Goal: Task Accomplishment & Management: Manage account settings

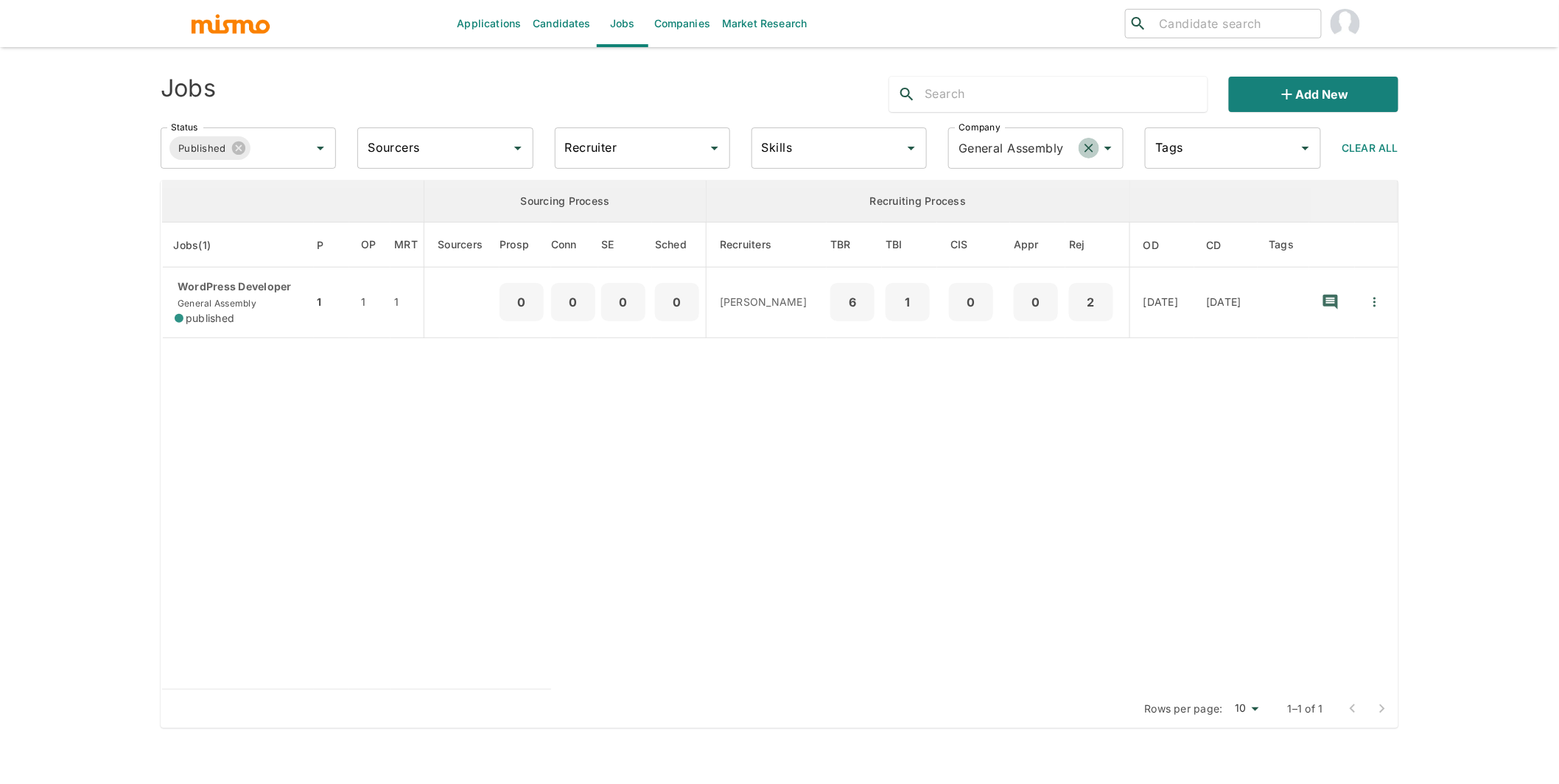
click at [1087, 148] on icon "Clear" at bounding box center [1088, 148] width 15 height 15
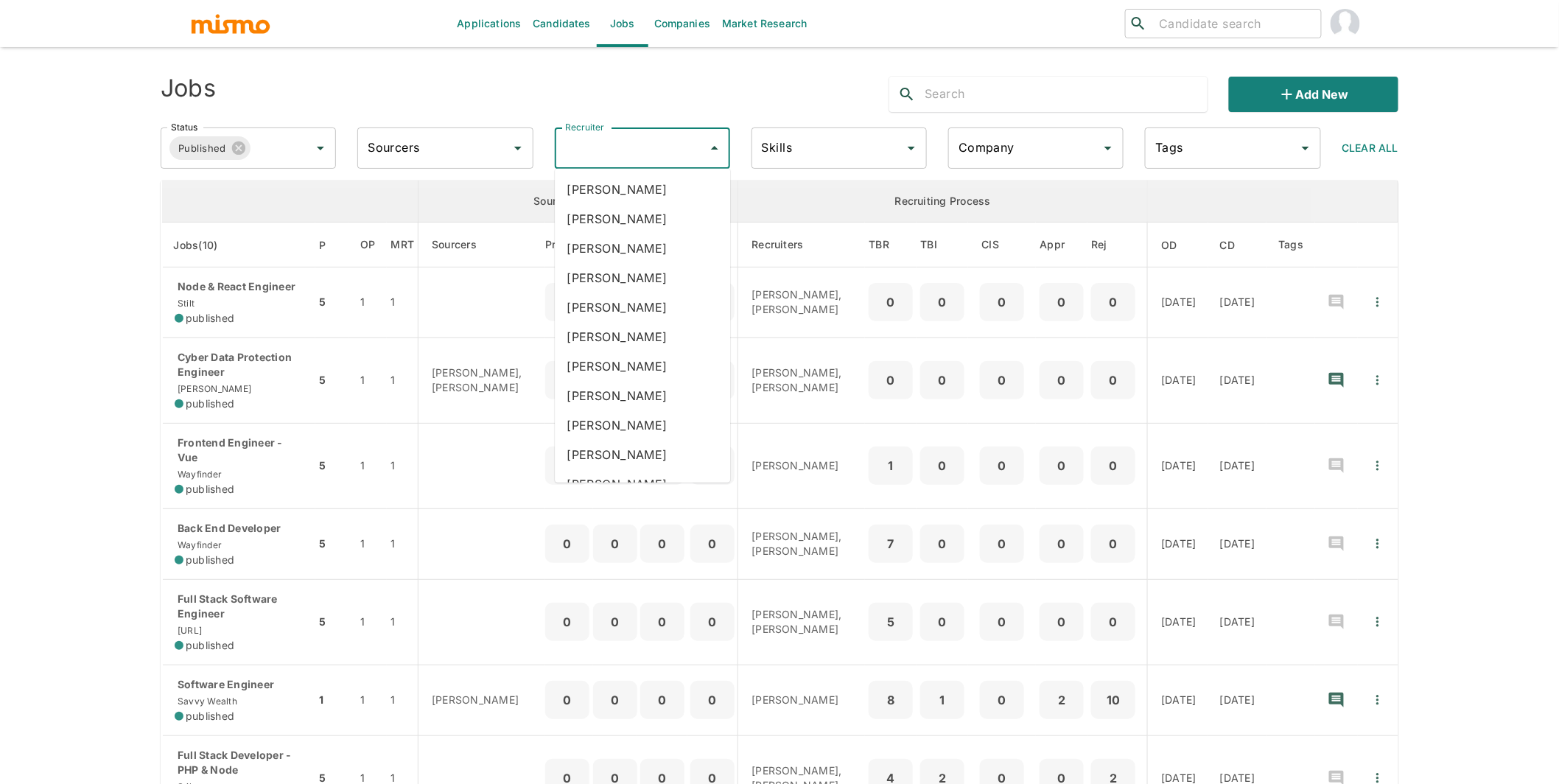
click at [622, 144] on input "Recruiter" at bounding box center [631, 148] width 140 height 28
type input "car"
click at [639, 279] on li "[PERSON_NAME]" at bounding box center [642, 277] width 176 height 29
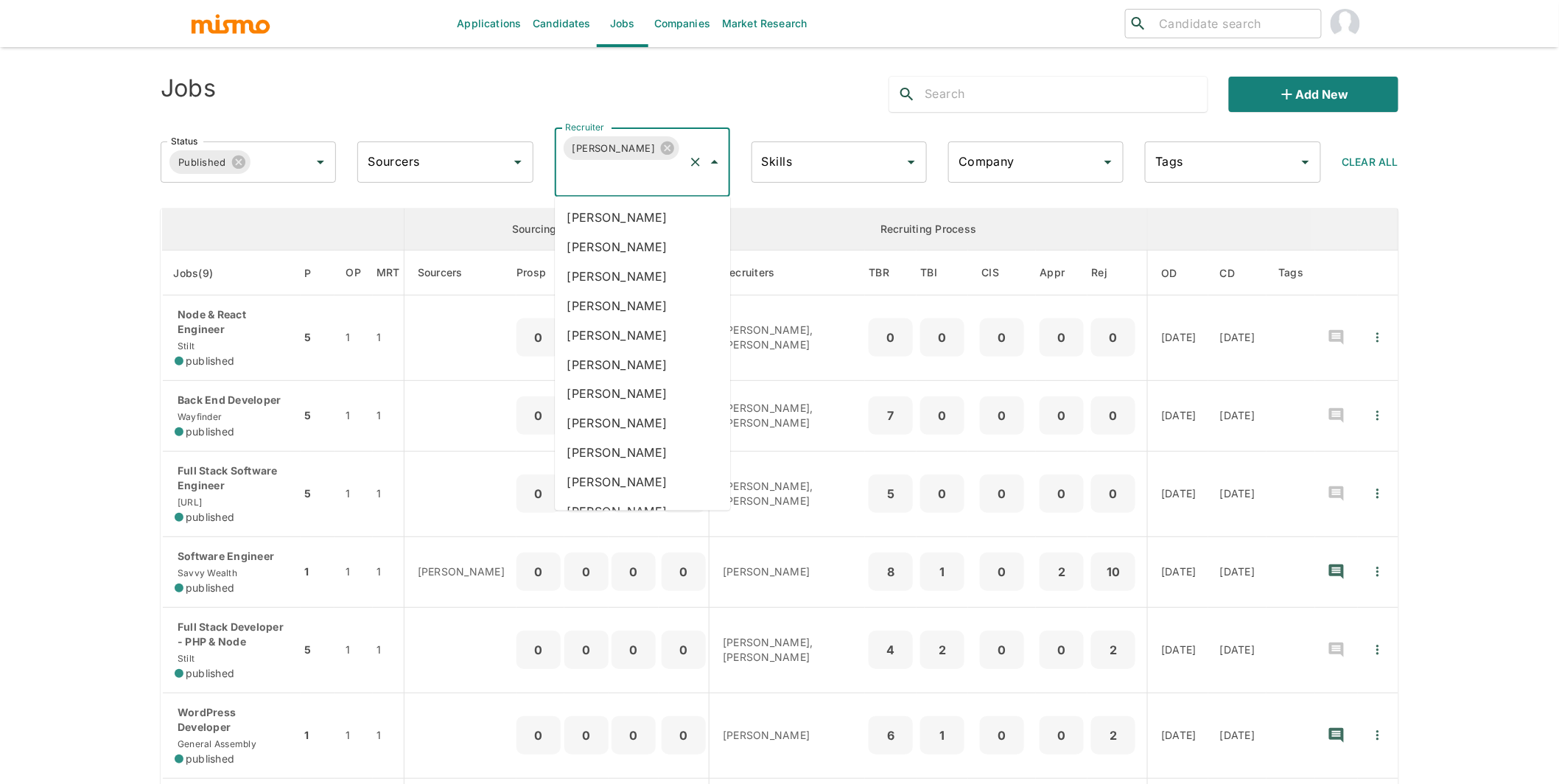
click at [641, 170] on input "Recruiter" at bounding box center [622, 175] width 121 height 28
type input "luja"
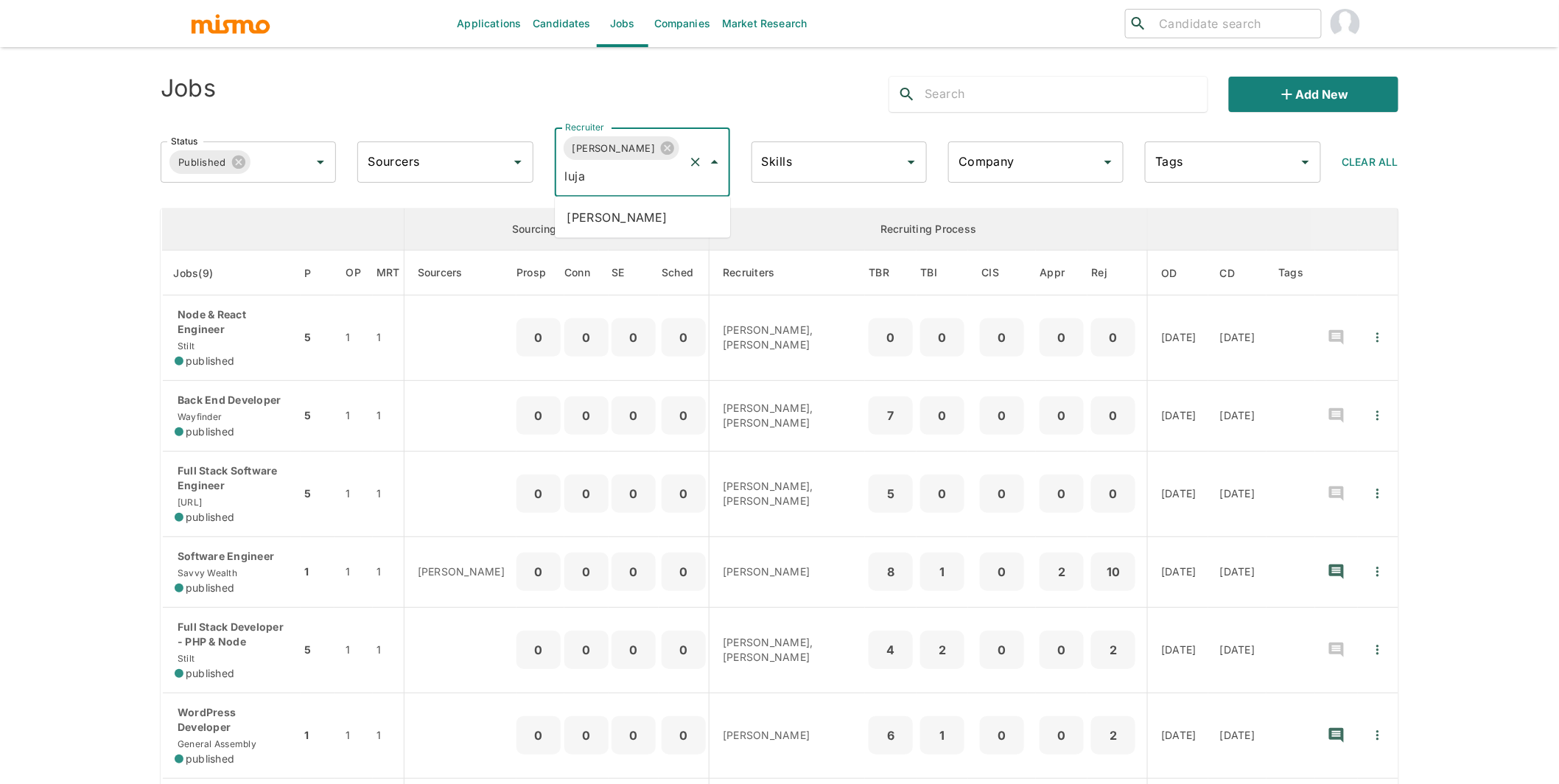
click at [638, 214] on li "Maria Lujan Ciommo" at bounding box center [642, 217] width 176 height 29
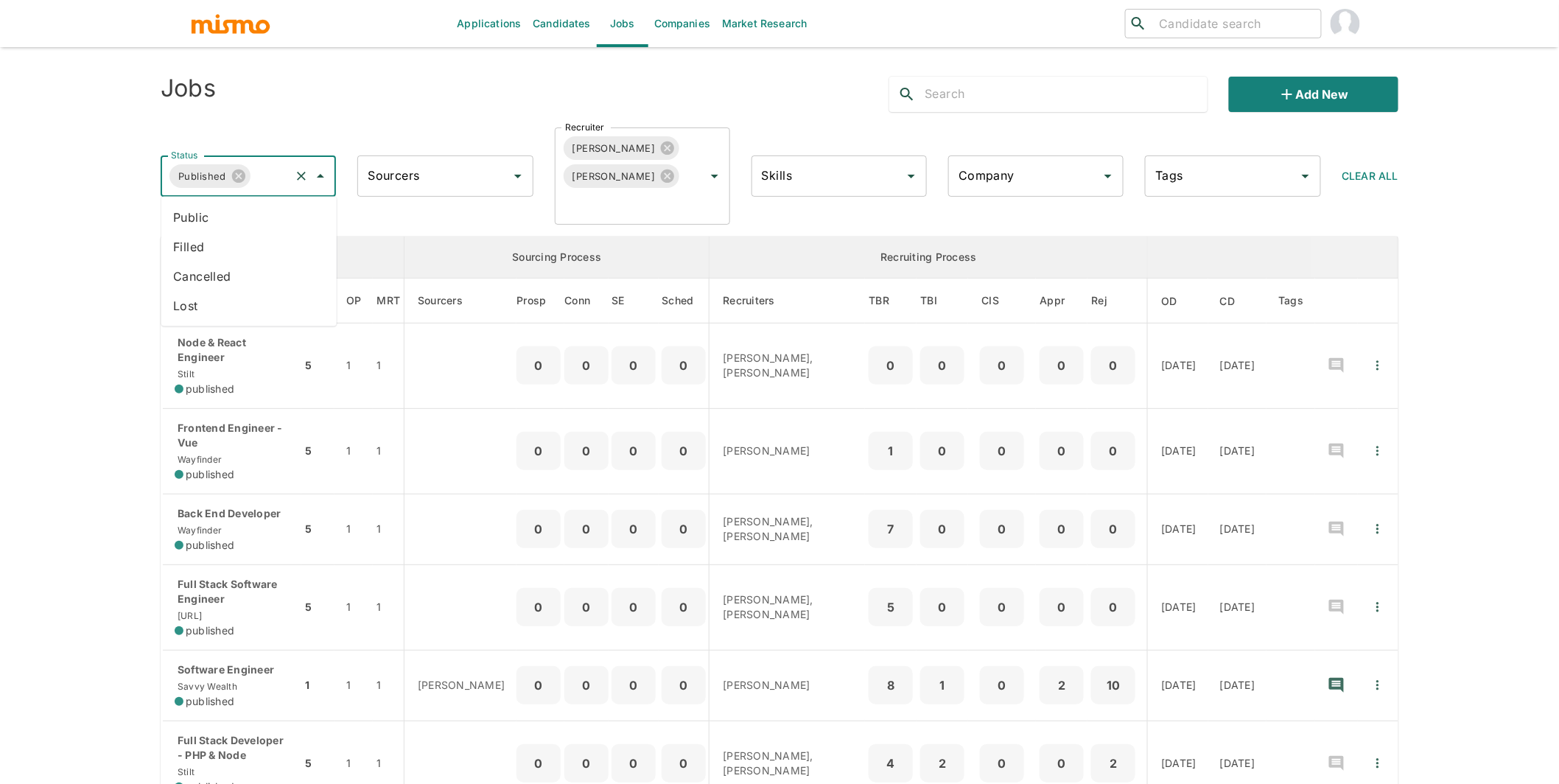
click at [271, 165] on input "Status" at bounding box center [271, 175] width 35 height 28
click at [230, 217] on li "Public" at bounding box center [248, 217] width 176 height 29
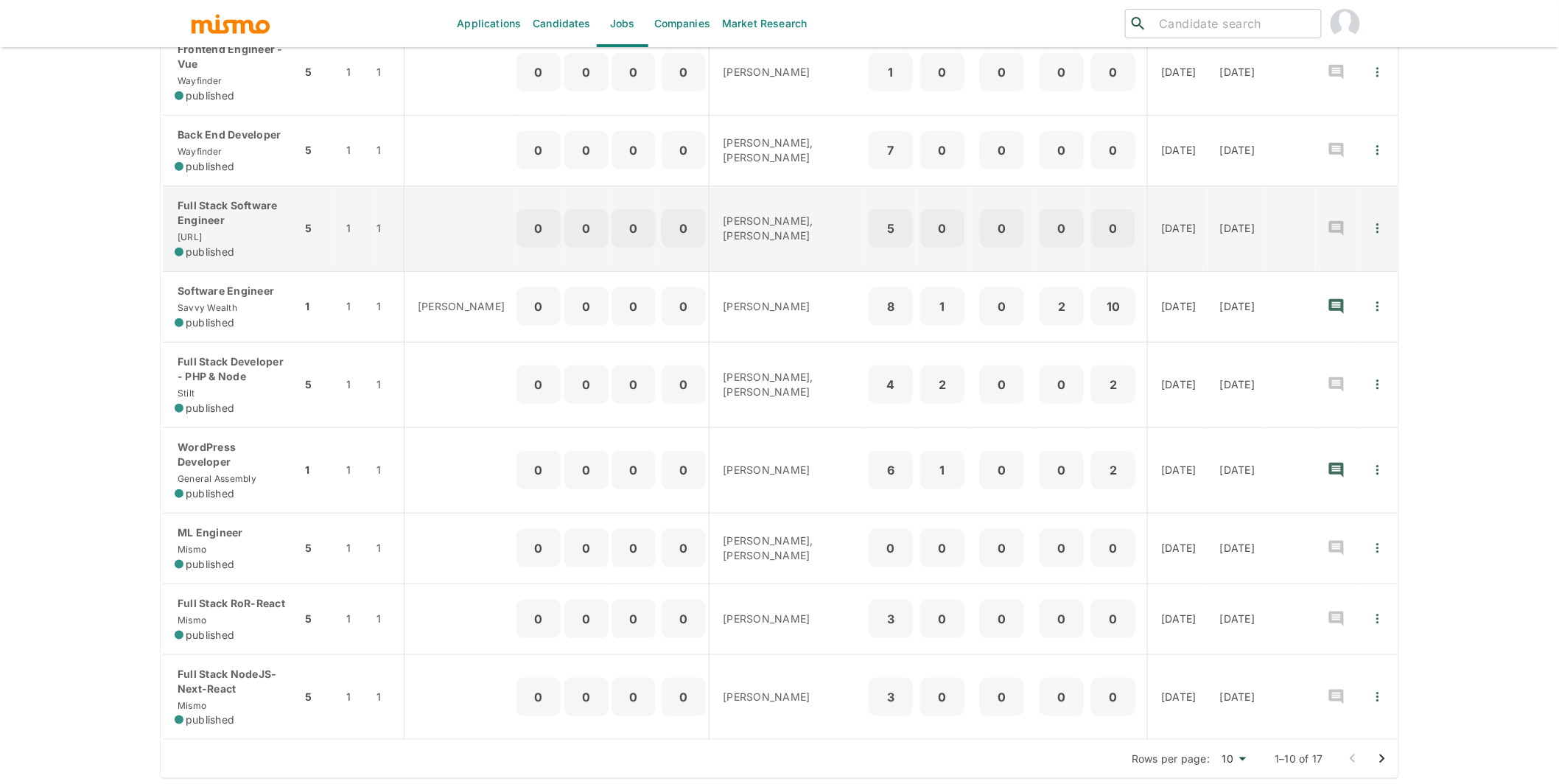
scroll to position [385, 0]
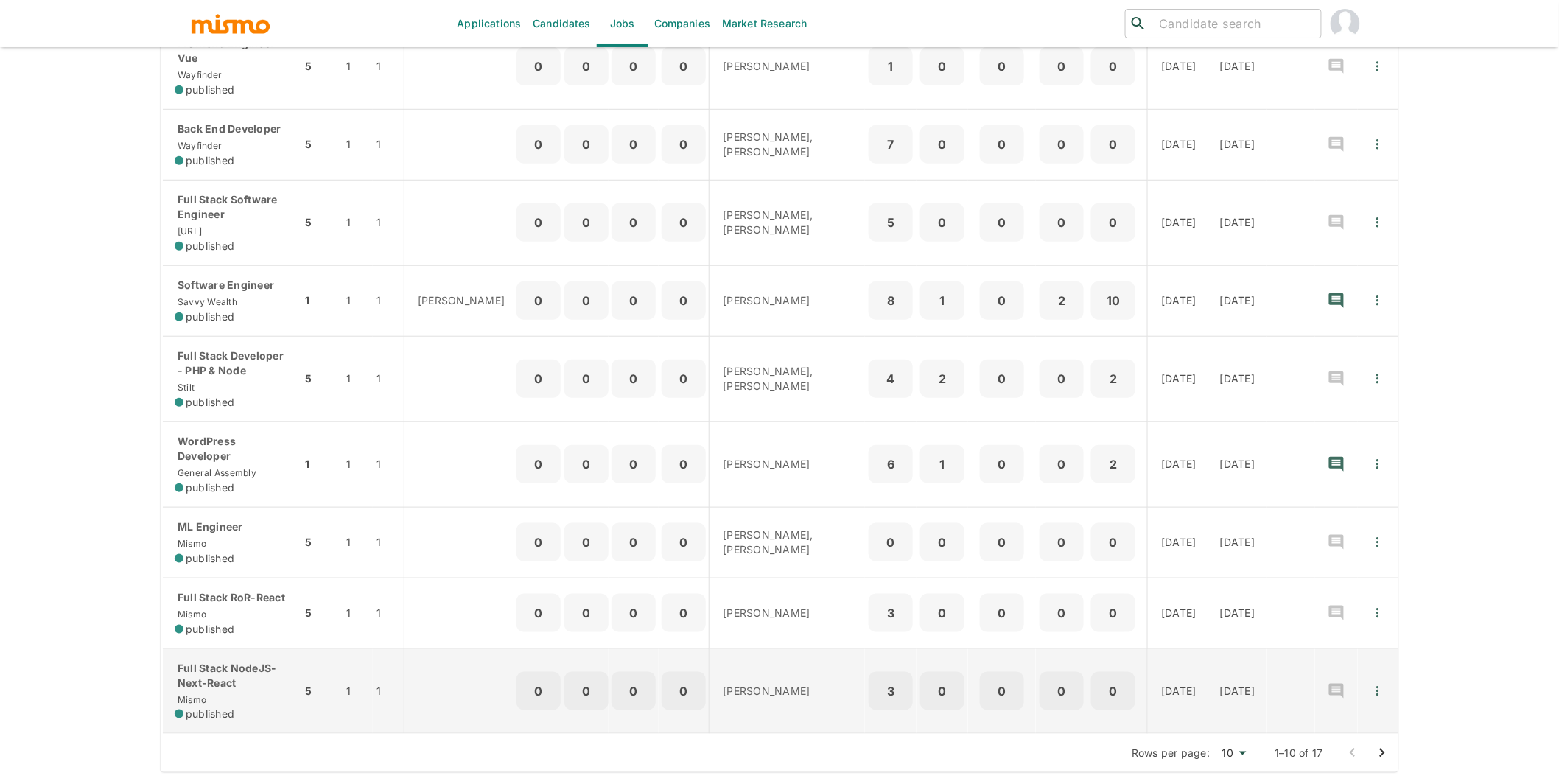
click at [260, 675] on p "Full Stack NodeJS-Next-React" at bounding box center [232, 675] width 115 height 29
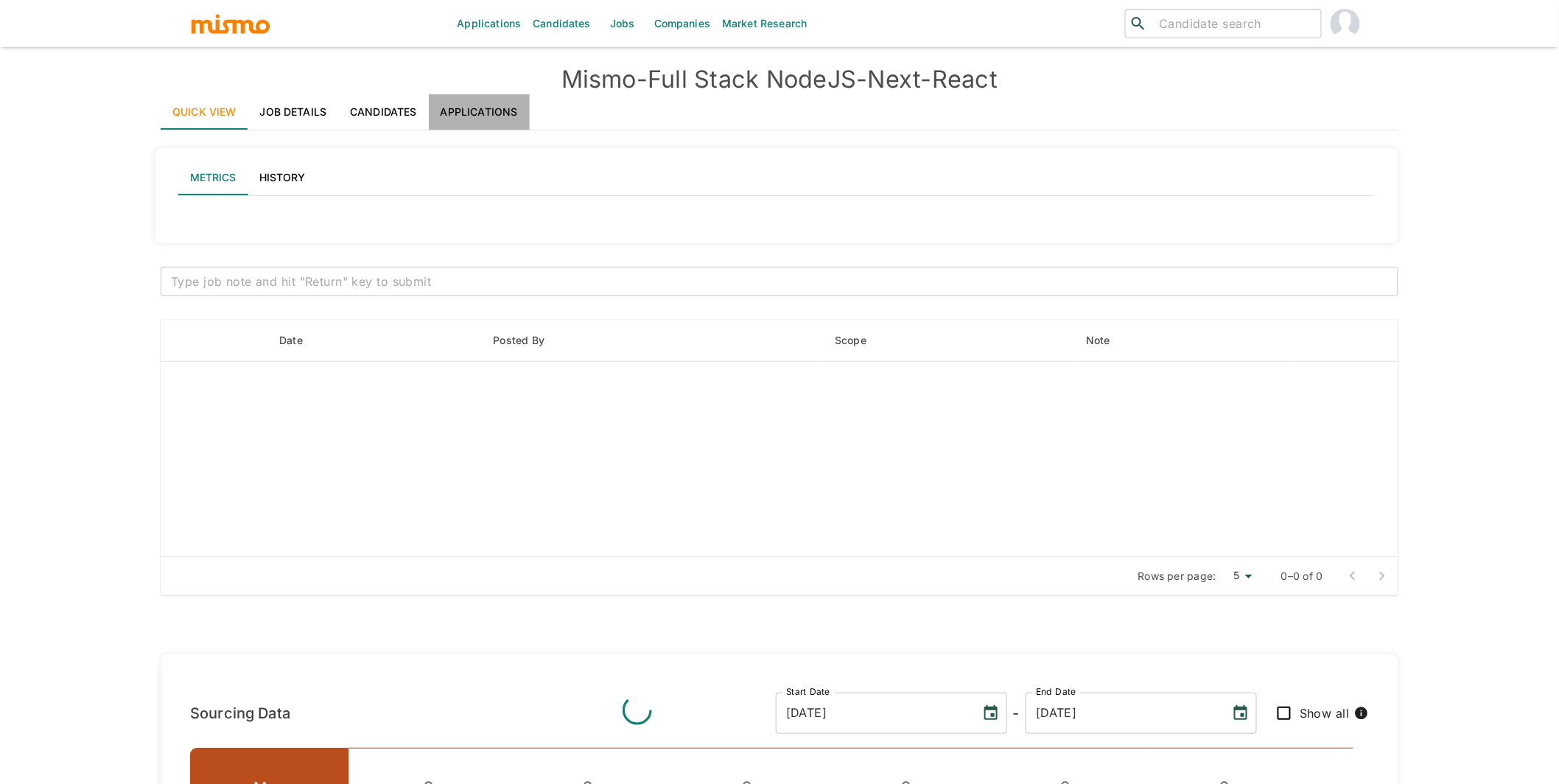
click at [484, 110] on link "Applications" at bounding box center [479, 112] width 101 height 35
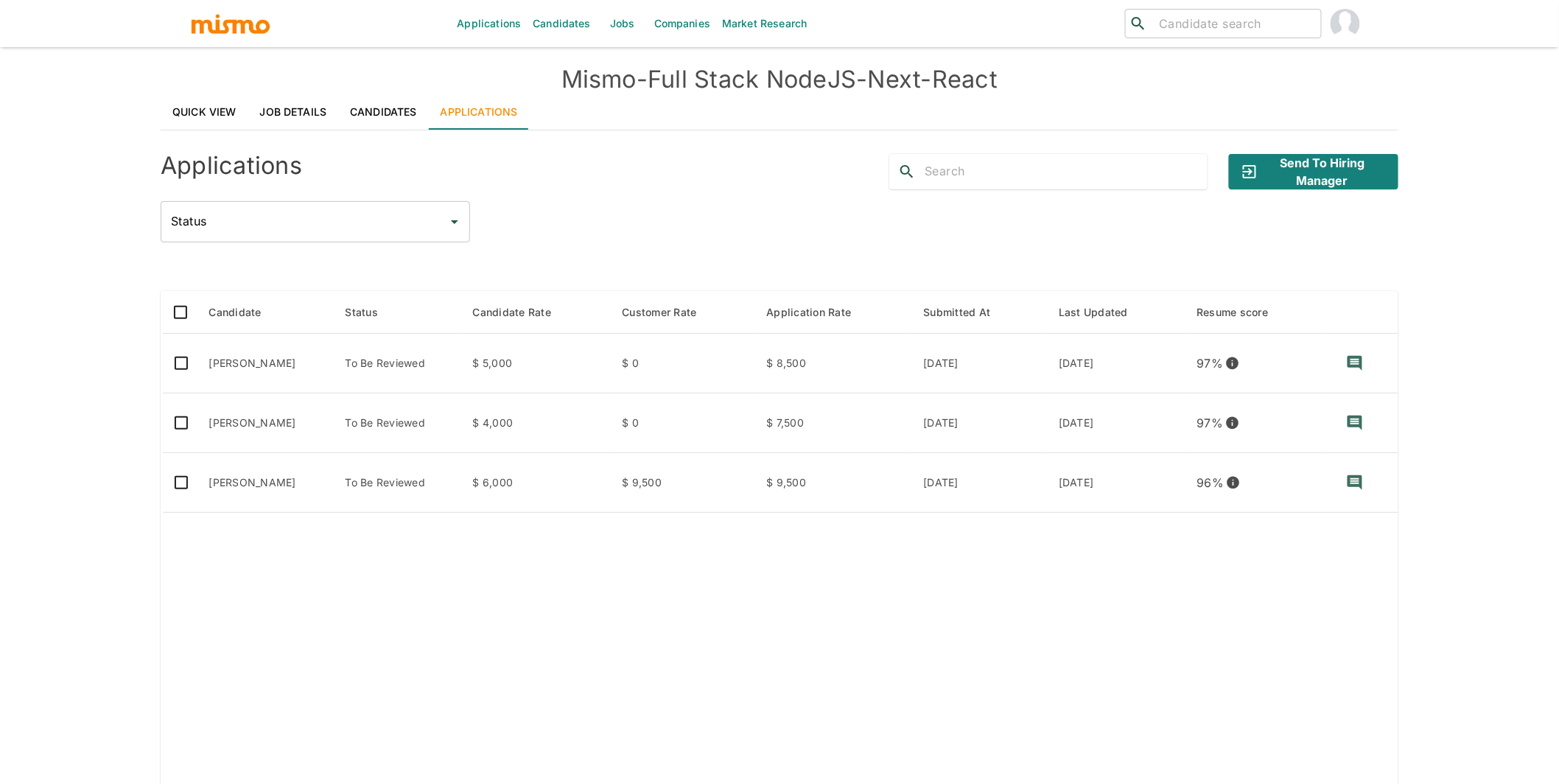
click at [108, 272] on div "Applications Candidates Jobs Companies Market Research ​ ​ Mismo - Full Stack N…" at bounding box center [780, 409] width 1559 height 819
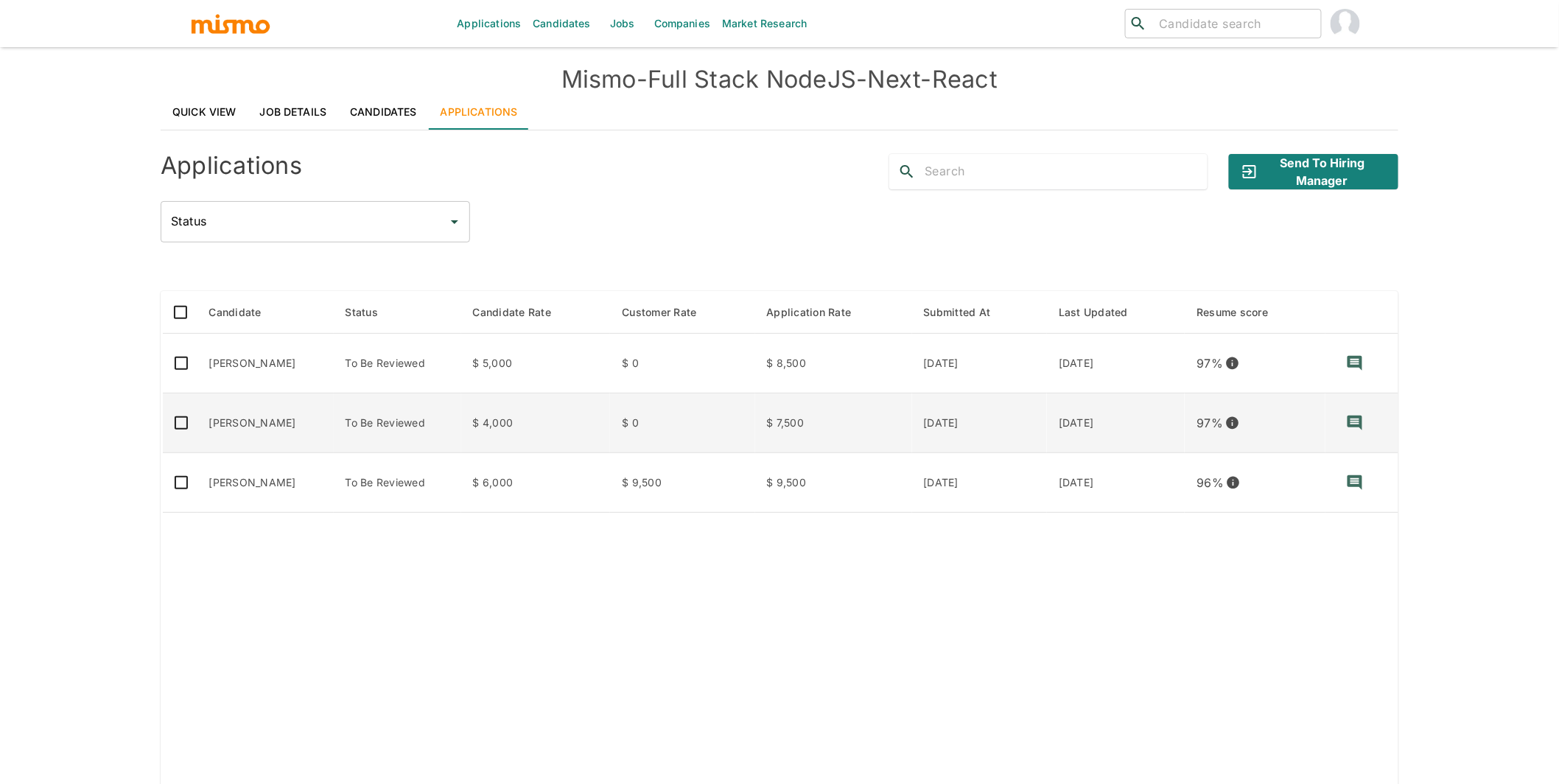
click at [253, 430] on td "Fabio Pontes" at bounding box center [266, 423] width 136 height 60
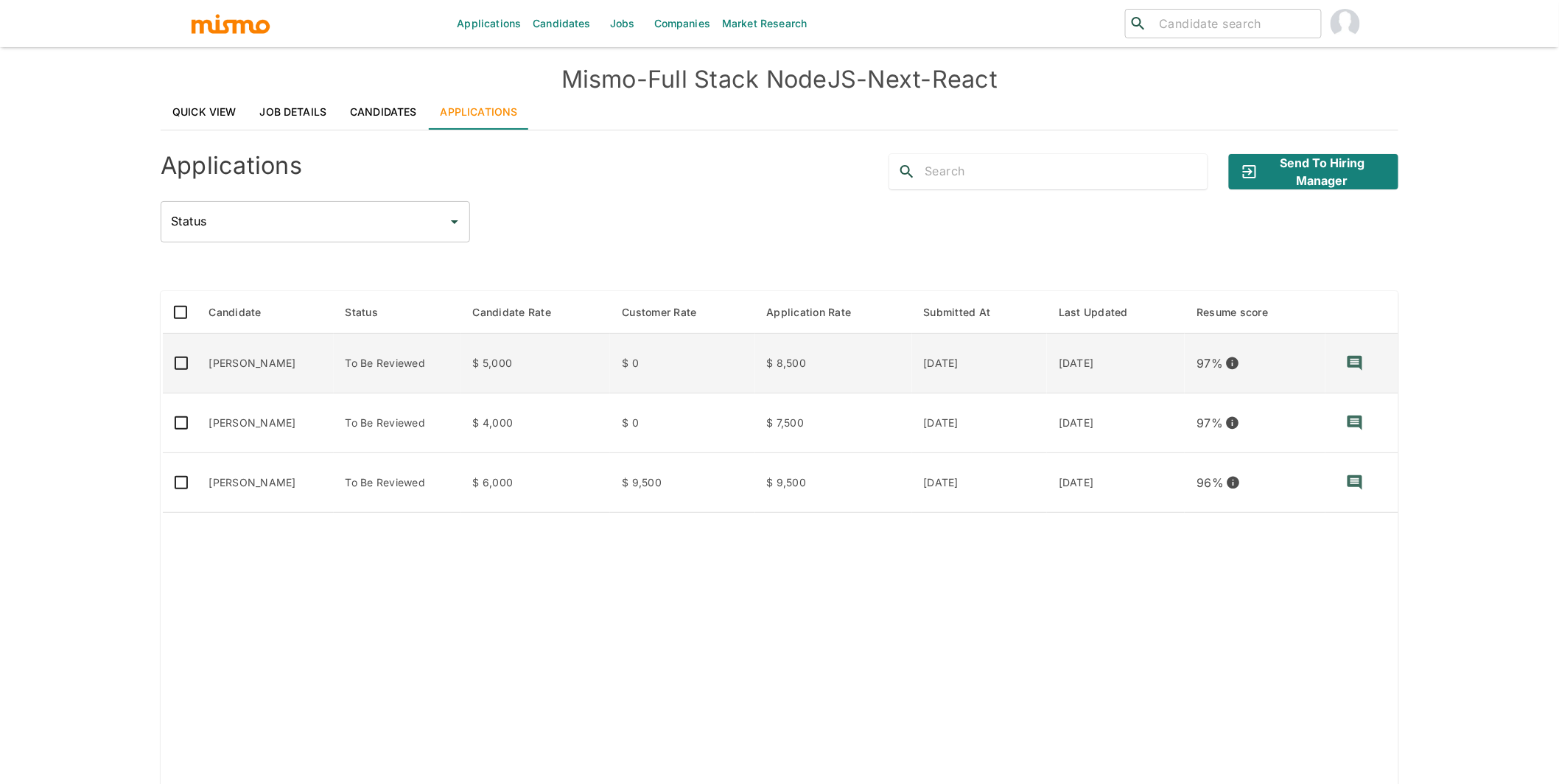
click at [271, 353] on td "Andres Matta" at bounding box center [266, 363] width 136 height 60
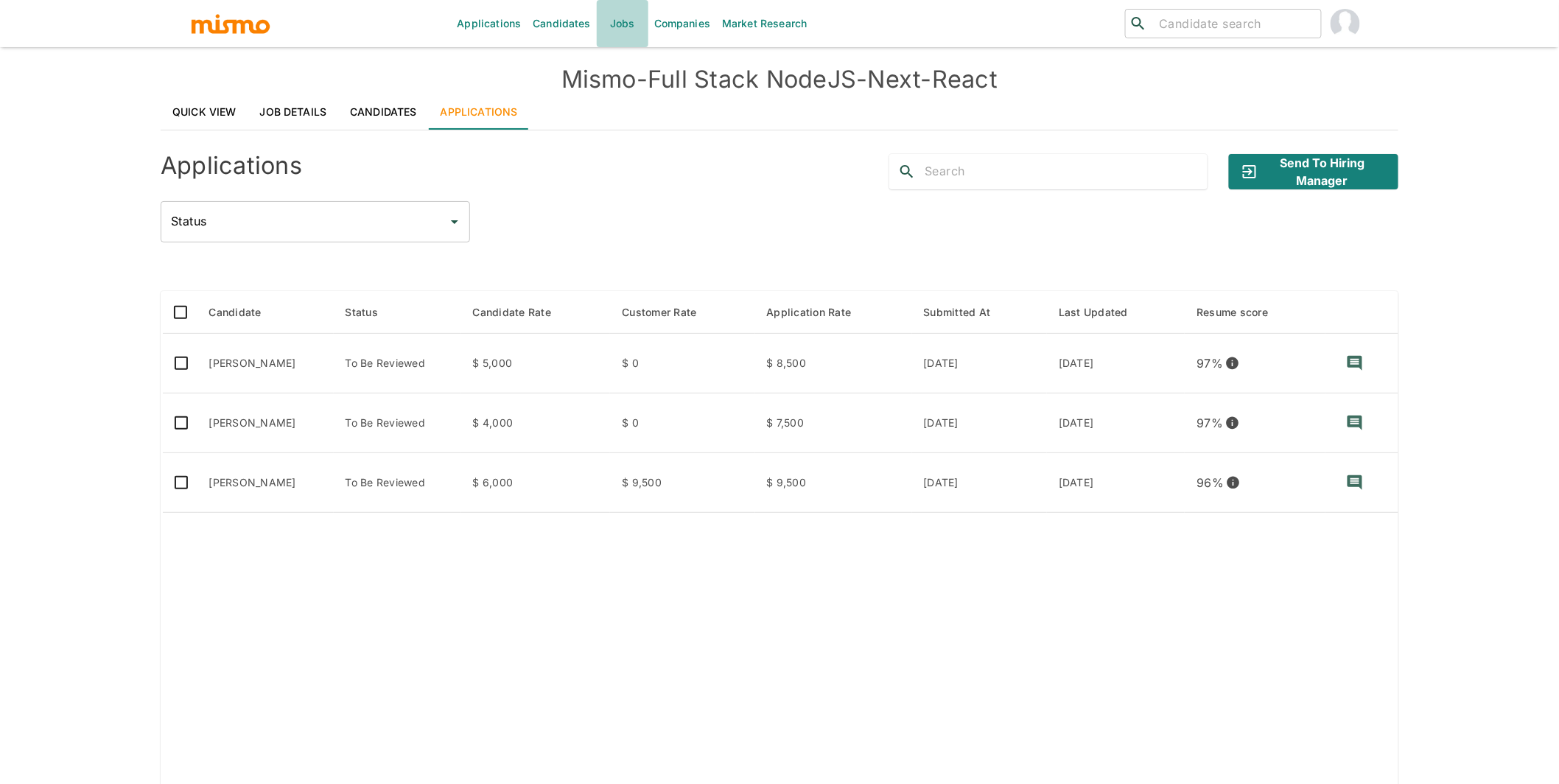
click at [619, 16] on link "Jobs" at bounding box center [622, 24] width 51 height 48
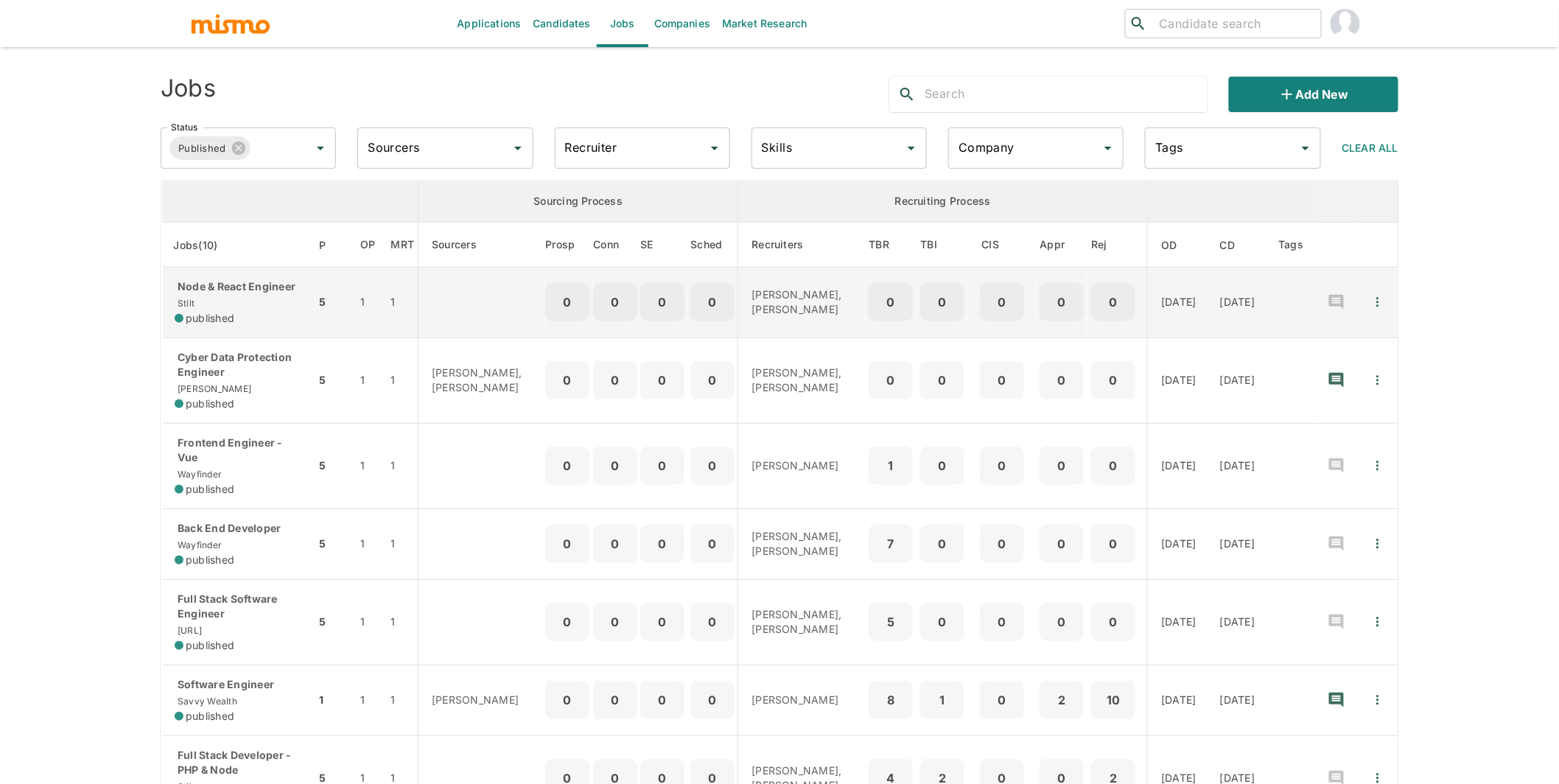
click at [240, 294] on div "Node & React Engineer Stilt published" at bounding box center [239, 302] width 129 height 47
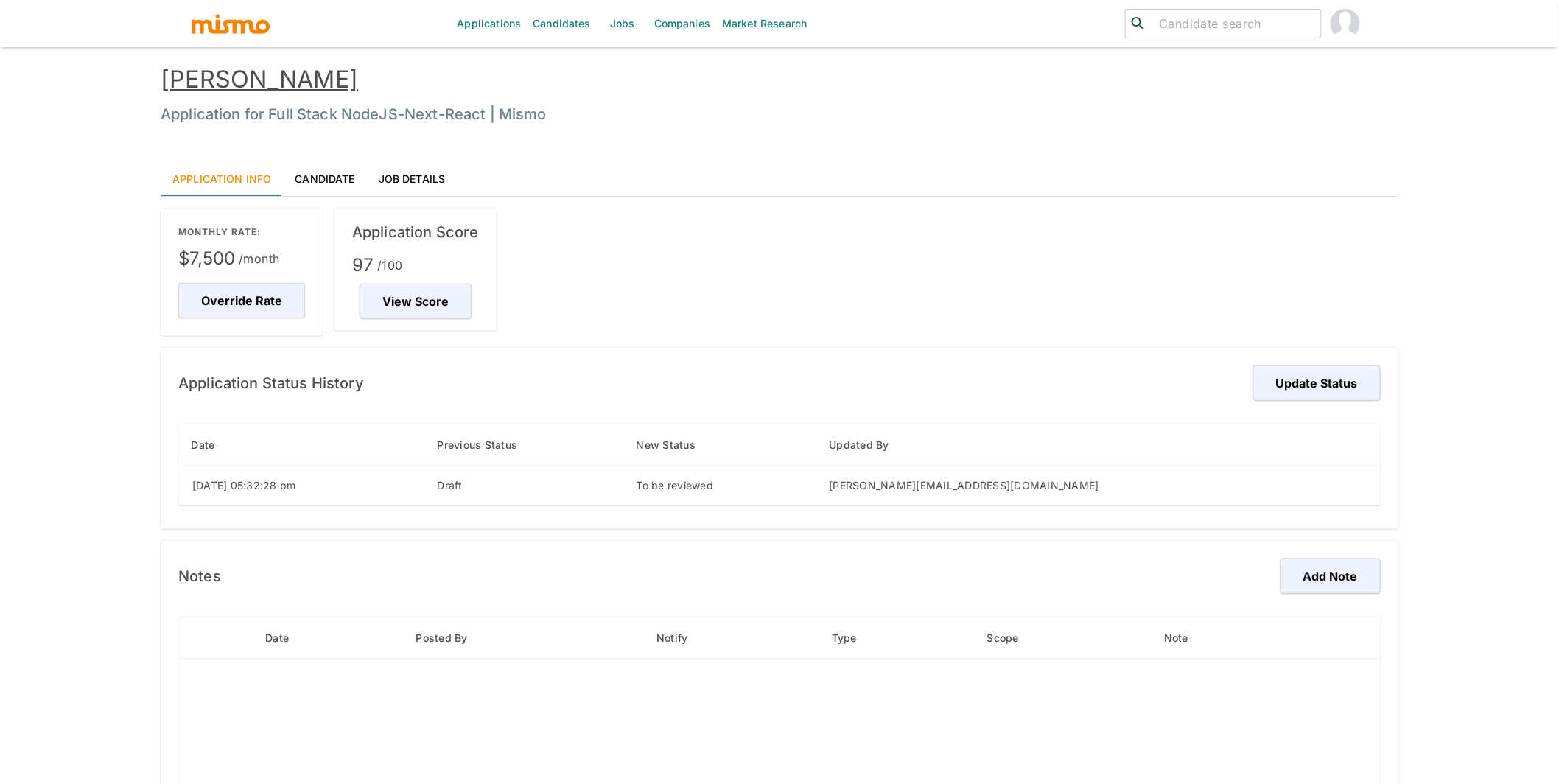
click at [310, 179] on link "Candidate" at bounding box center [324, 179] width 84 height 35
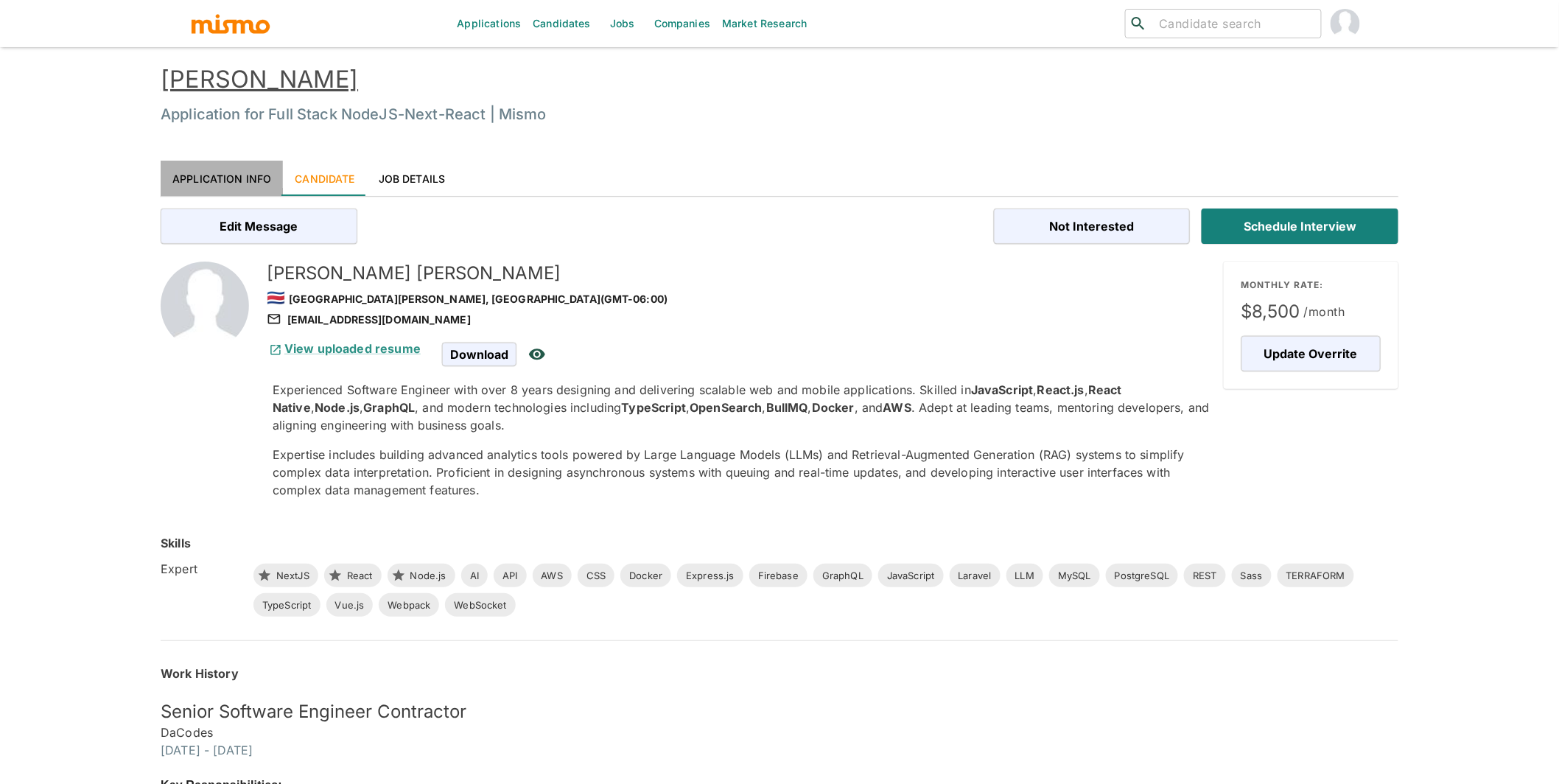
click at [246, 175] on link "Application Info" at bounding box center [222, 179] width 123 height 35
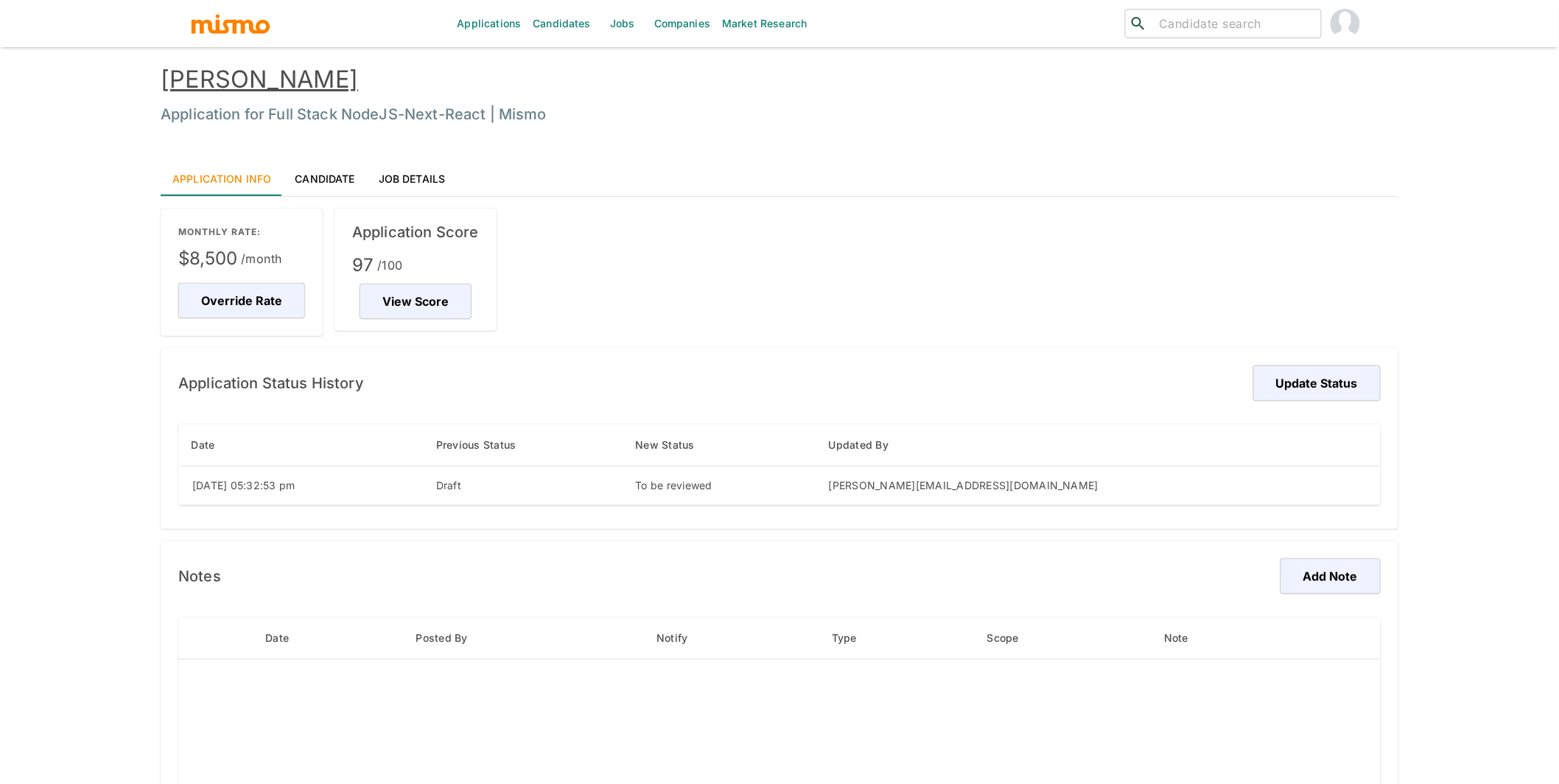
click at [288, 79] on link "Andres Matta" at bounding box center [260, 79] width 198 height 28
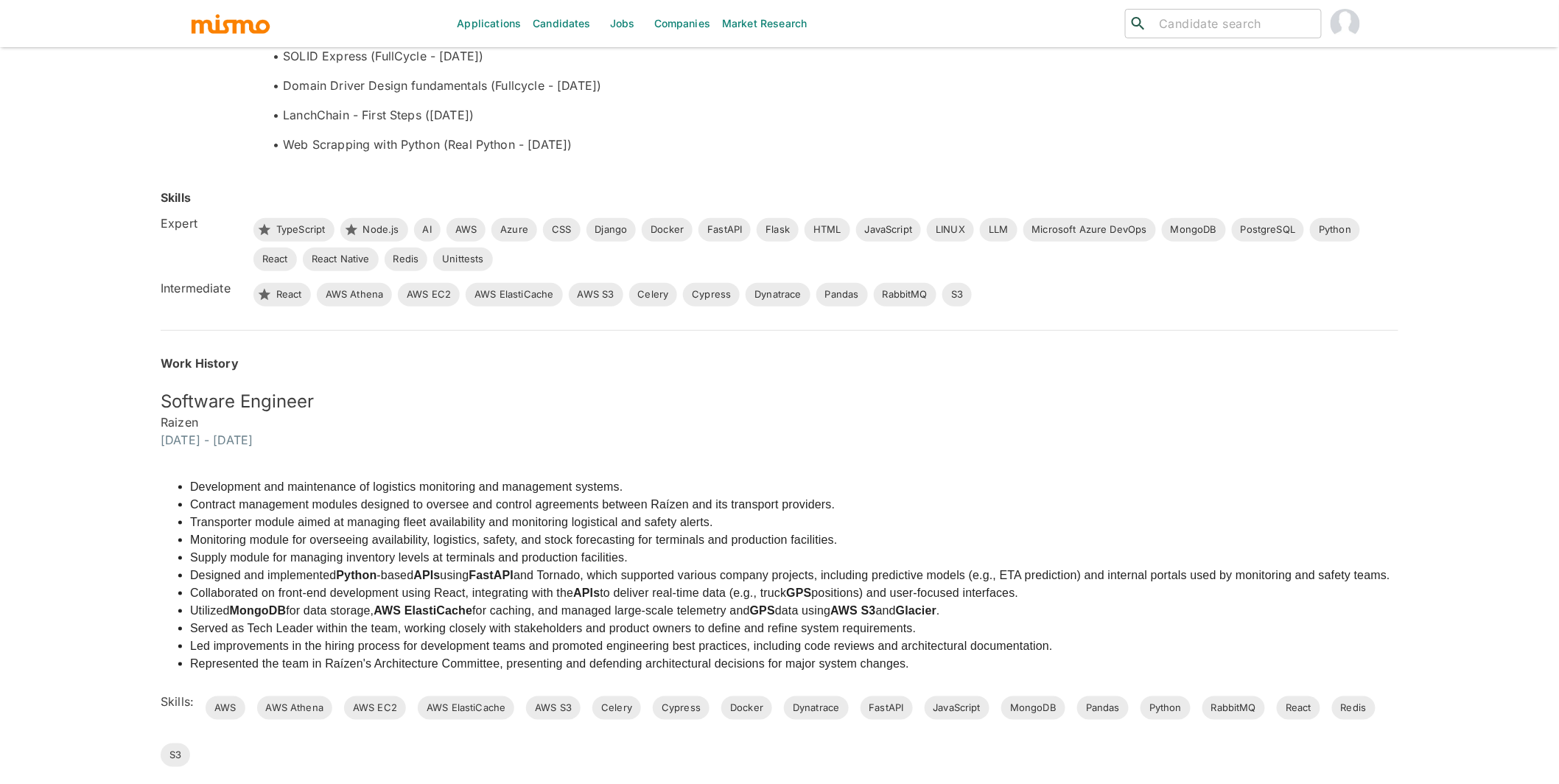
scroll to position [428, 0]
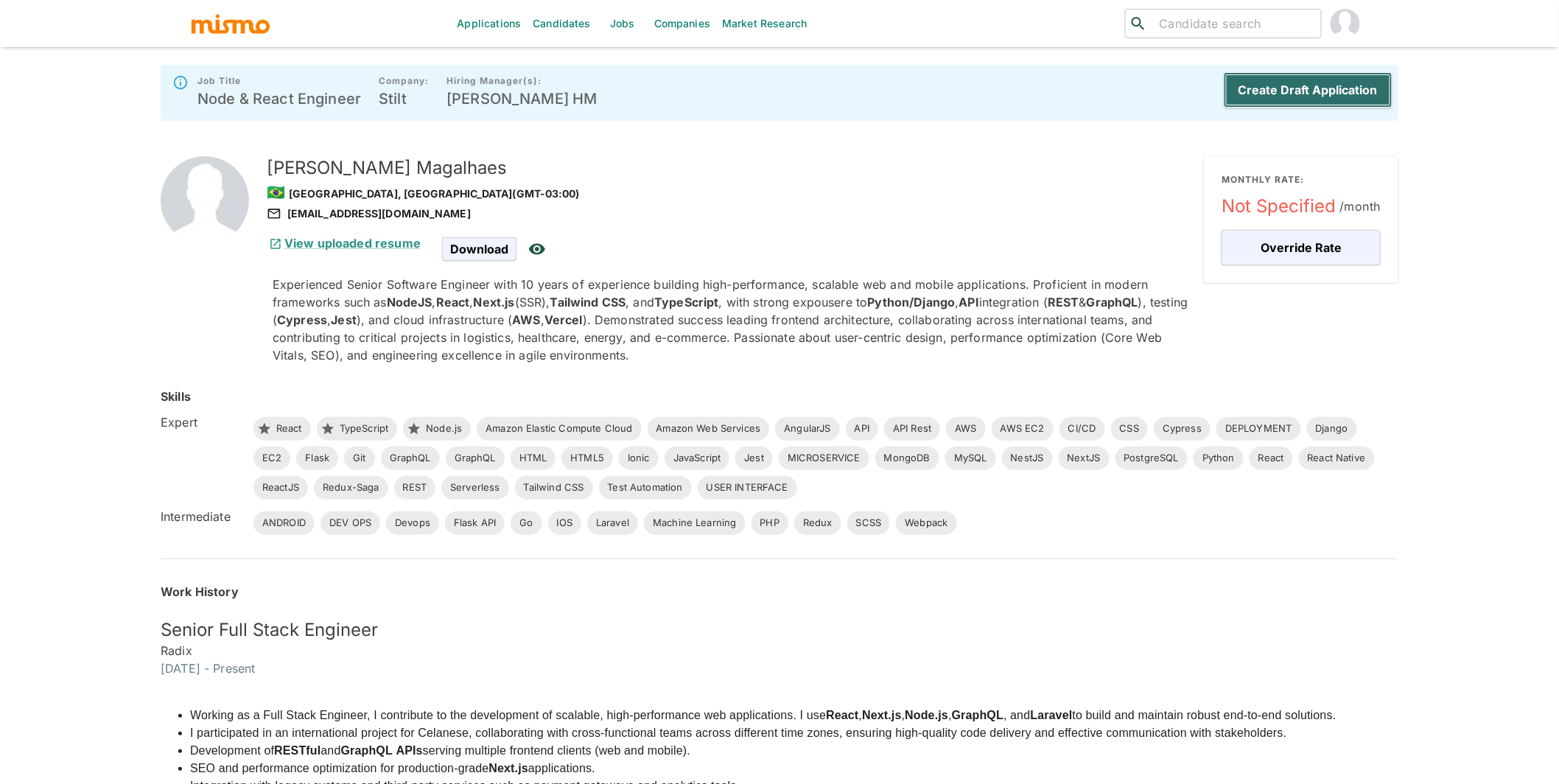
click at [1328, 84] on button "Create Draft Application" at bounding box center [1308, 90] width 169 height 35
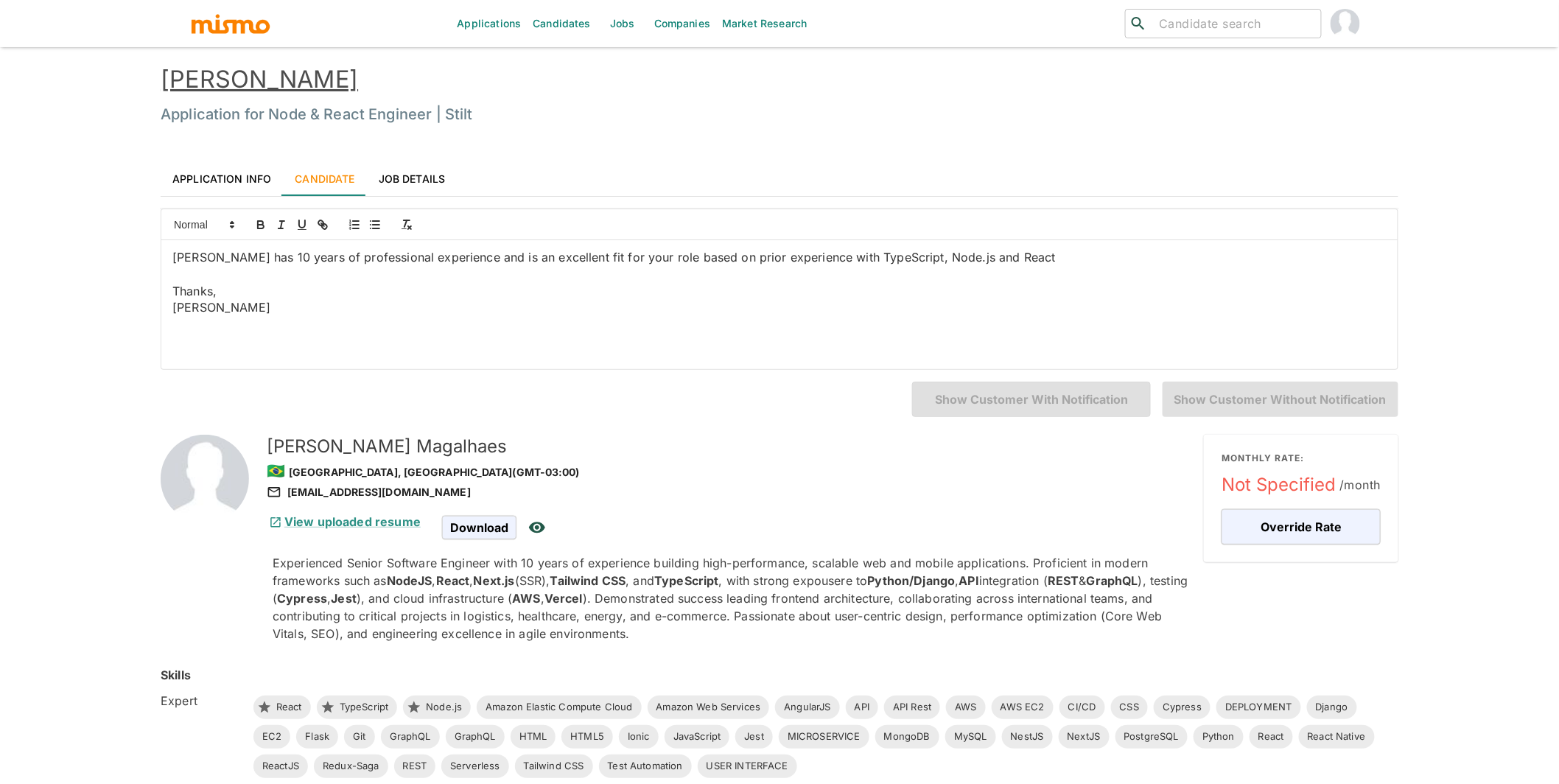
click at [297, 82] on link "Pablo Magalhaes" at bounding box center [260, 79] width 198 height 28
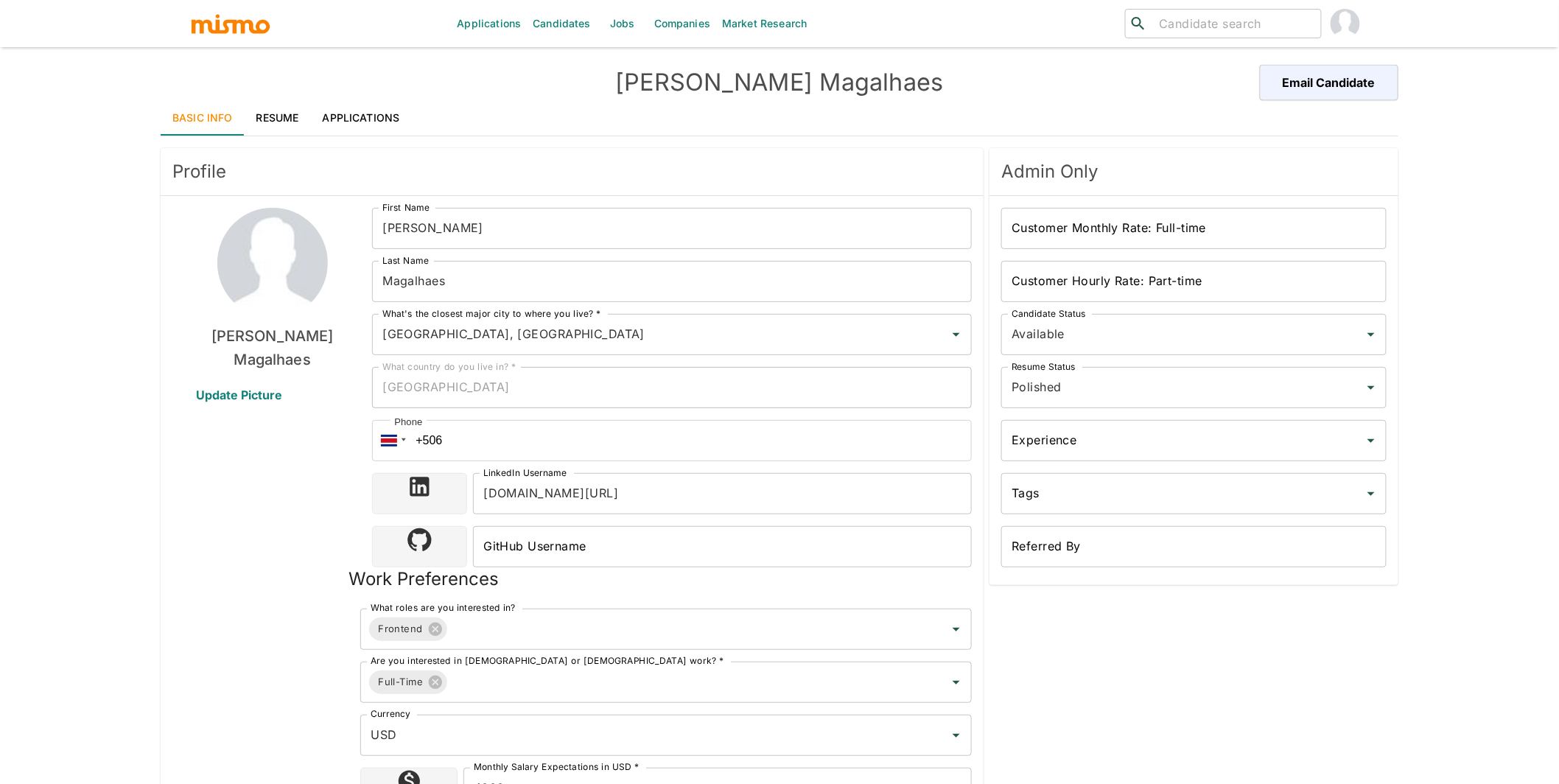
click at [278, 115] on link "Resume" at bounding box center [277, 118] width 66 height 35
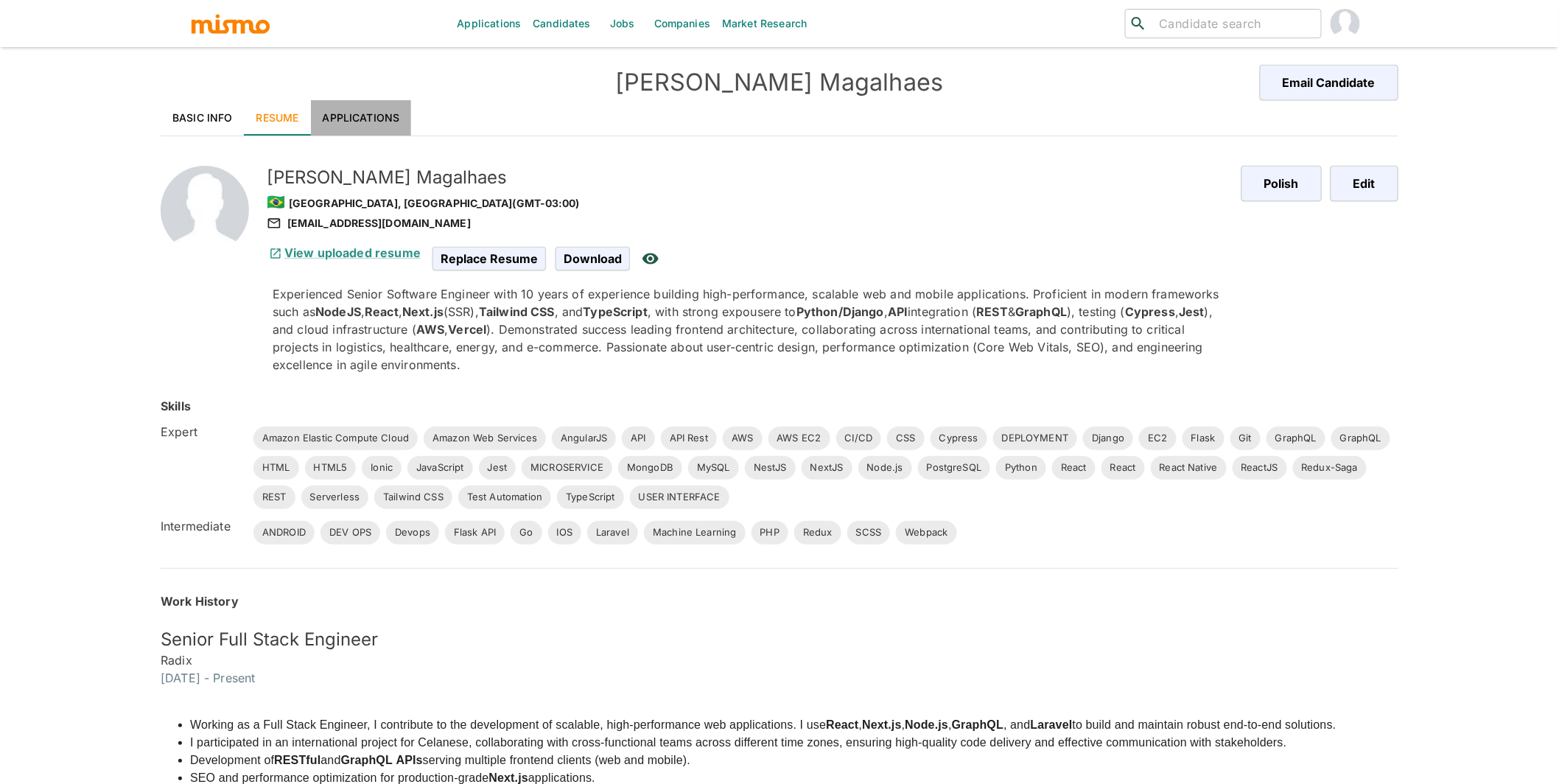
click at [382, 116] on link "Applications" at bounding box center [362, 118] width 101 height 35
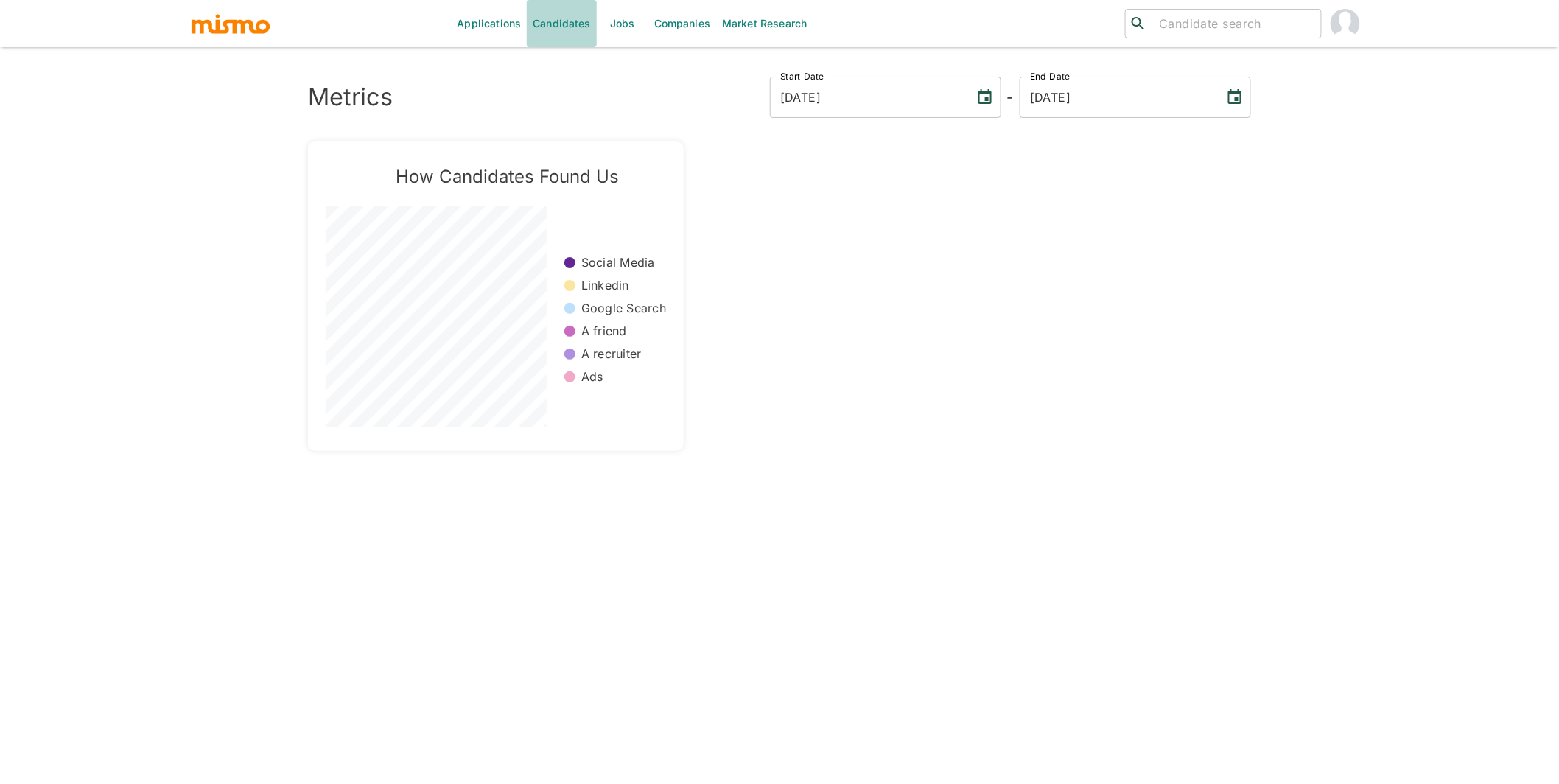
click at [553, 28] on link "Candidates" at bounding box center [561, 24] width 70 height 48
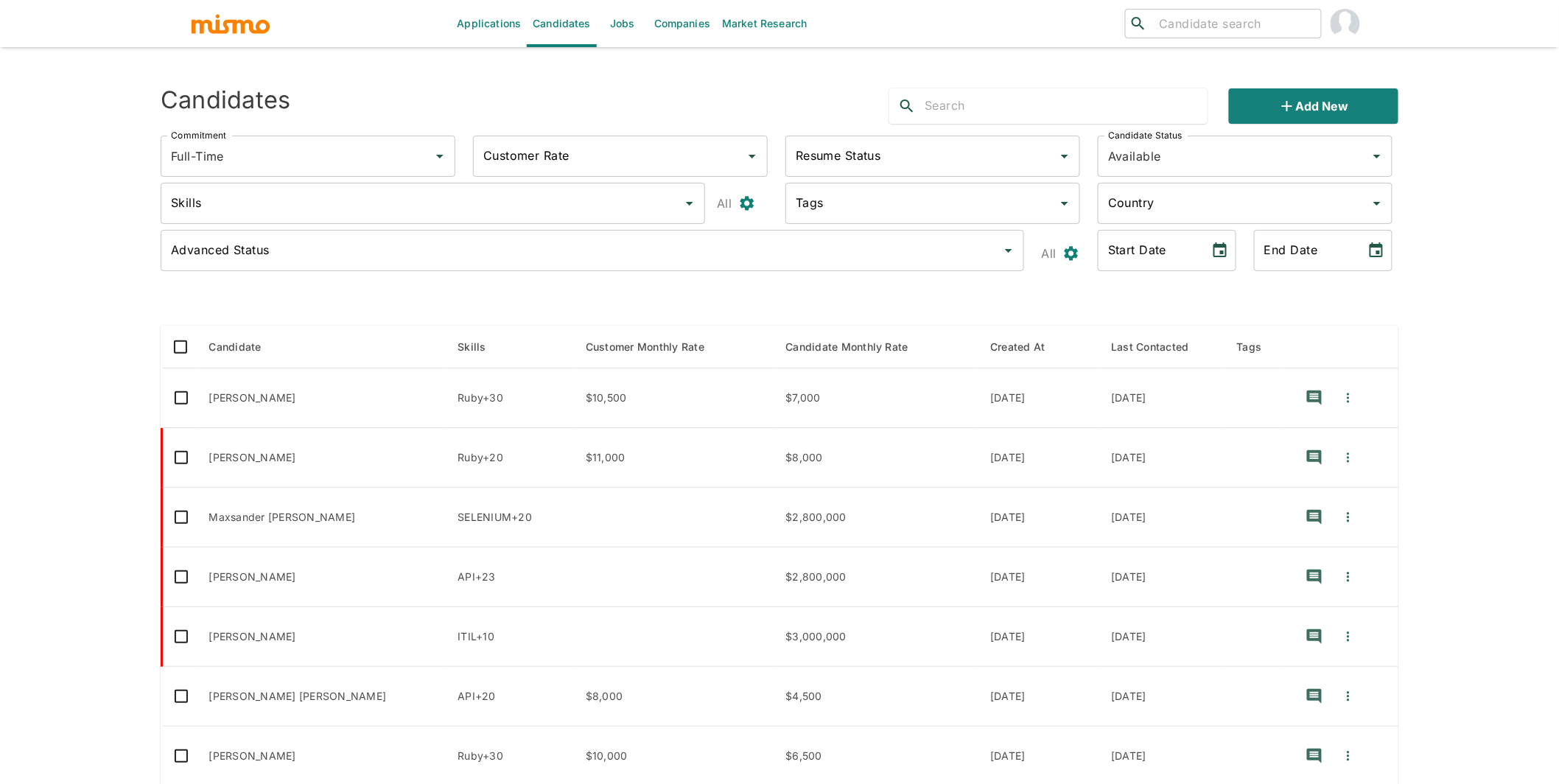
click at [1059, 106] on input "text" at bounding box center [1065, 106] width 283 height 24
type input "jefty"
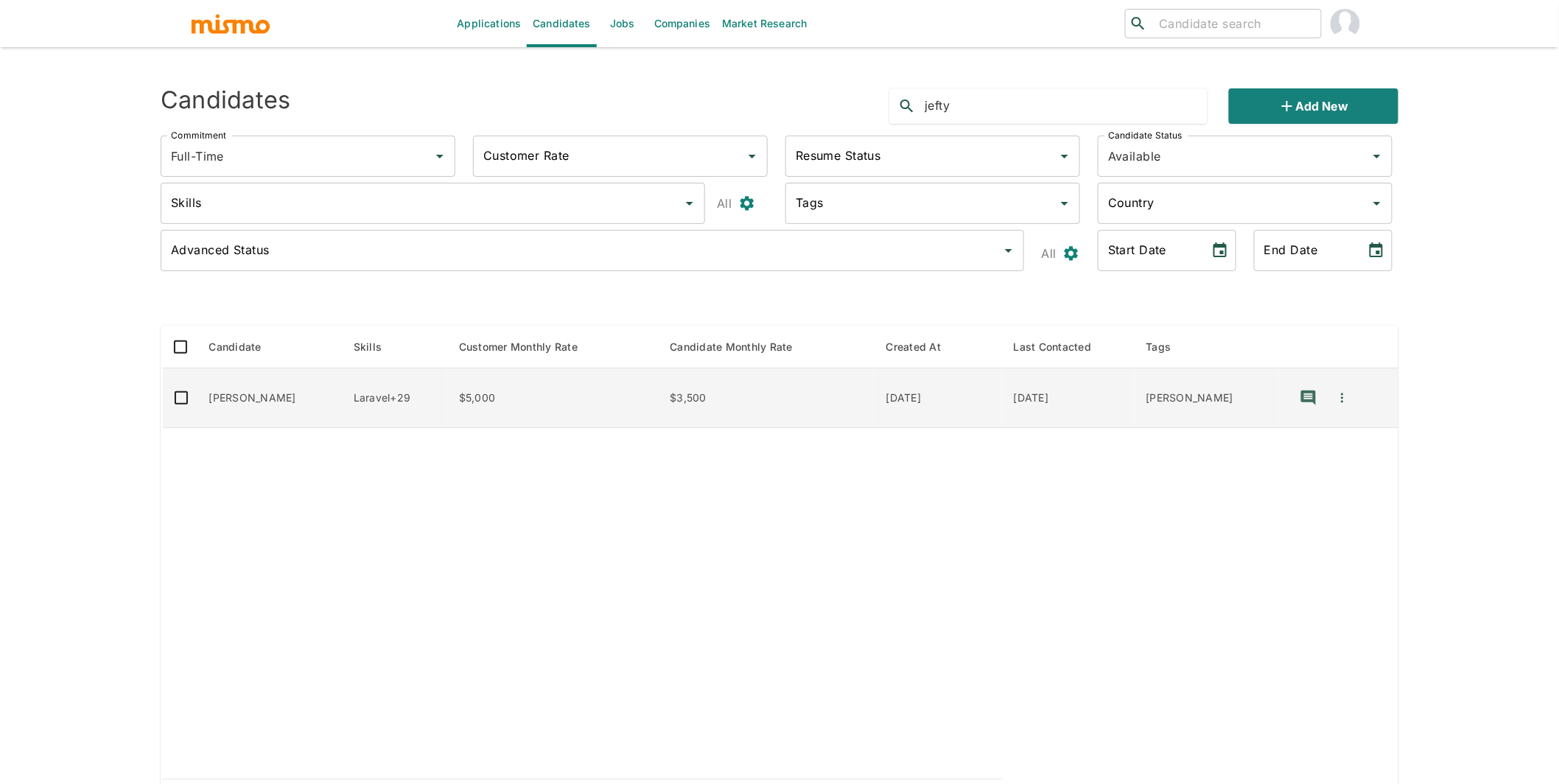
click at [311, 394] on td "JEFTY RIVERA" at bounding box center [270, 399] width 144 height 60
click at [235, 388] on td "JEFTY RIVERA" at bounding box center [270, 399] width 144 height 60
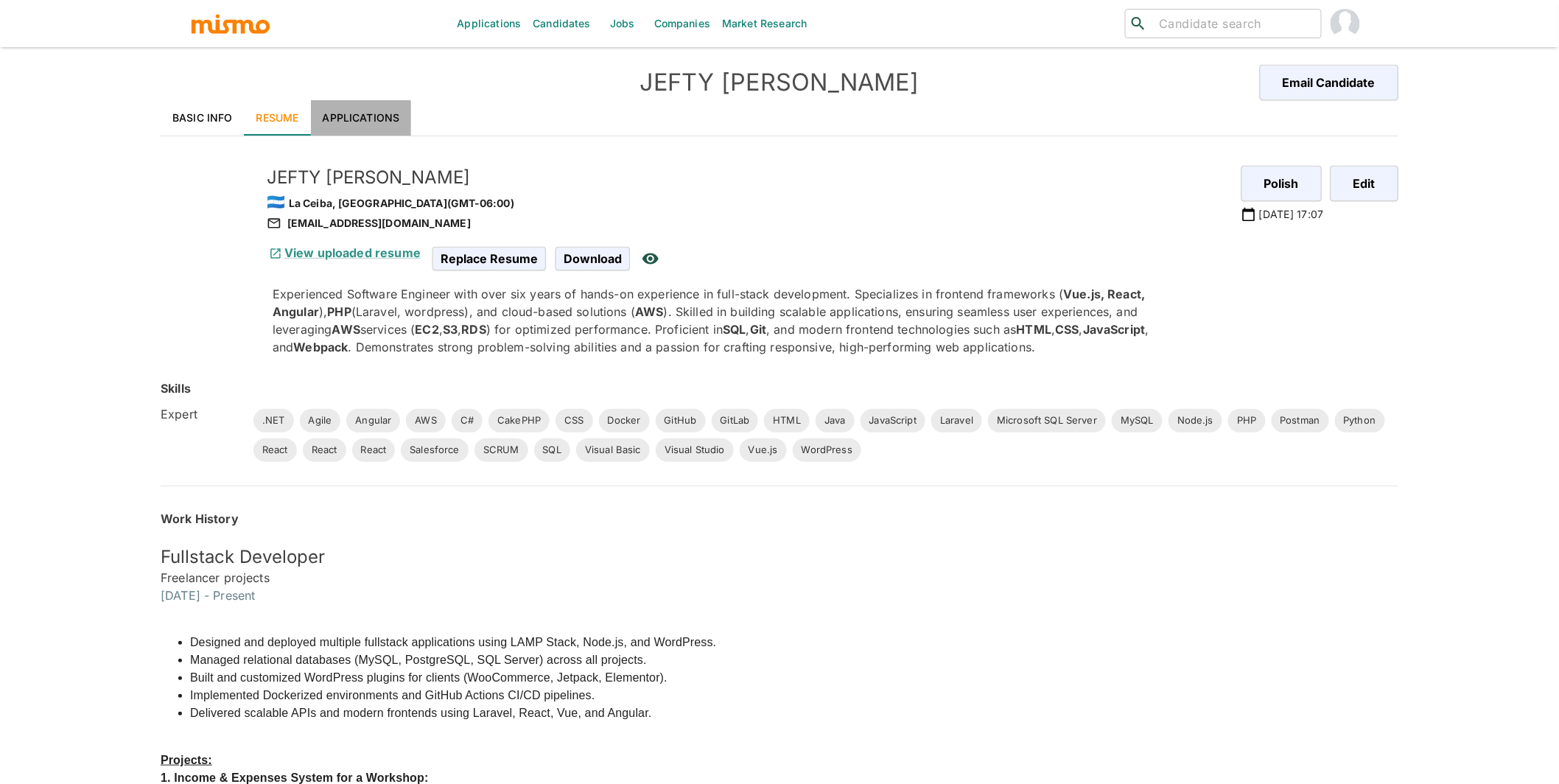
click at [352, 124] on link "Applications" at bounding box center [362, 118] width 101 height 35
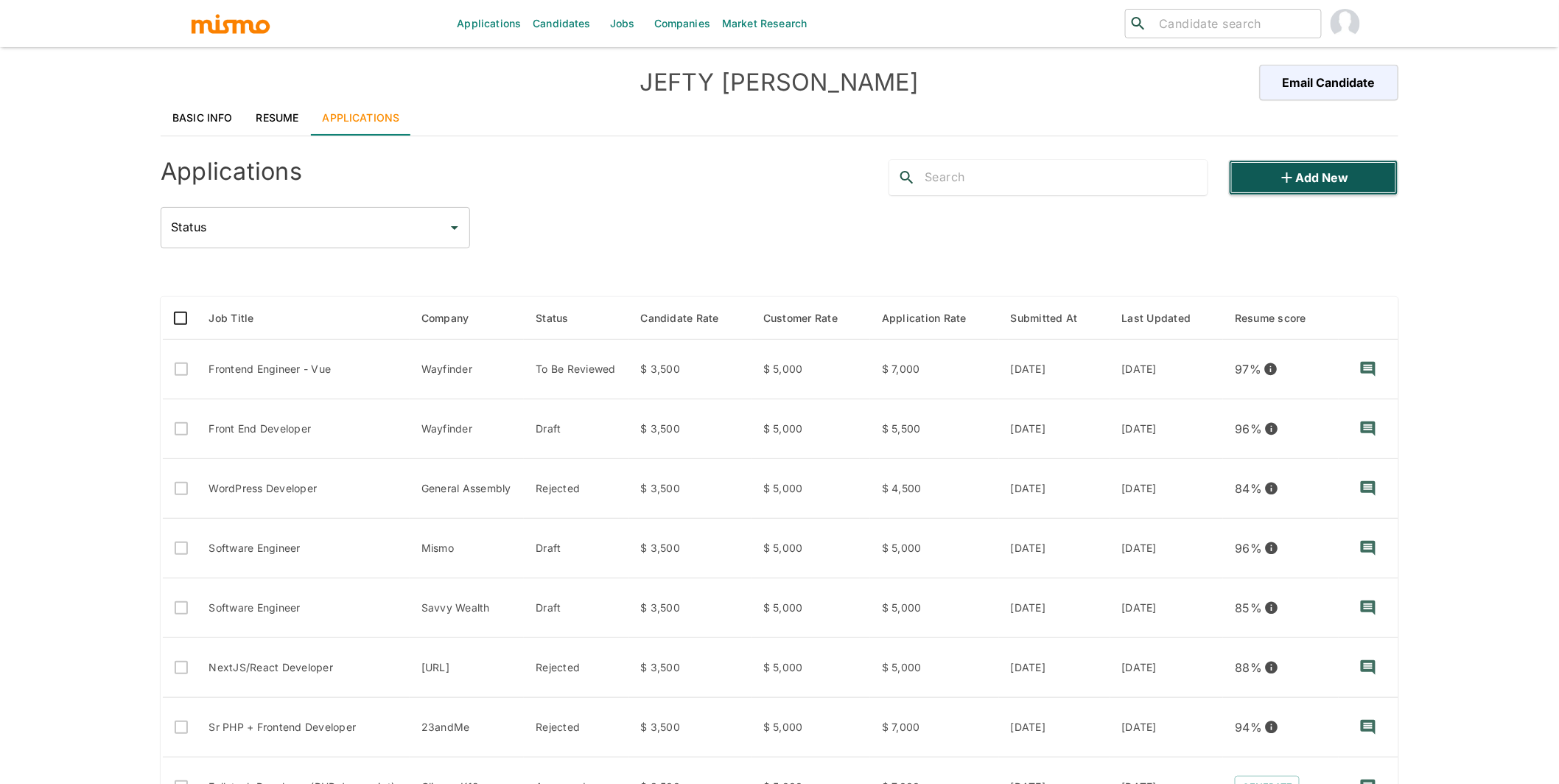
click at [1363, 175] on button "Add new" at bounding box center [1313, 178] width 169 height 35
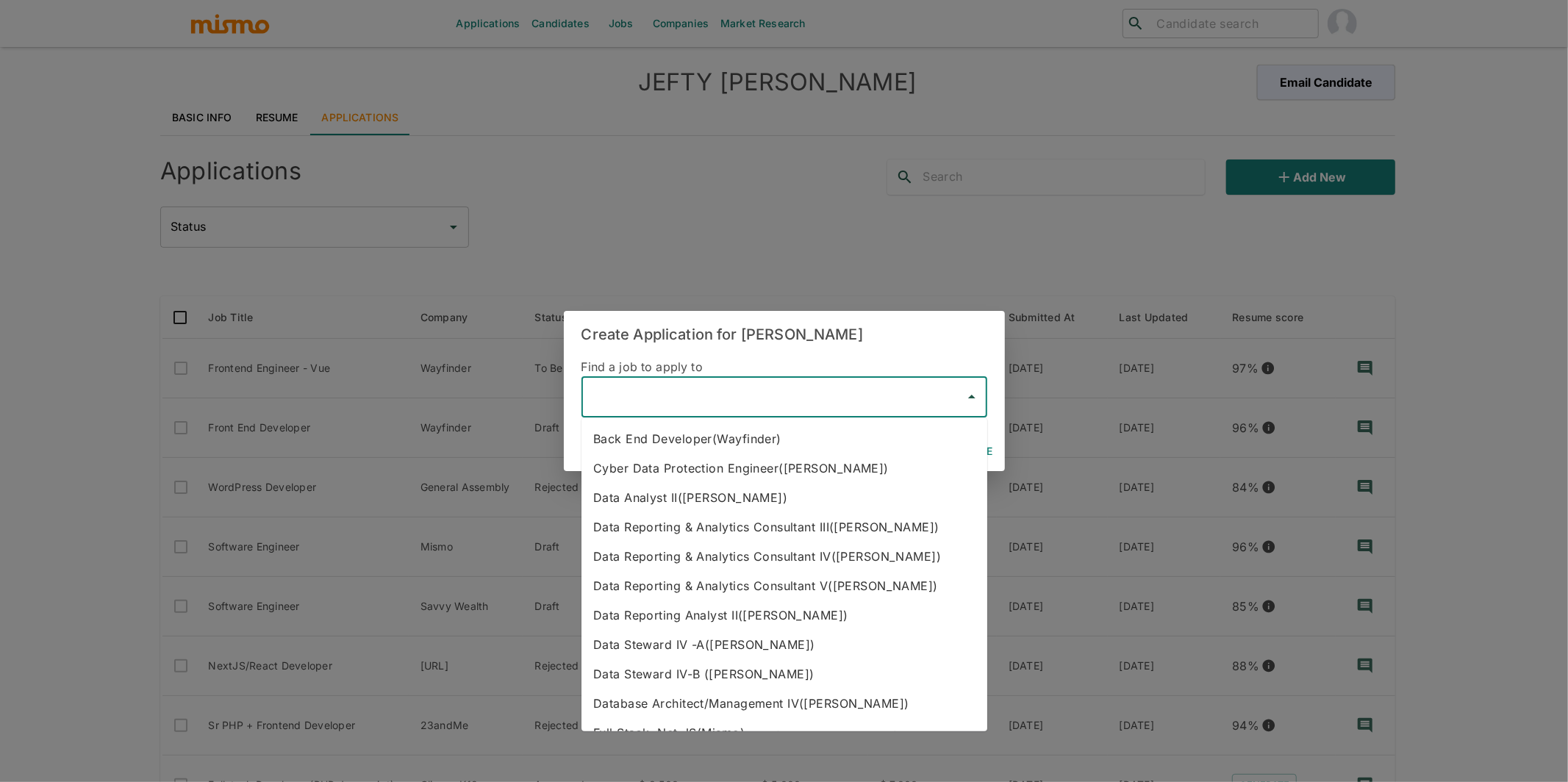
click at [751, 392] on input "text" at bounding box center [773, 397] width 370 height 28
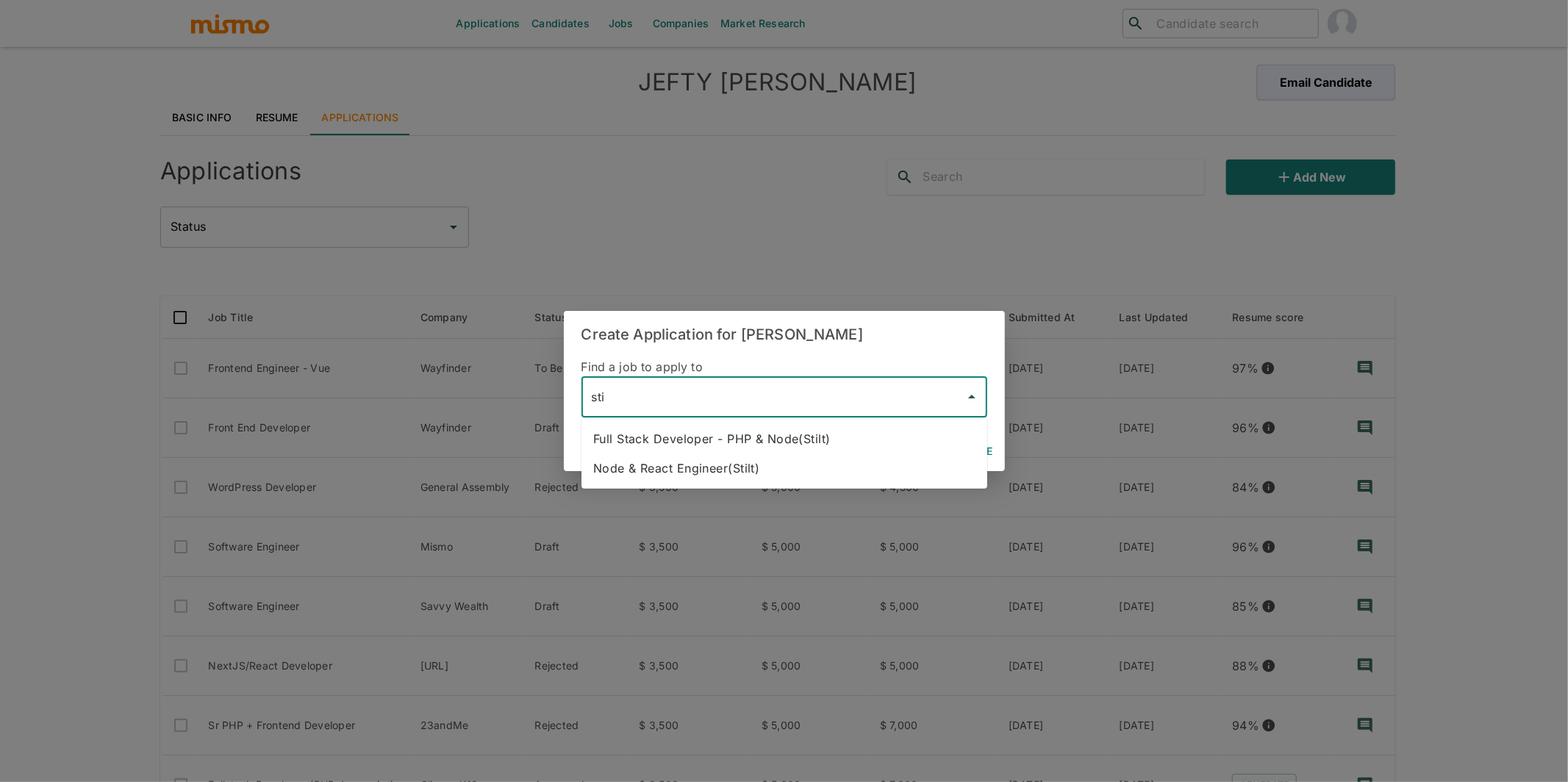
click at [806, 472] on li "Node & React Engineer(Stilt)" at bounding box center [784, 468] width 405 height 29
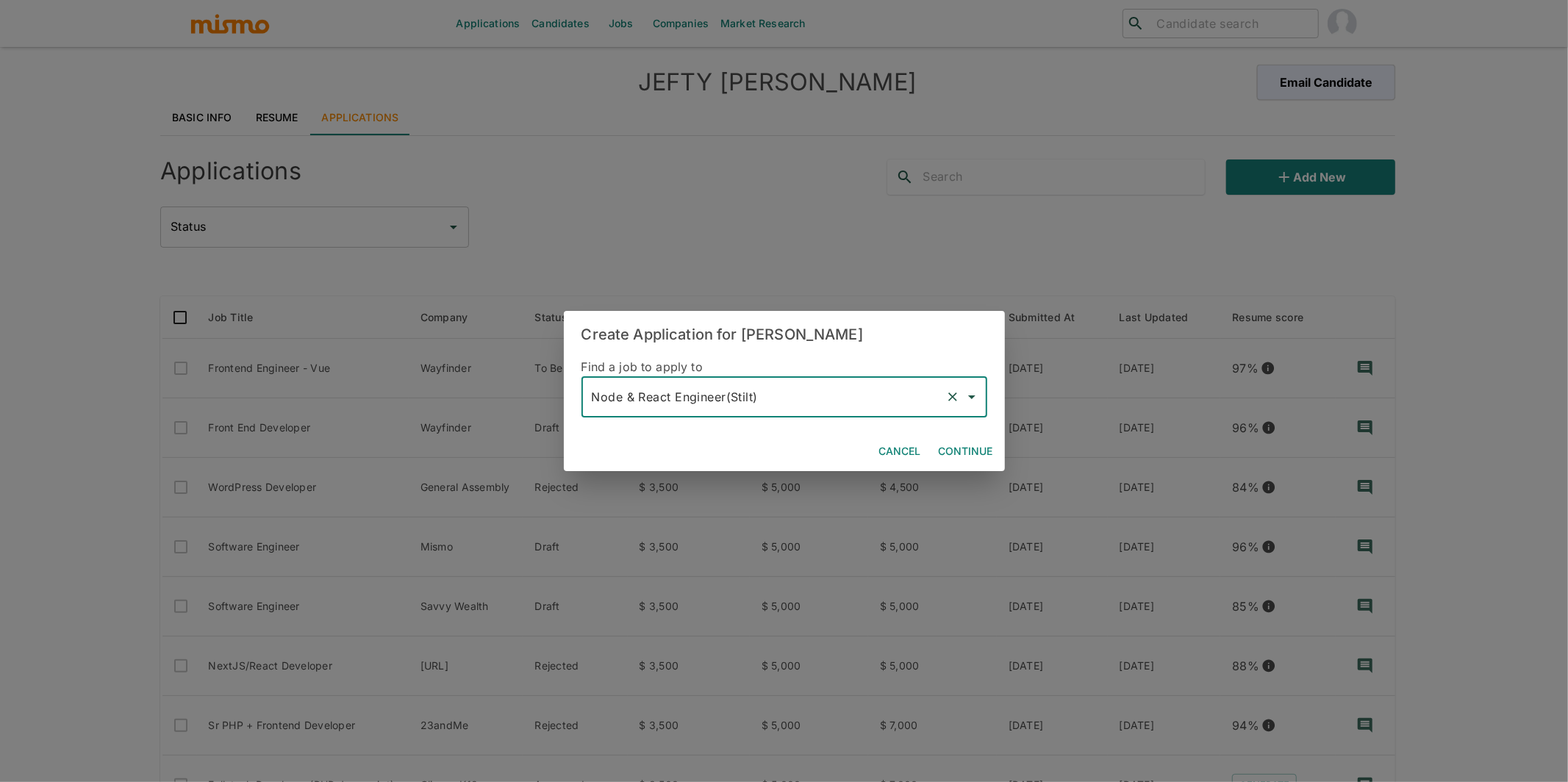
type input "Node & React Engineer(Stilt)"
click at [970, 449] on button "Continue" at bounding box center [966, 452] width 66 height 28
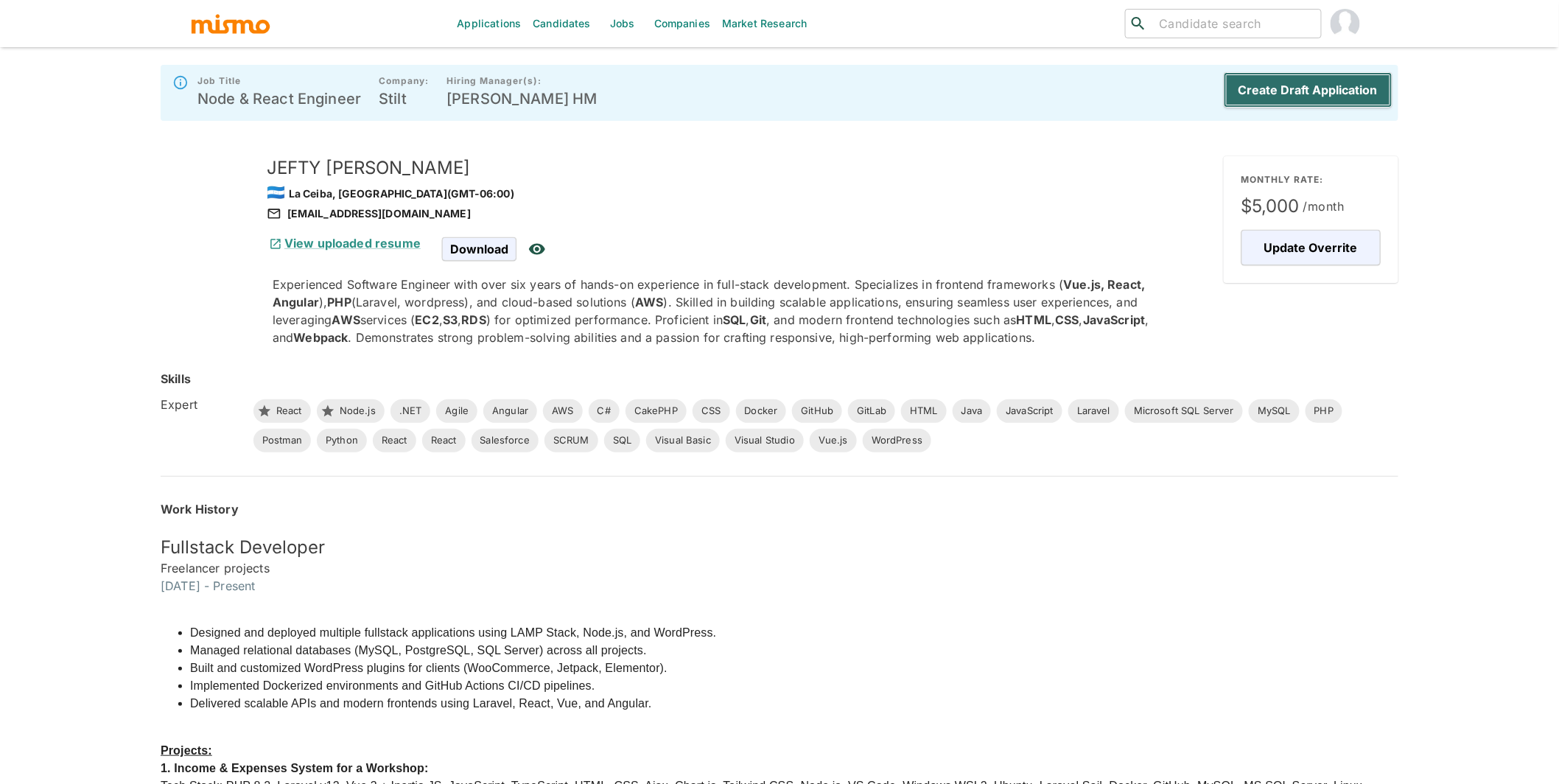
click at [1339, 87] on button "Create Draft Application" at bounding box center [1308, 90] width 169 height 35
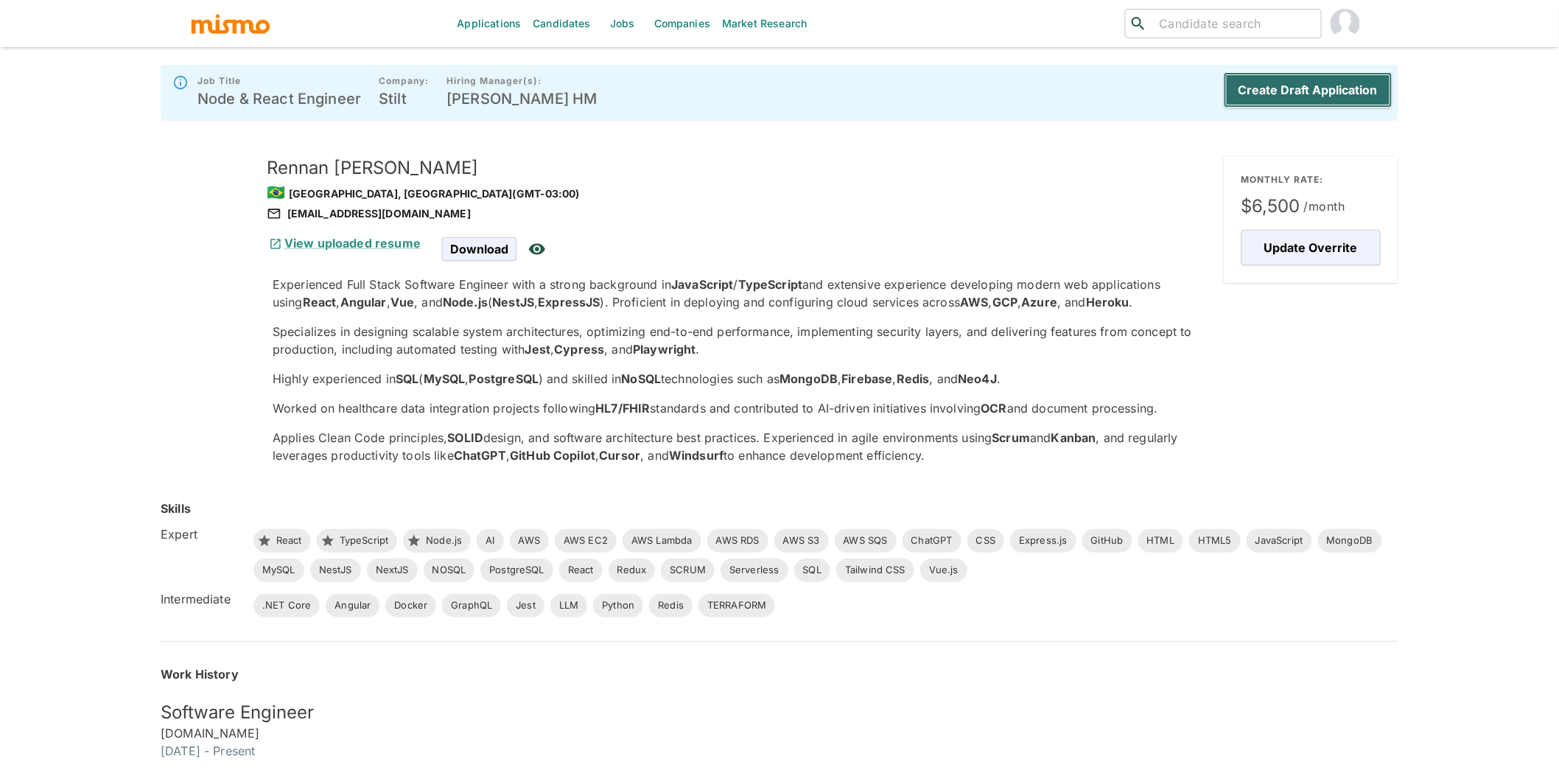
click at [1314, 100] on button "Create Draft Application" at bounding box center [1308, 90] width 169 height 35
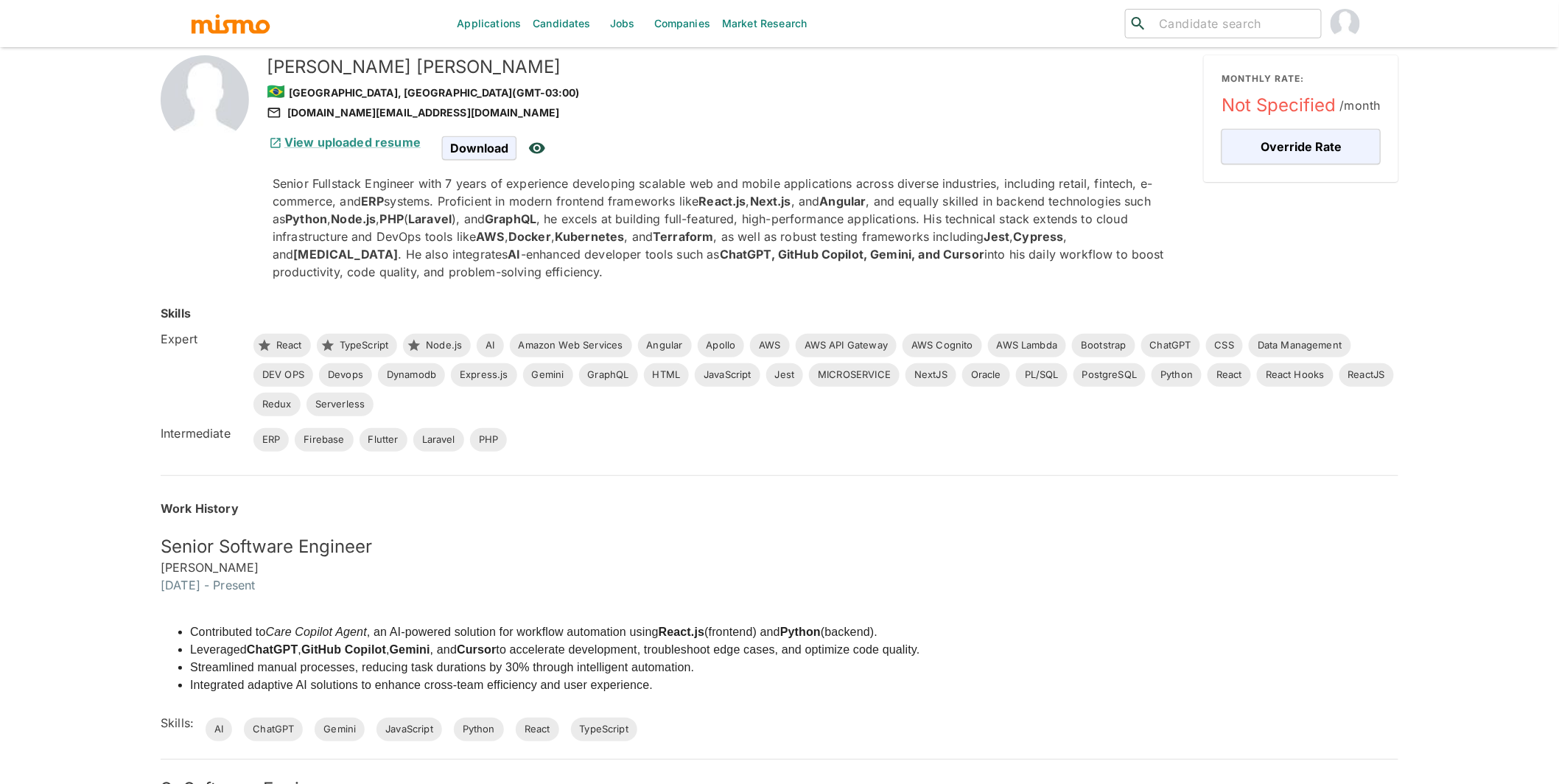
scroll to position [499, 0]
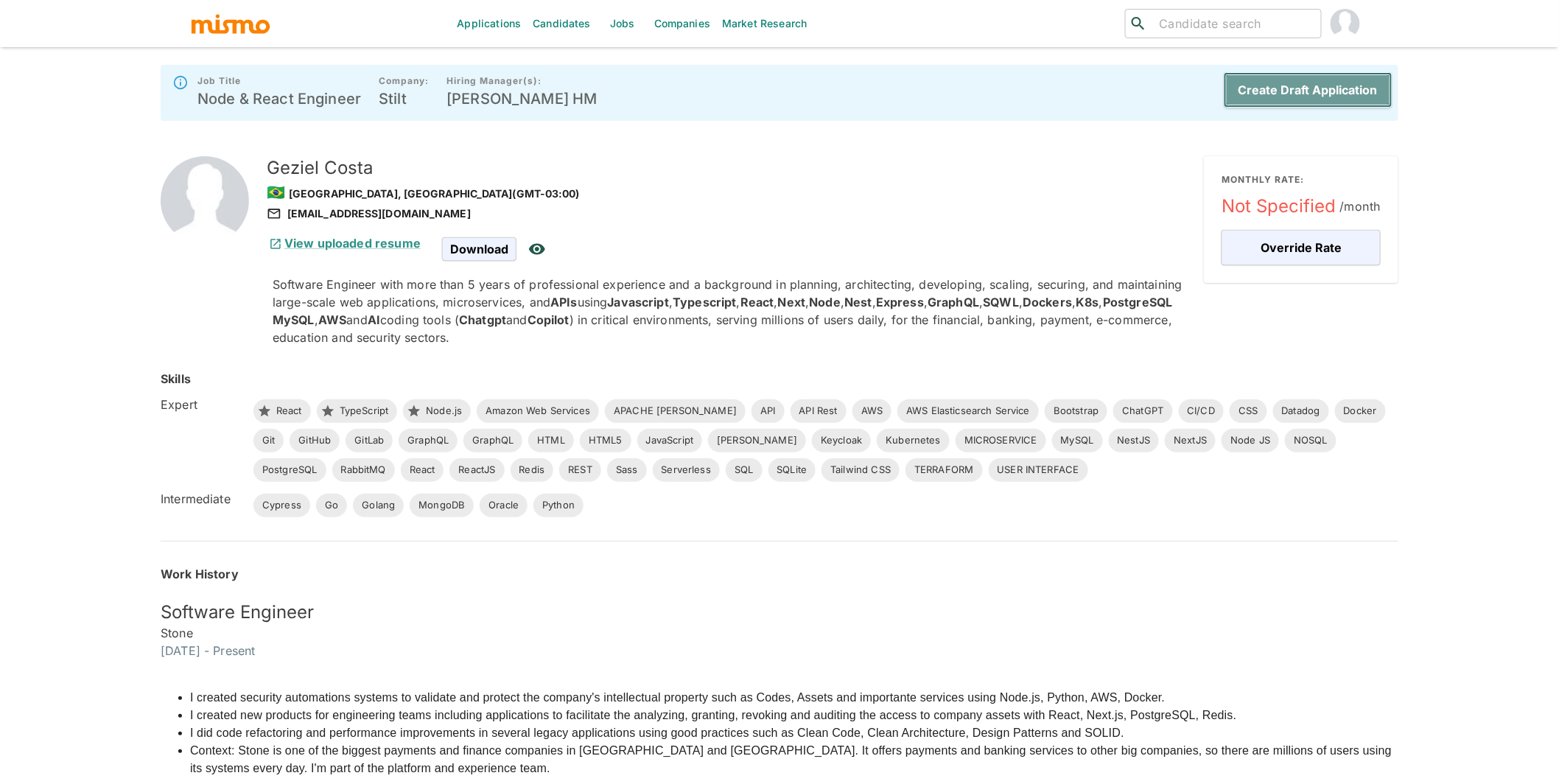
click at [1314, 84] on button "Create Draft Application" at bounding box center [1308, 90] width 169 height 35
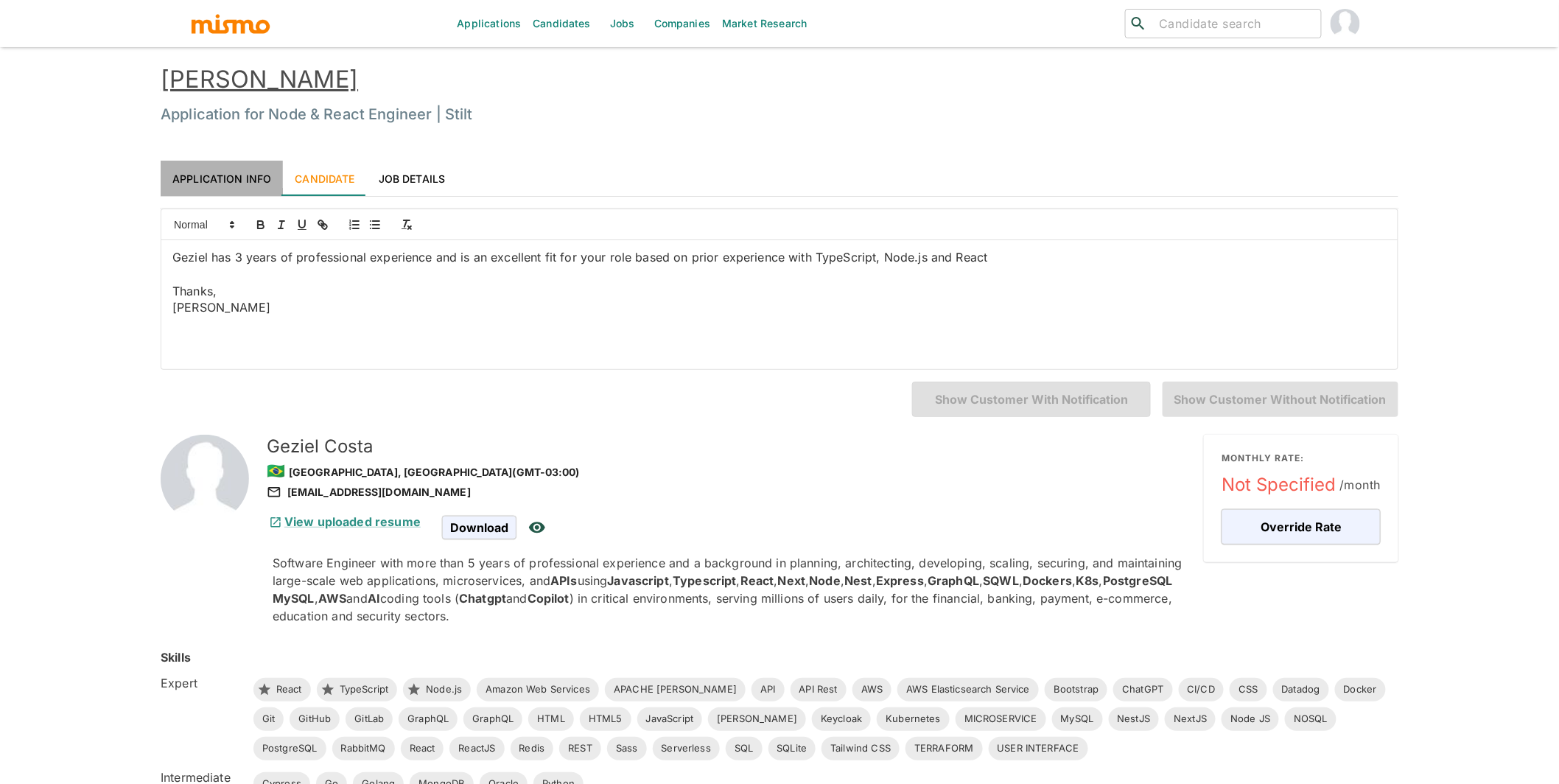
click at [235, 175] on link "Application Info" at bounding box center [222, 179] width 123 height 35
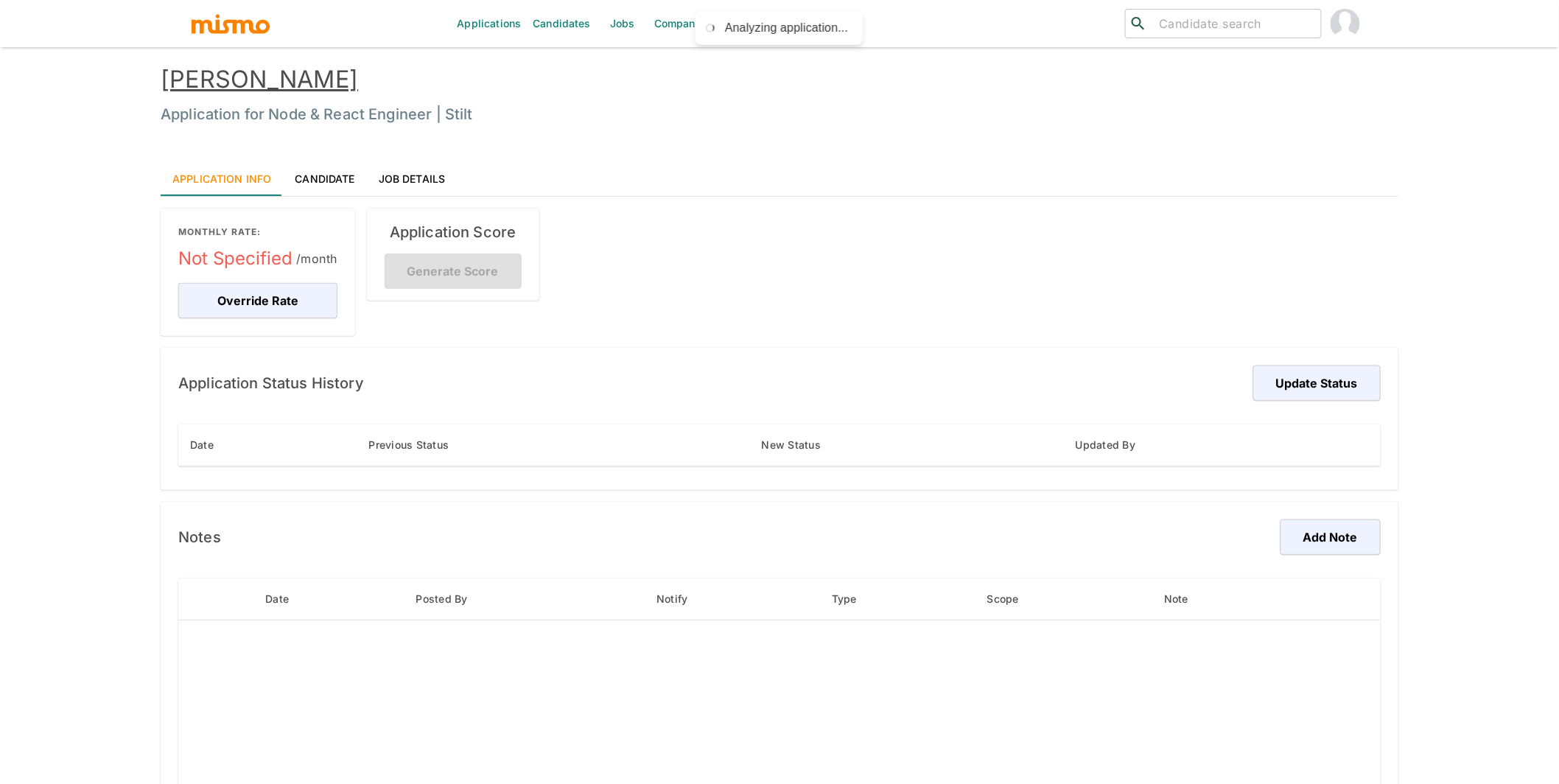
click at [245, 75] on link "Geziel Costa" at bounding box center [260, 79] width 198 height 28
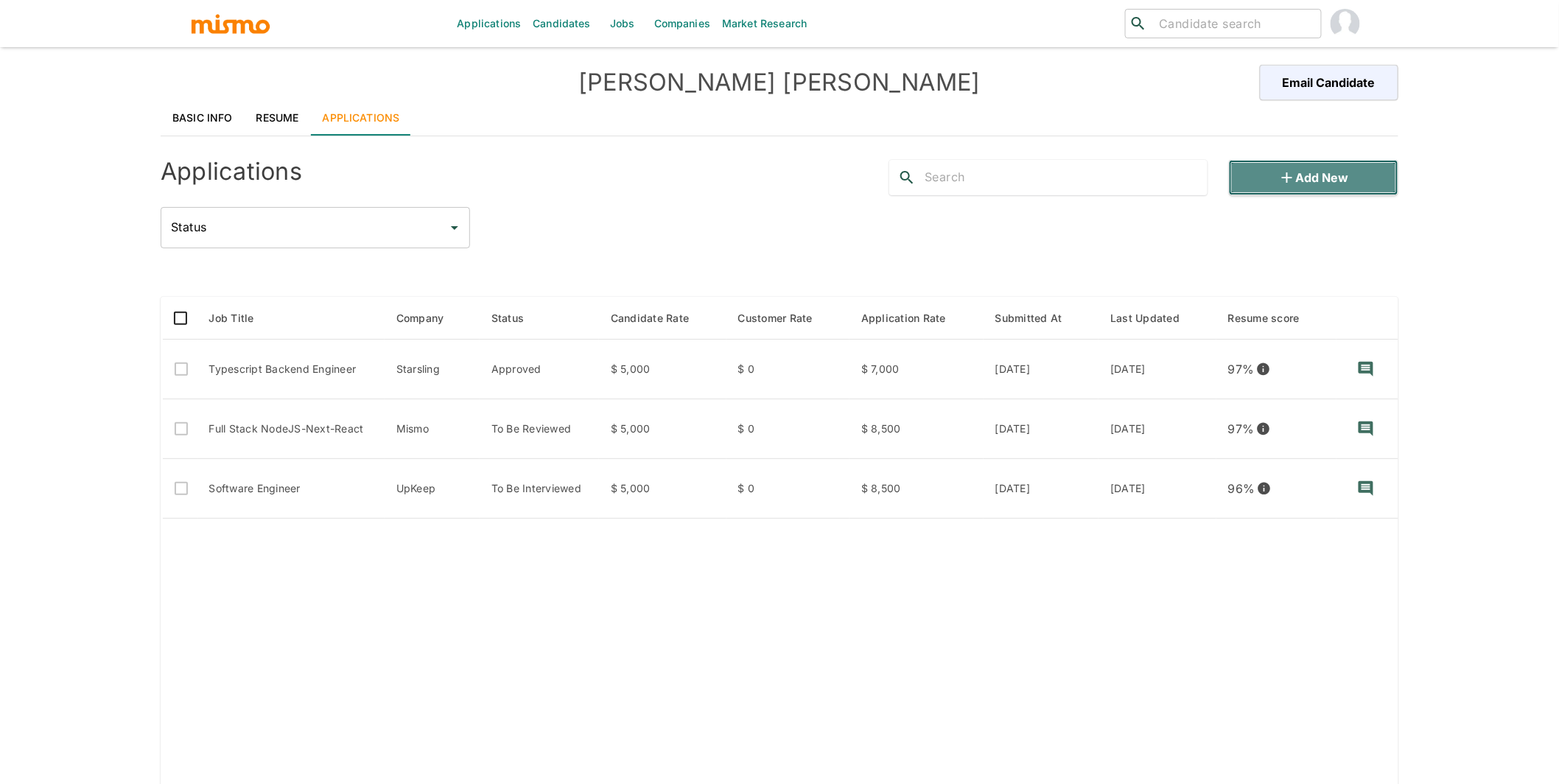
click at [1343, 189] on button "Add new" at bounding box center [1313, 178] width 169 height 35
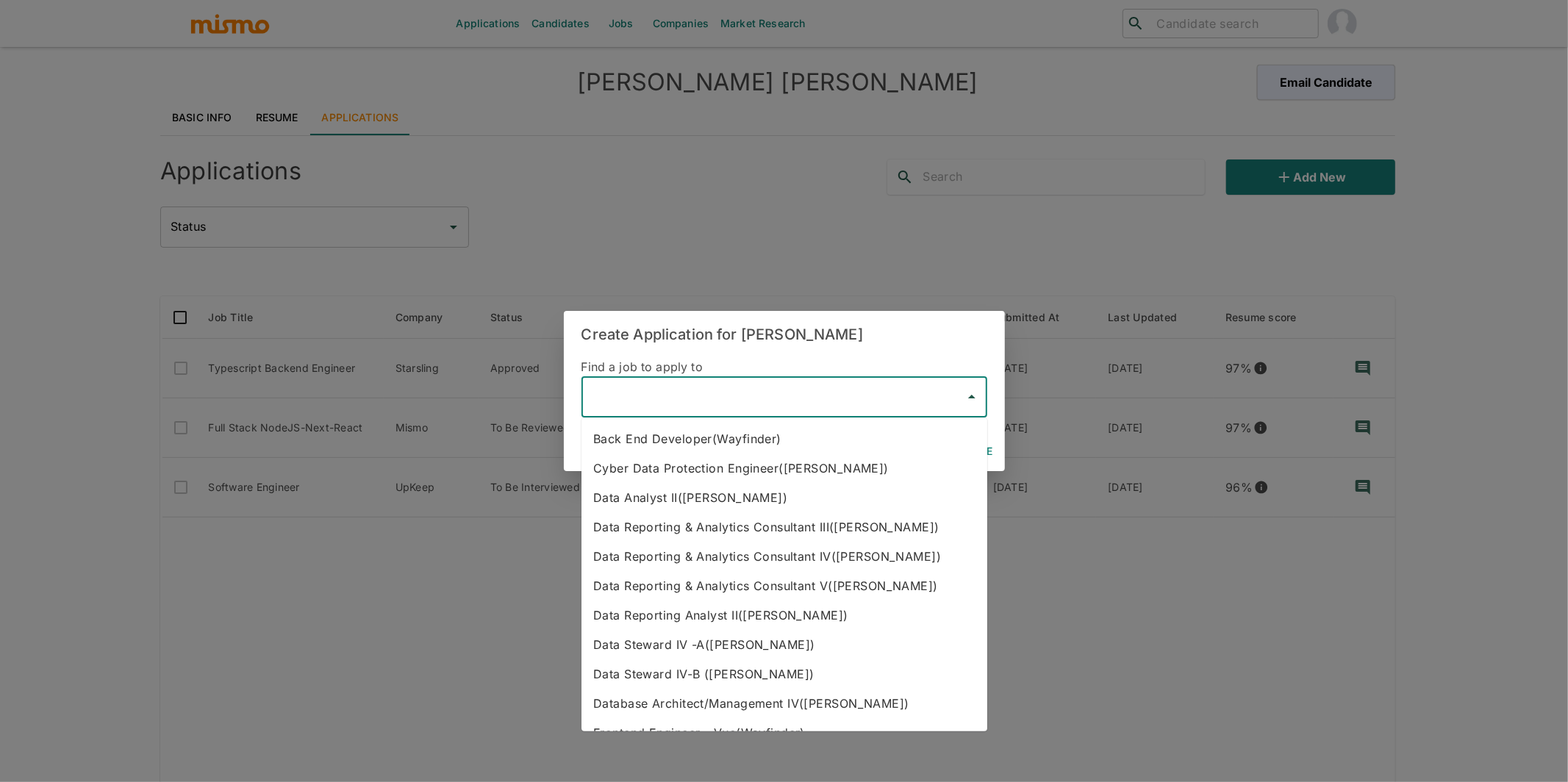
click at [840, 401] on input "text" at bounding box center [773, 397] width 370 height 28
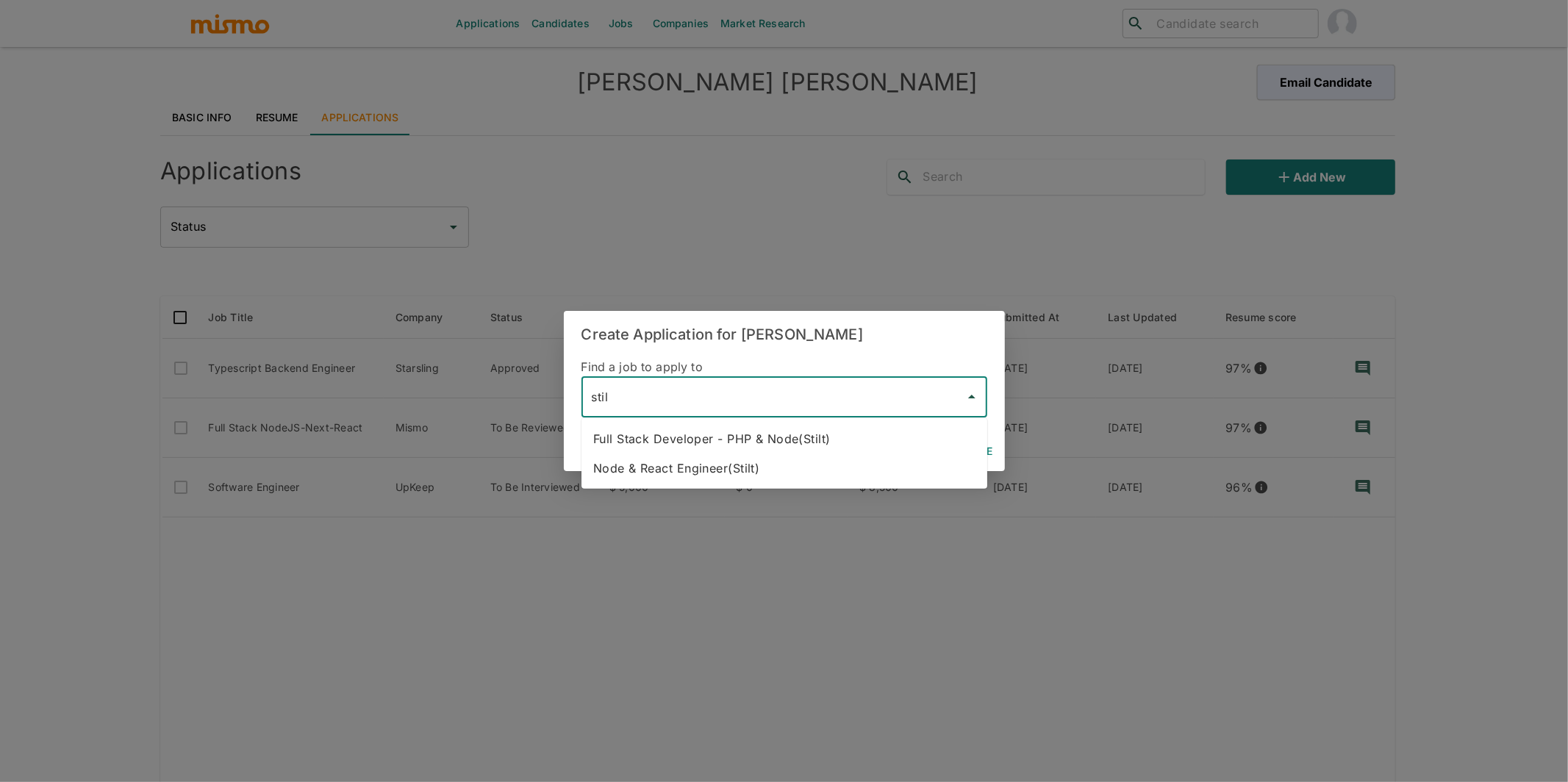
click at [750, 459] on li "Node & React Engineer(Stilt)" at bounding box center [784, 468] width 405 height 29
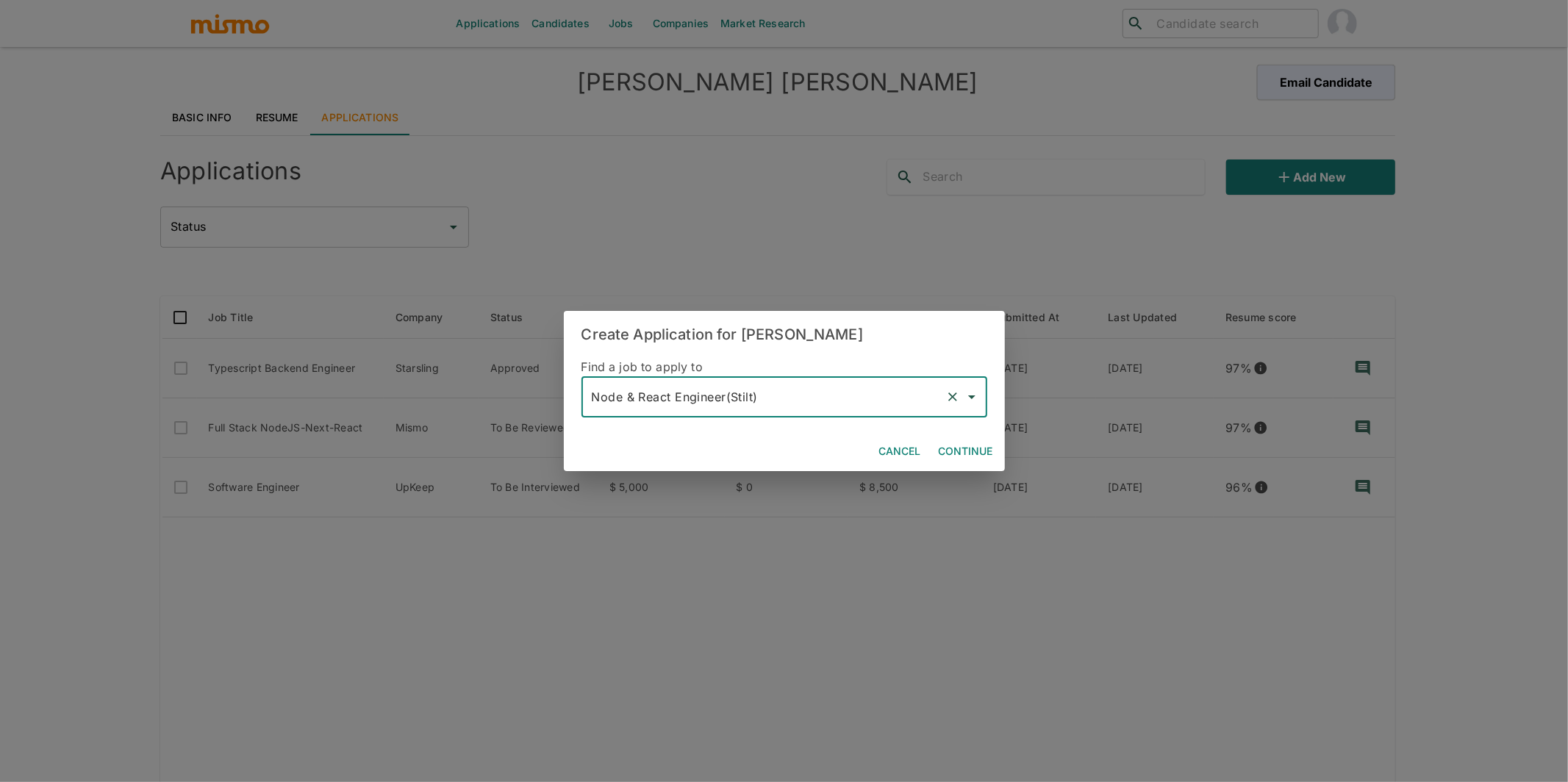
type input "Node & React Engineer(Stilt)"
click at [946, 448] on button "Continue" at bounding box center [966, 452] width 66 height 28
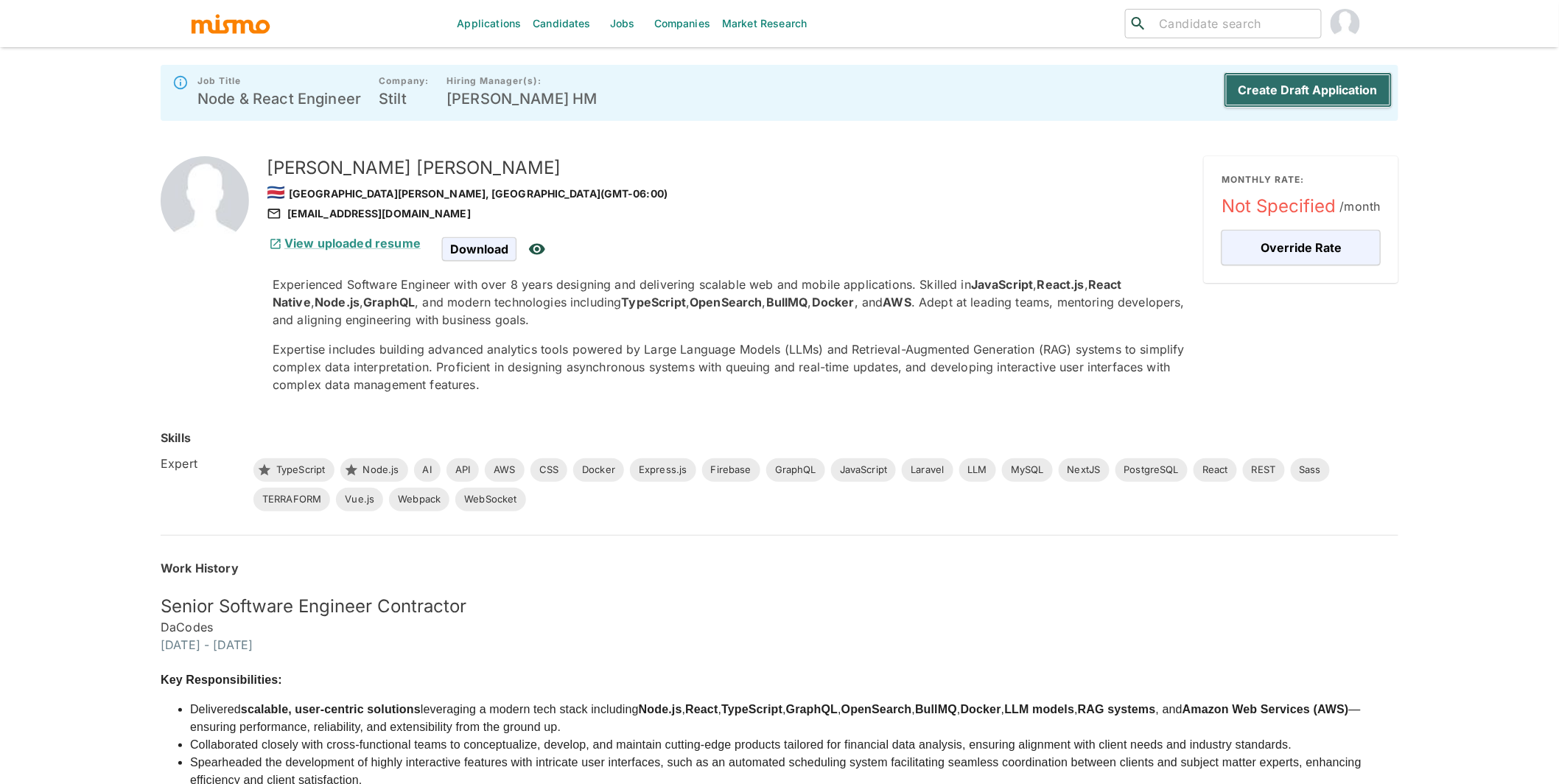
click at [1309, 85] on button "Create Draft Application" at bounding box center [1308, 90] width 169 height 35
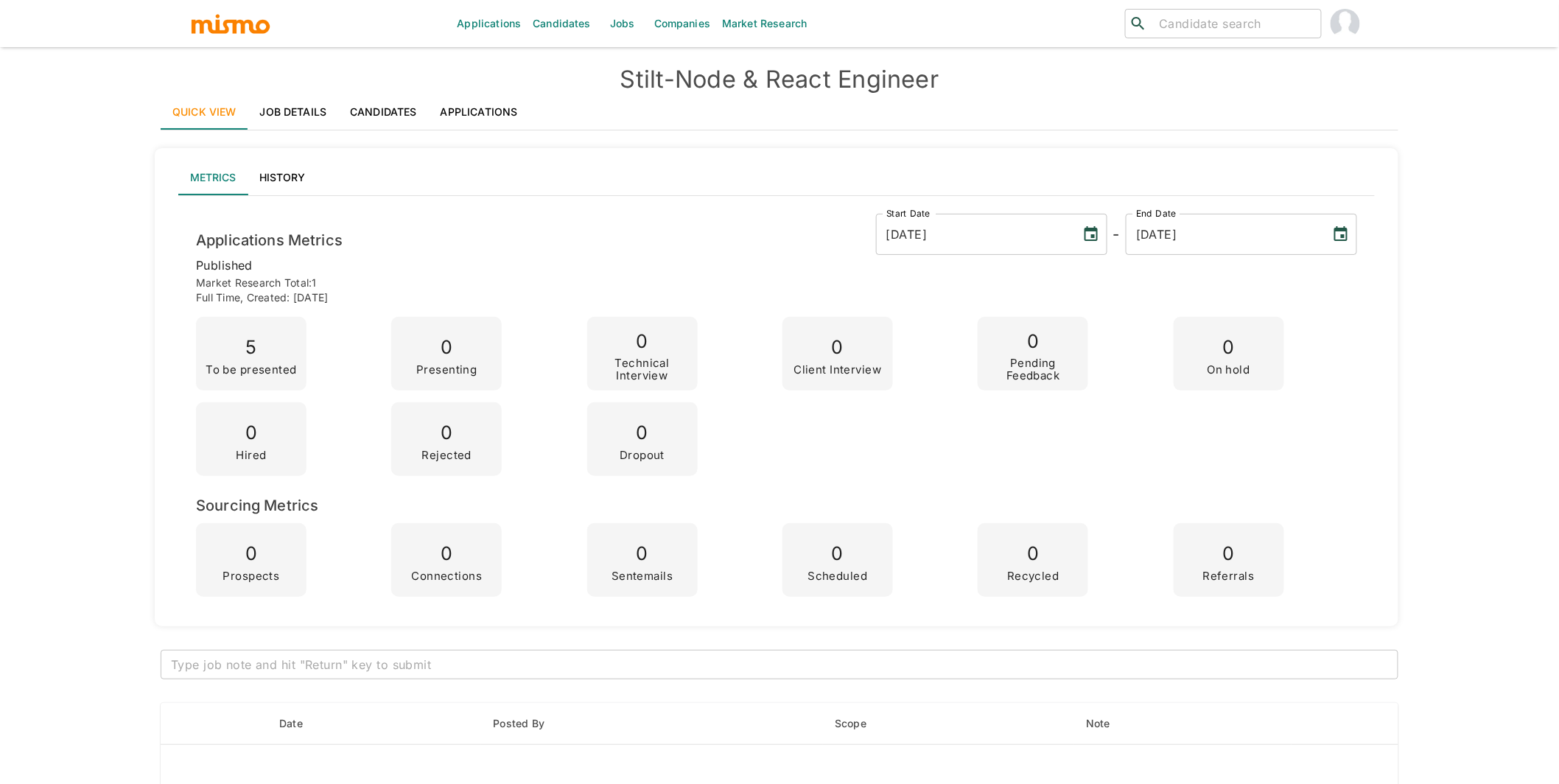
click at [480, 110] on link "Applications" at bounding box center [479, 112] width 101 height 35
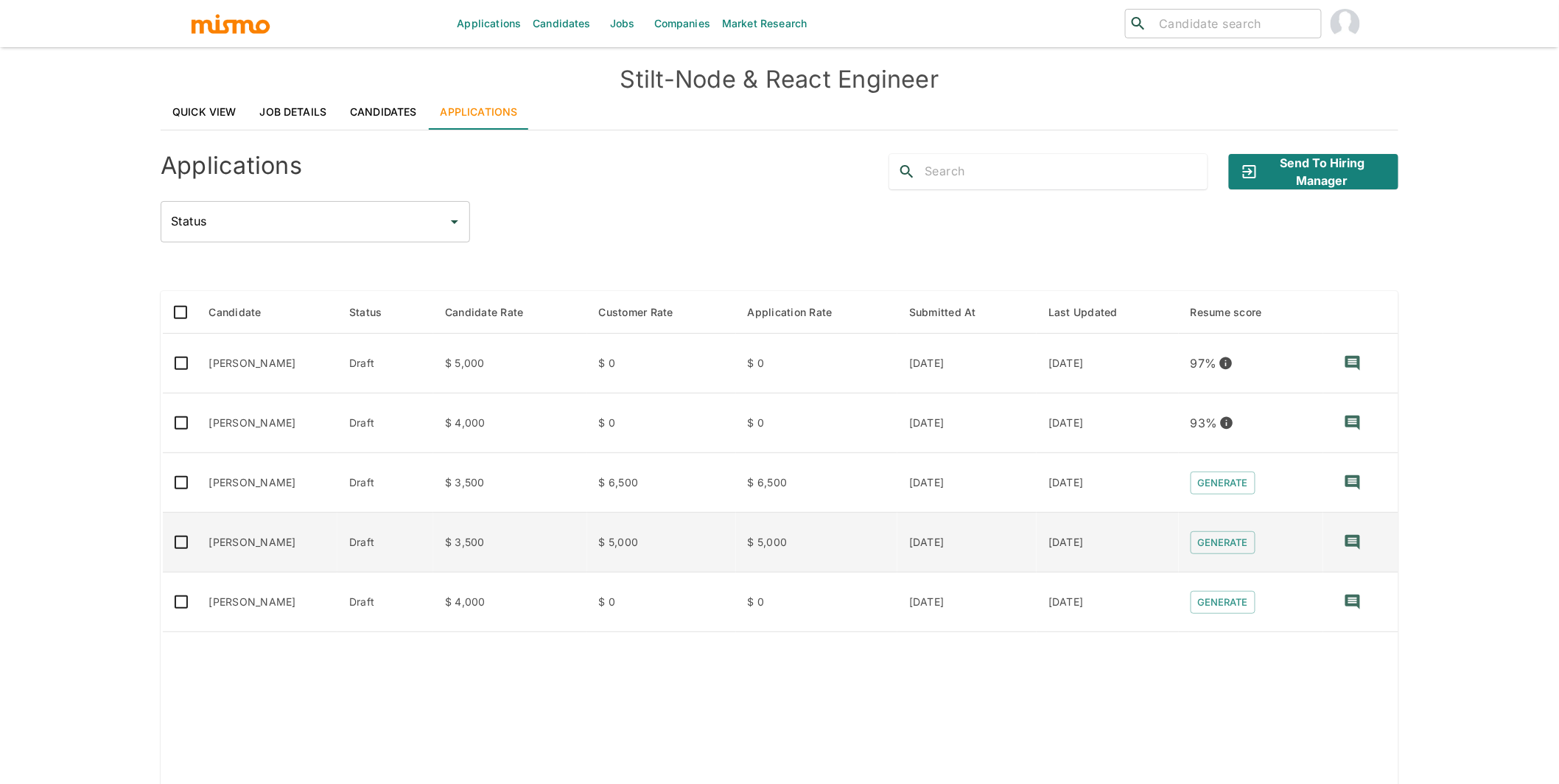
click at [254, 541] on td "[PERSON_NAME]" at bounding box center [268, 543] width 141 height 60
click at [255, 538] on td "[PERSON_NAME]" at bounding box center [268, 543] width 141 height 60
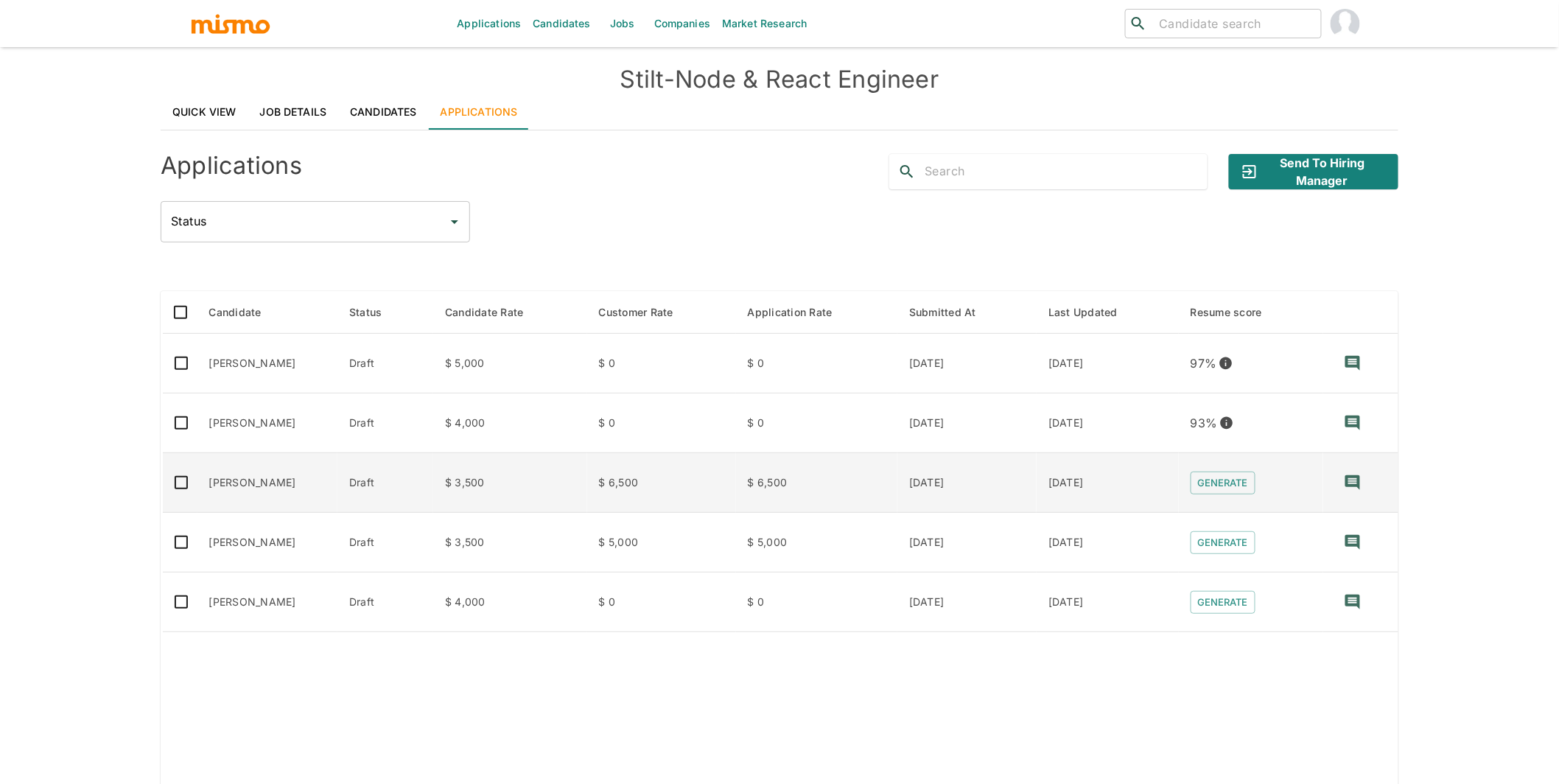
click at [225, 475] on td "Rennan Moreira" at bounding box center [268, 483] width 141 height 60
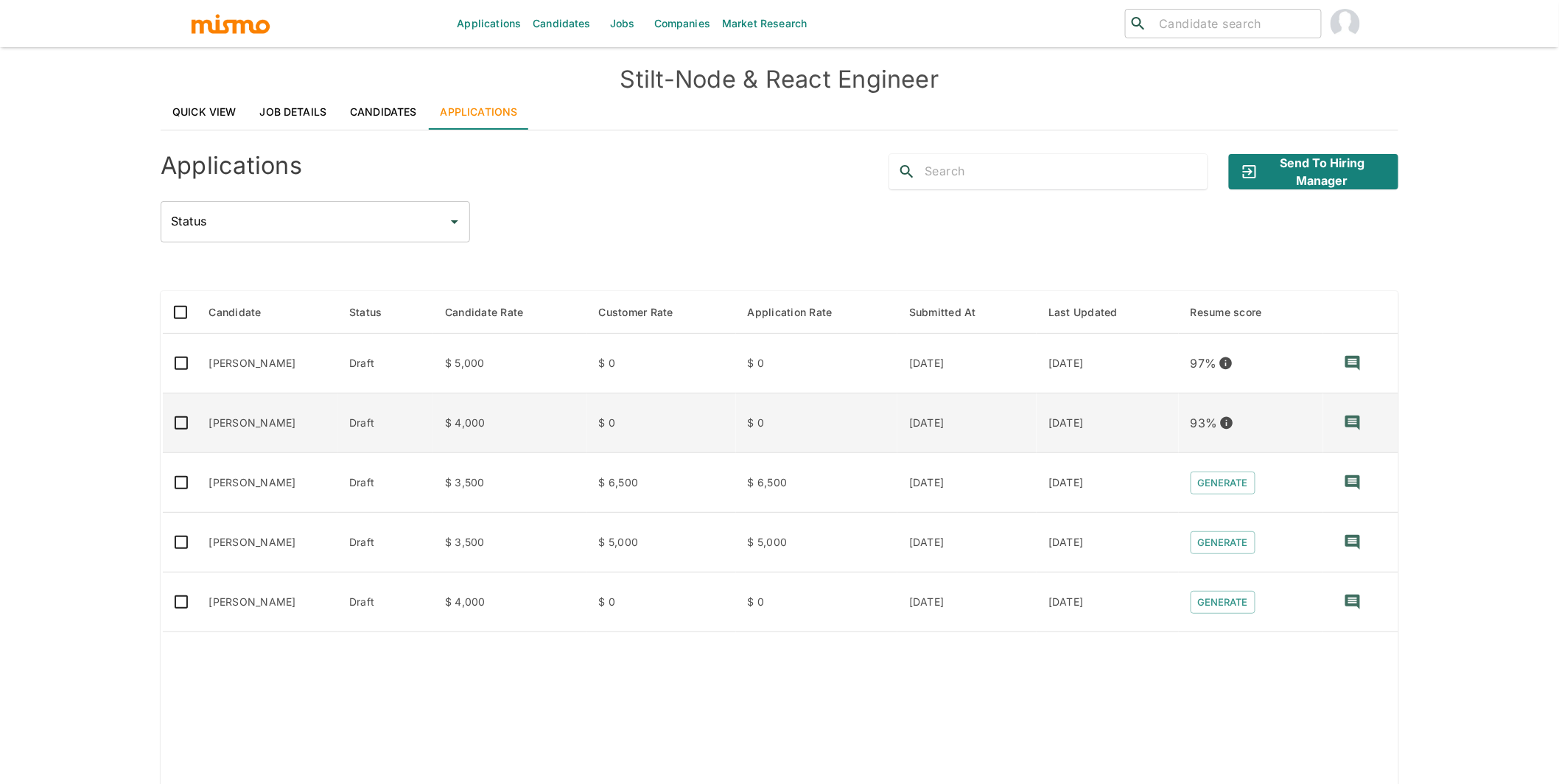
click at [282, 434] on td "Geziel Costa" at bounding box center [268, 423] width 141 height 60
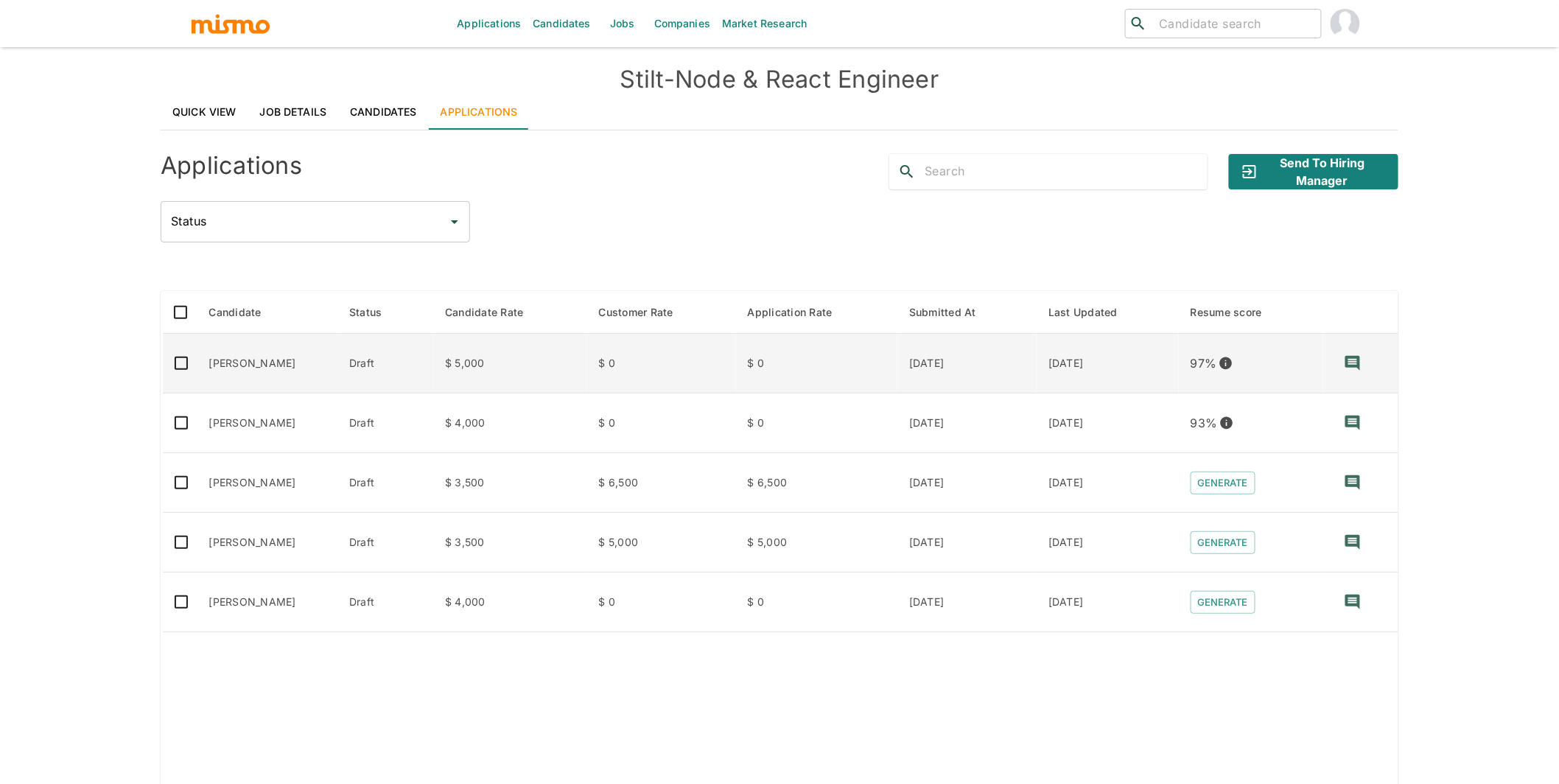
click at [290, 349] on td "Andres Matta" at bounding box center [268, 363] width 141 height 60
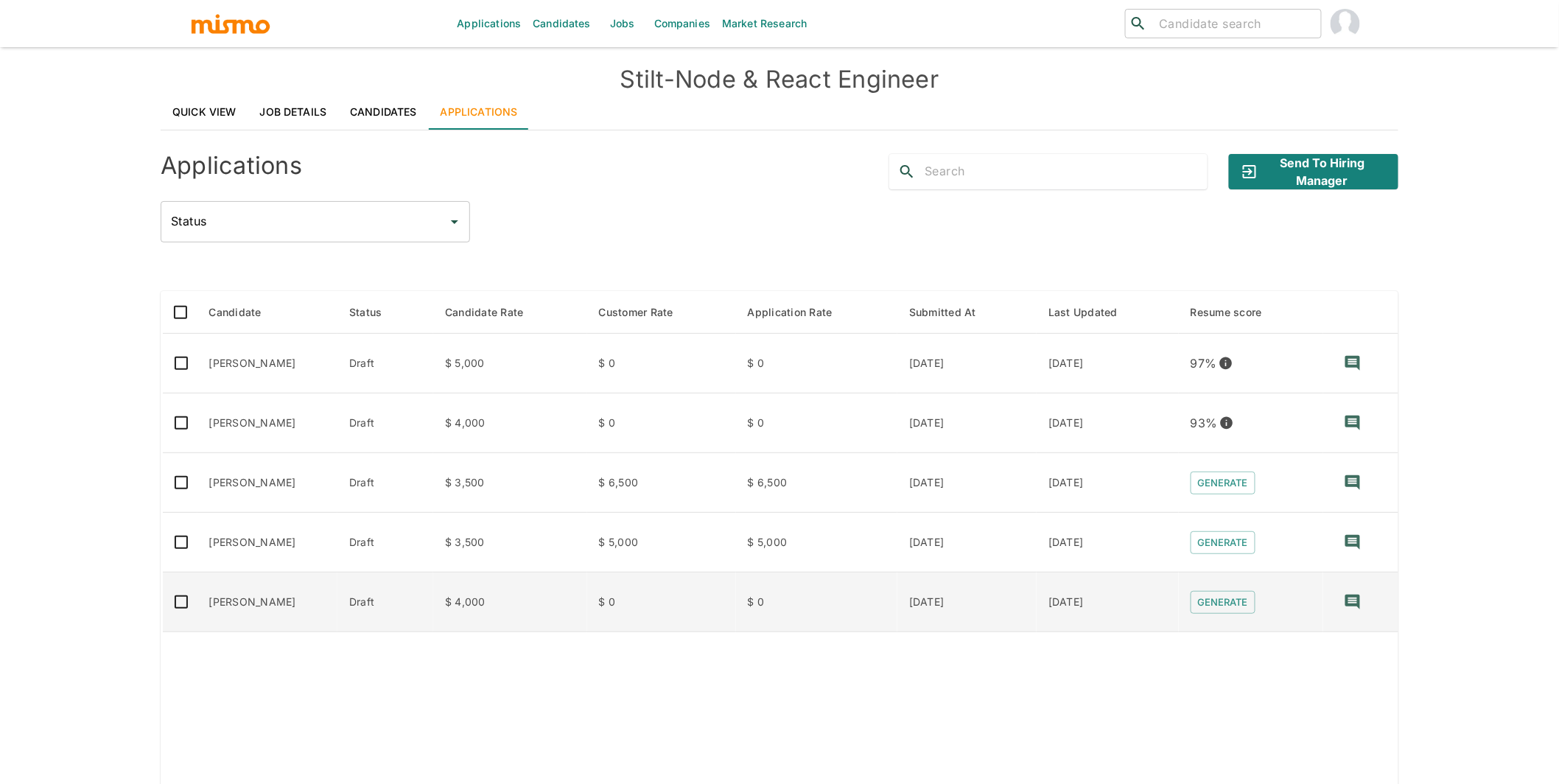
click at [258, 605] on td "Pablo Magalhaes" at bounding box center [268, 602] width 141 height 60
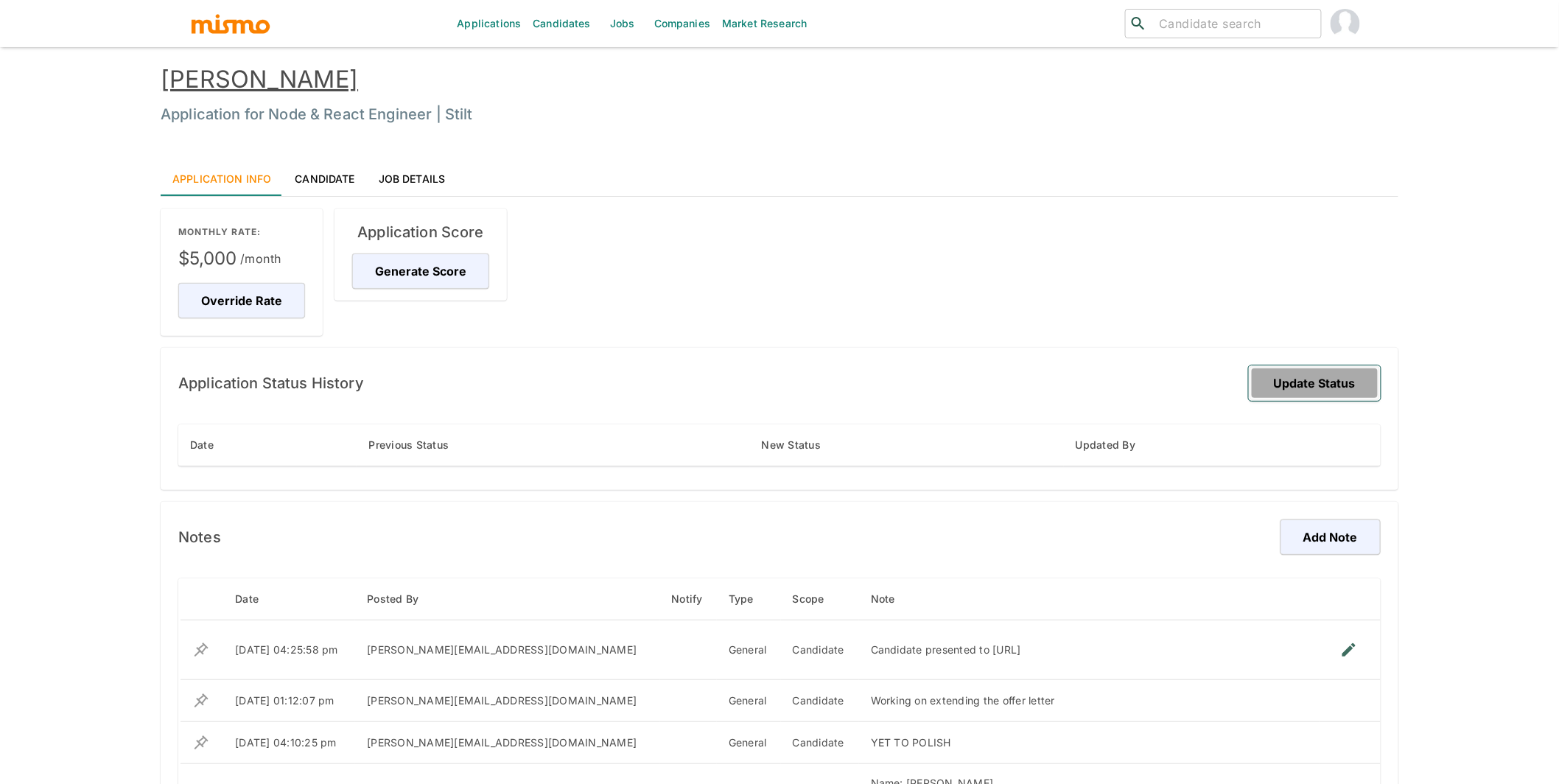
click at [1312, 377] on button "Update Status" at bounding box center [1314, 383] width 132 height 35
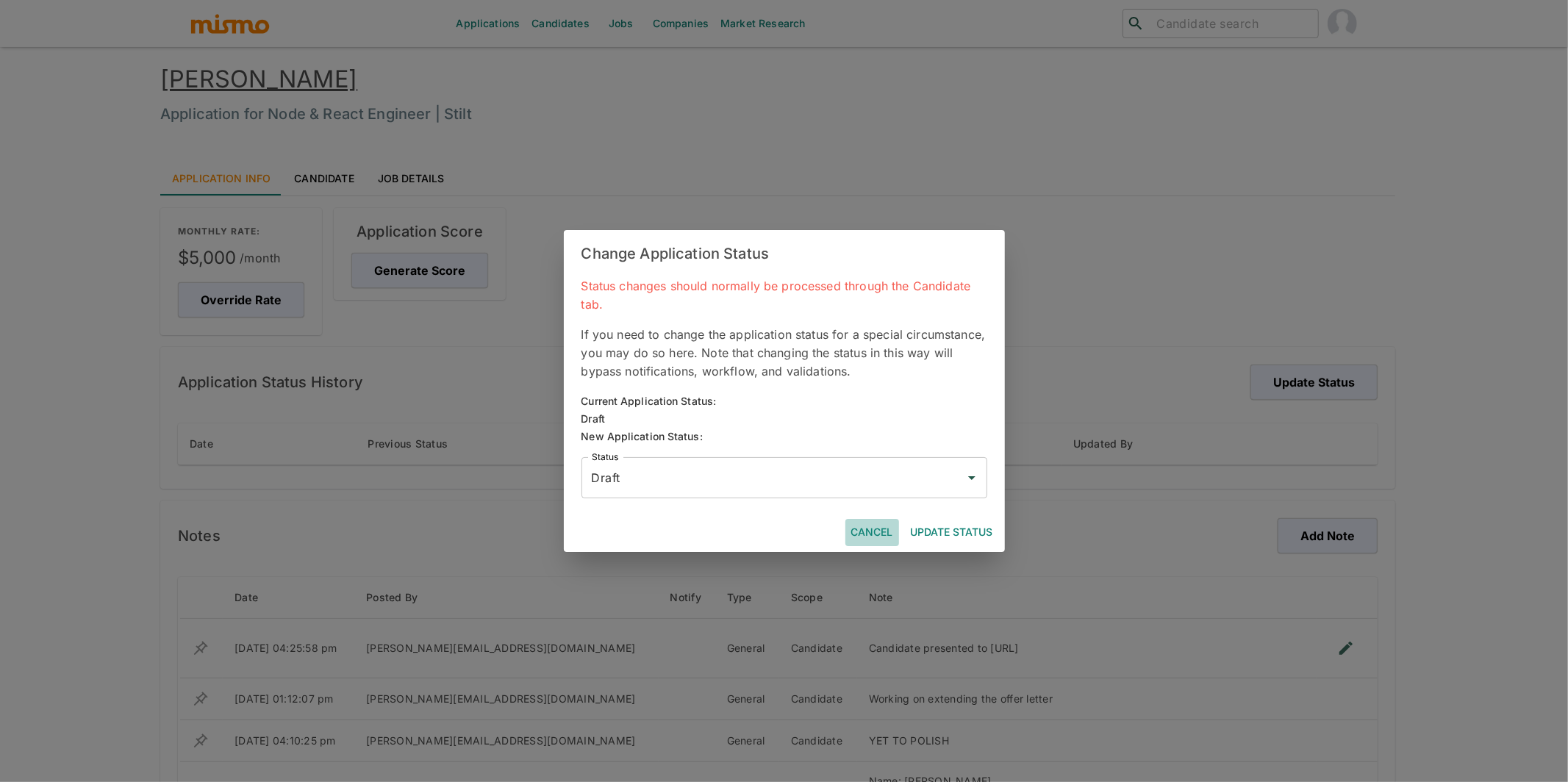
click at [875, 531] on button "Cancel" at bounding box center [872, 532] width 54 height 28
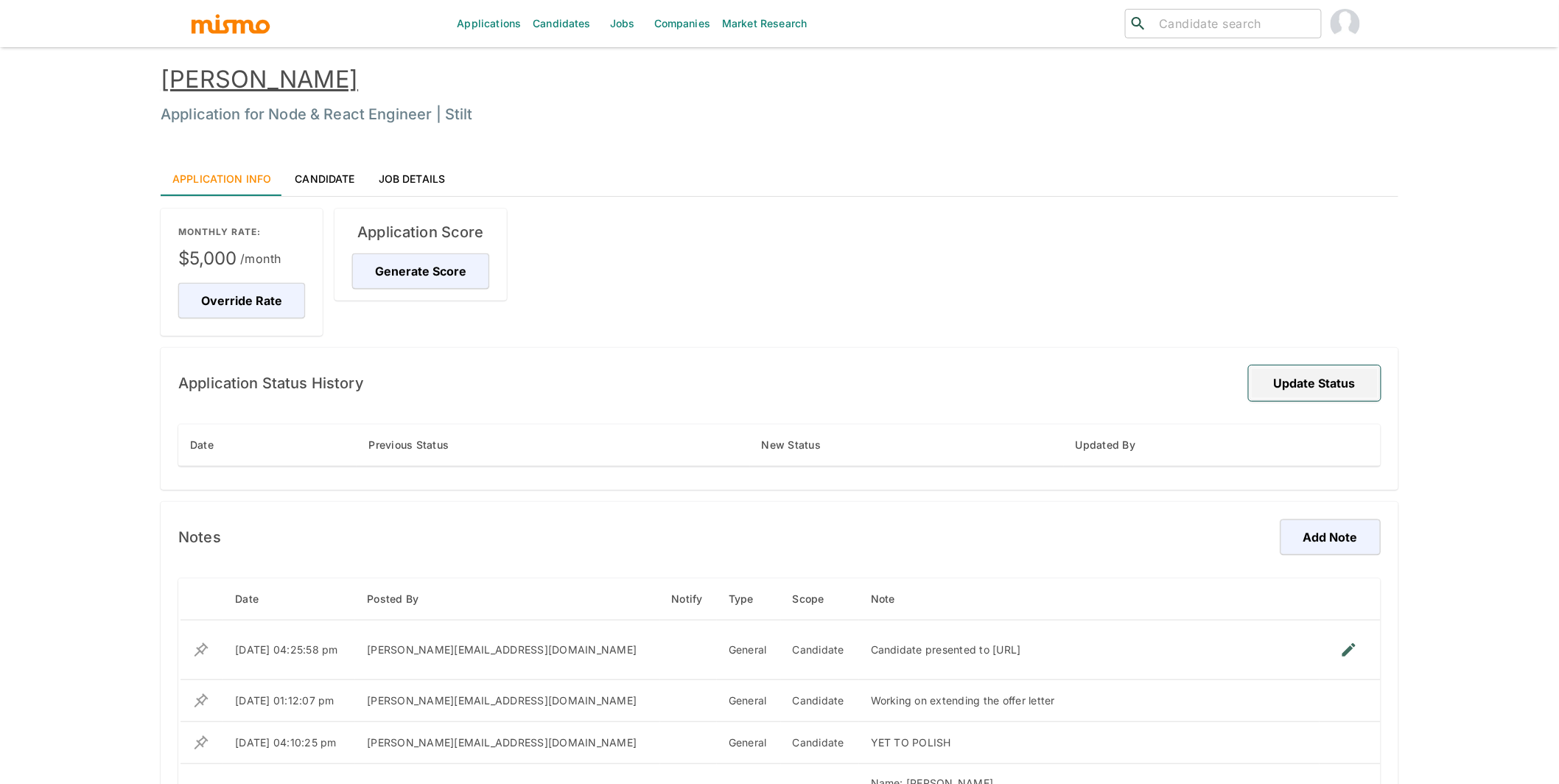
click at [1288, 374] on button "Update Status" at bounding box center [1314, 383] width 132 height 35
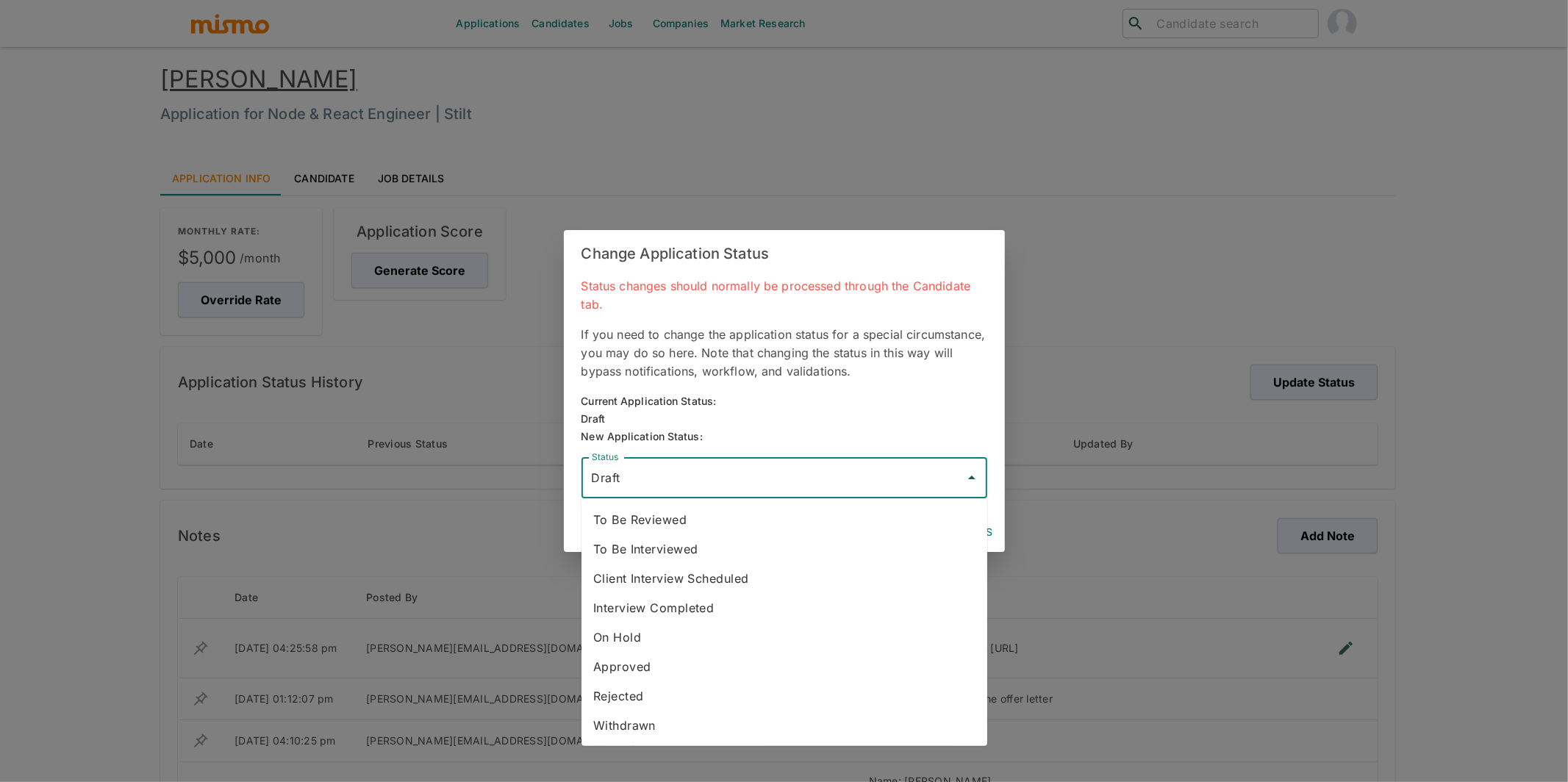
click at [801, 485] on input "Draft" at bounding box center [773, 477] width 370 height 28
click at [630, 520] on li "To Be Reviewed" at bounding box center [784, 519] width 405 height 29
type input "To Be Reviewed"
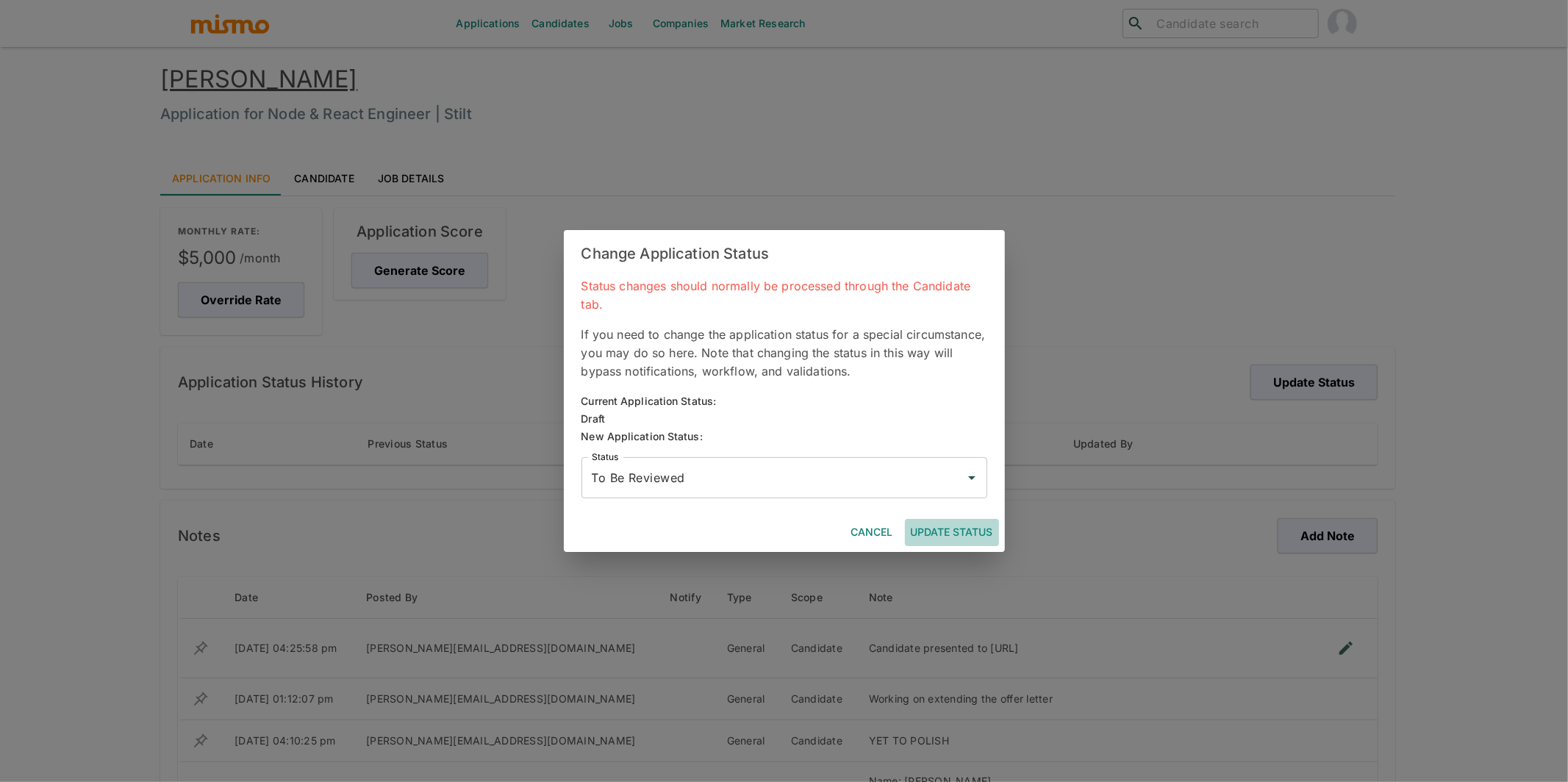
click at [943, 535] on button "Update Status" at bounding box center [952, 532] width 94 height 28
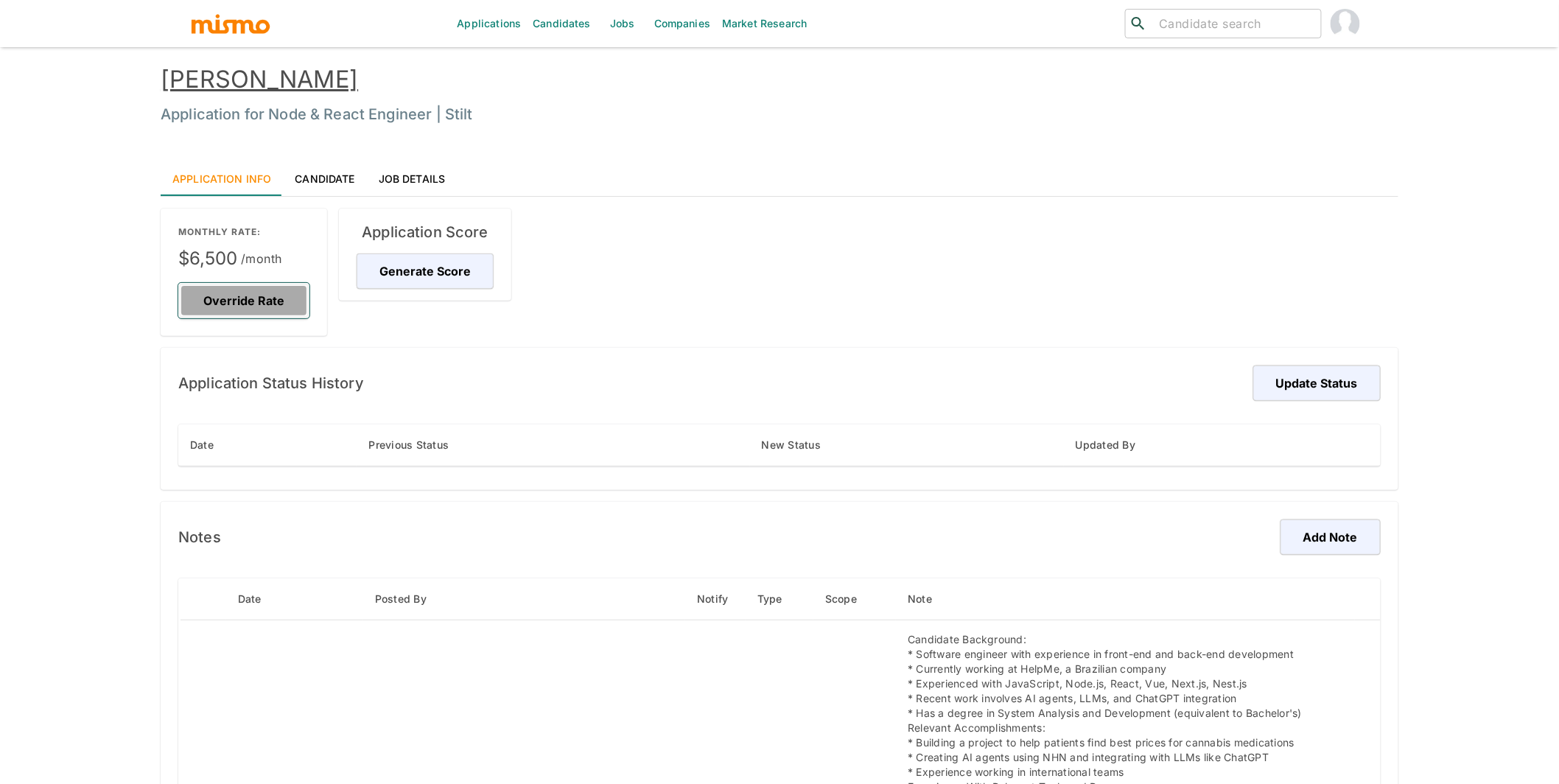
click at [251, 300] on button "Override Rate" at bounding box center [244, 300] width 131 height 35
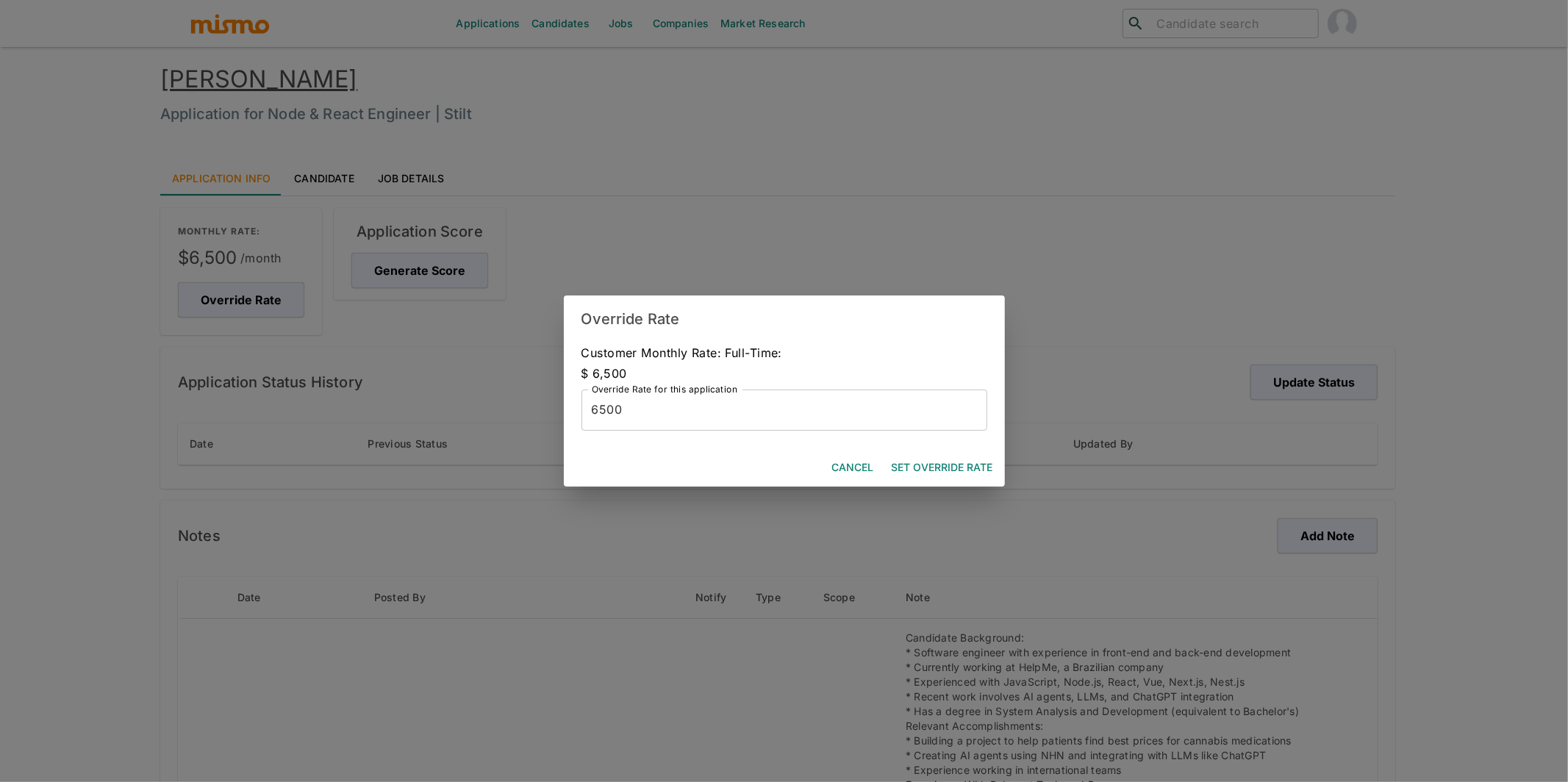
click at [636, 416] on input "6500" at bounding box center [784, 410] width 405 height 41
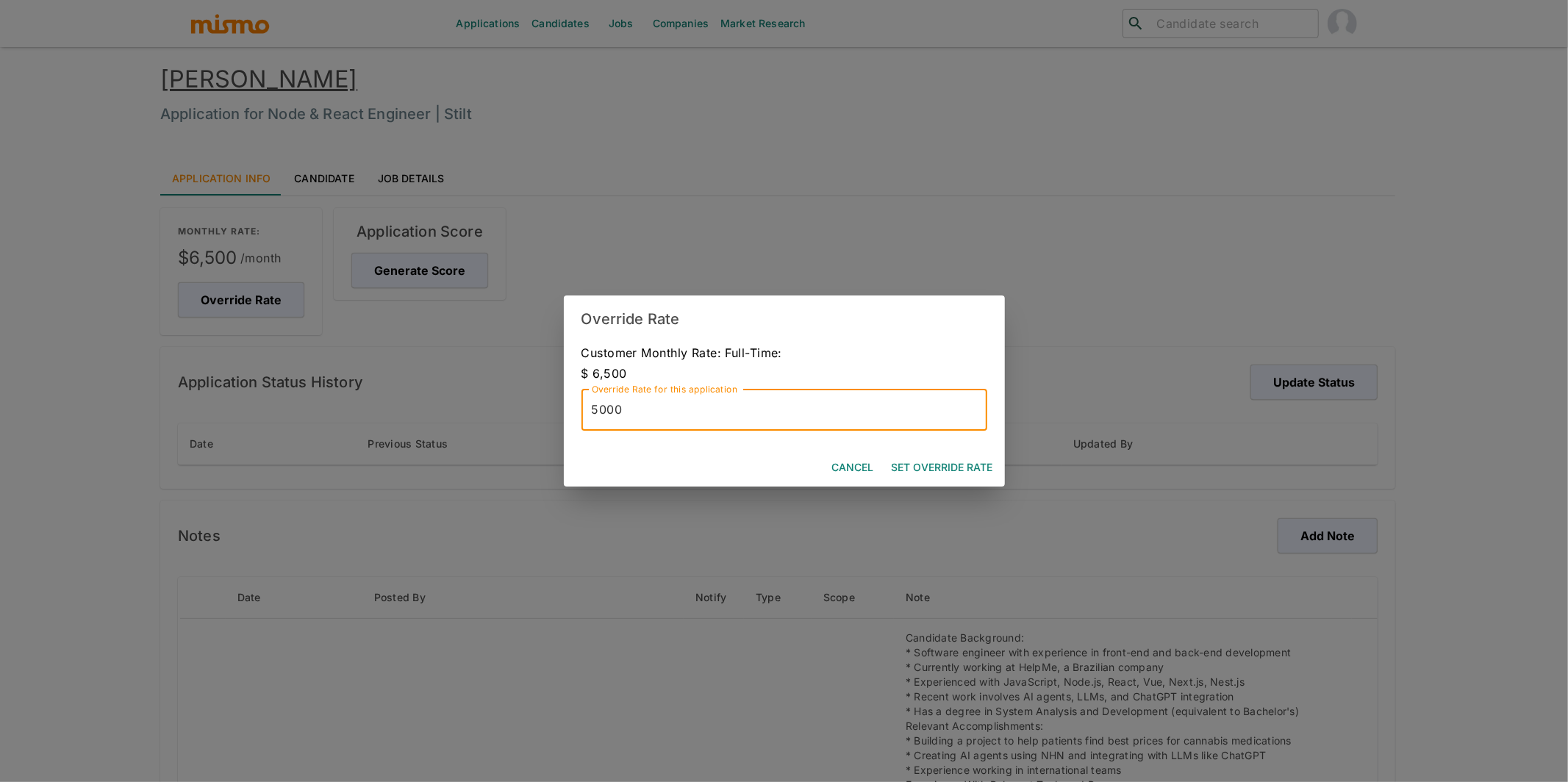
type input "5000"
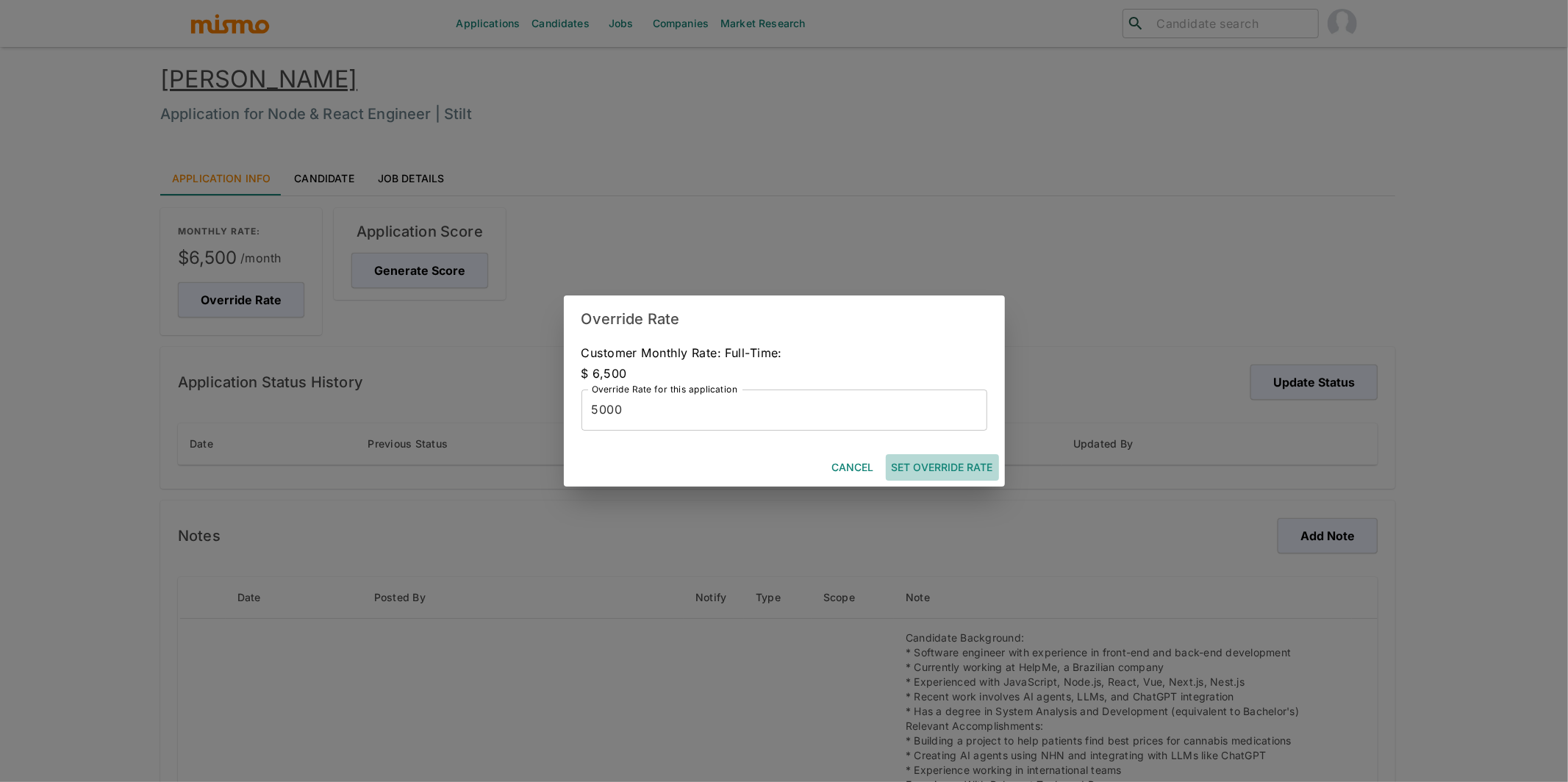
click at [971, 464] on button "Set Override Rate" at bounding box center [942, 468] width 113 height 28
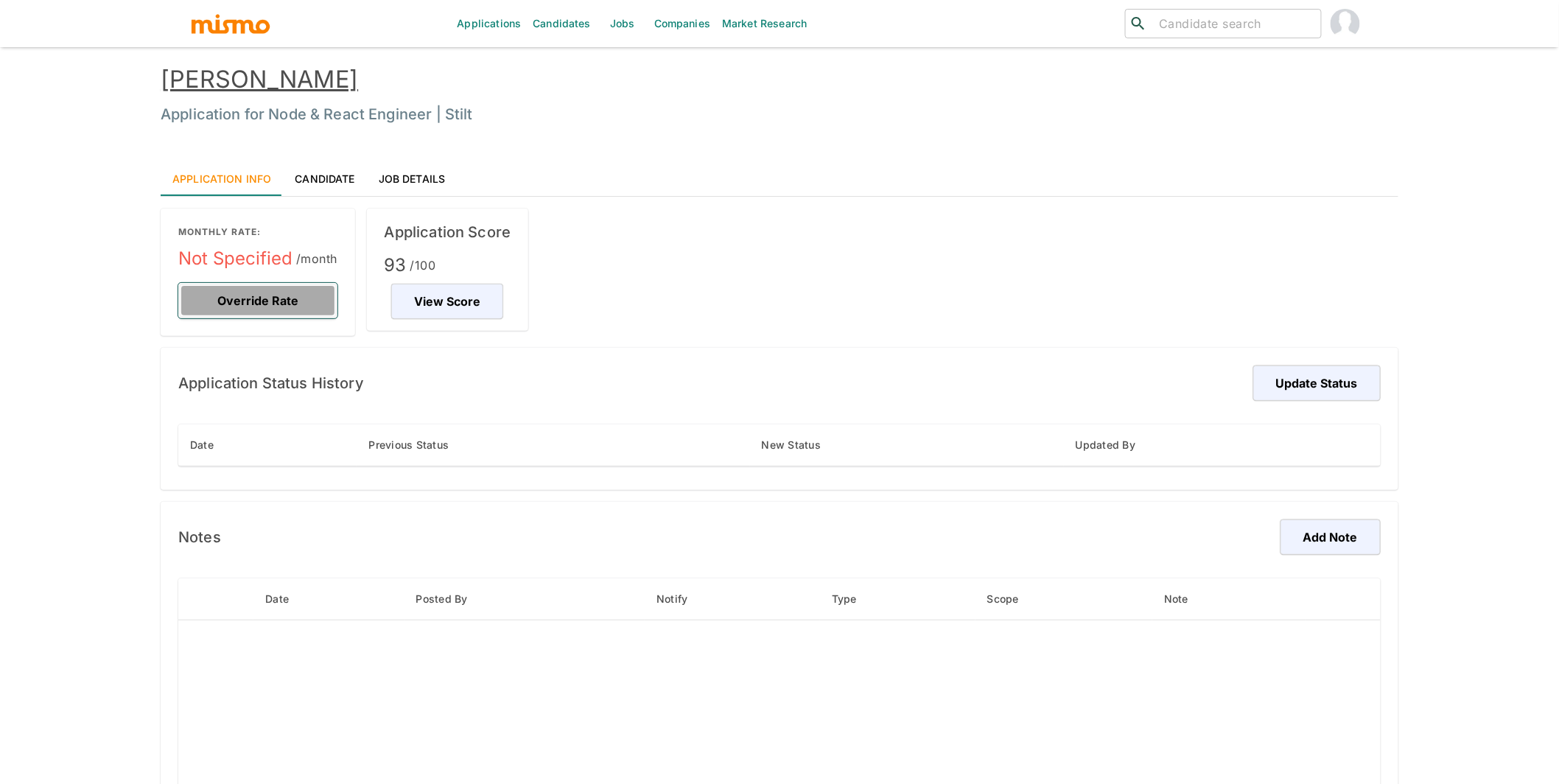
click at [308, 302] on button "Override Rate" at bounding box center [258, 300] width 159 height 35
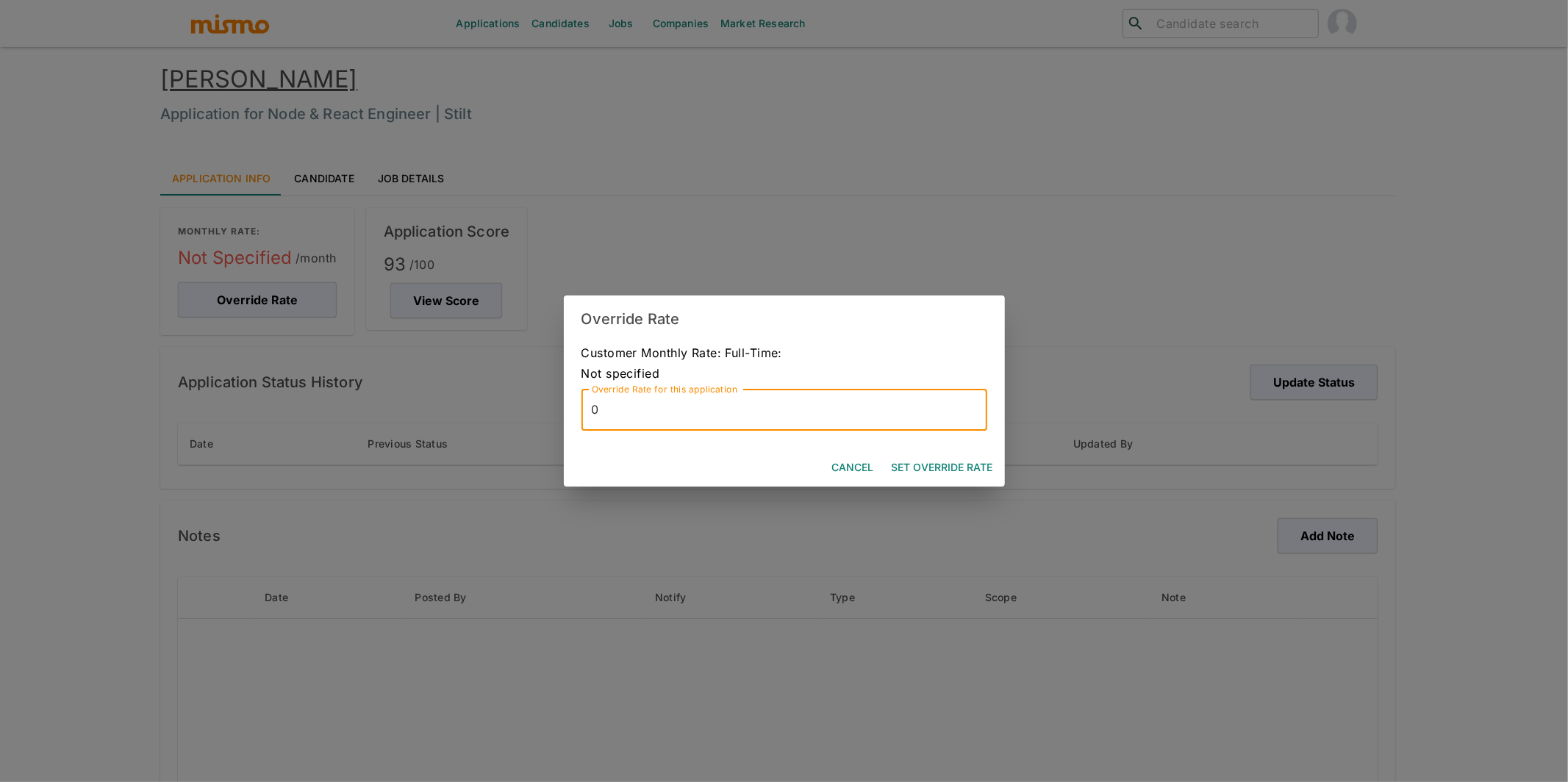
click at [673, 413] on input "0" at bounding box center [784, 410] width 405 height 41
type input "5600"
click at [974, 470] on button "Set Override Rate" at bounding box center [942, 468] width 113 height 28
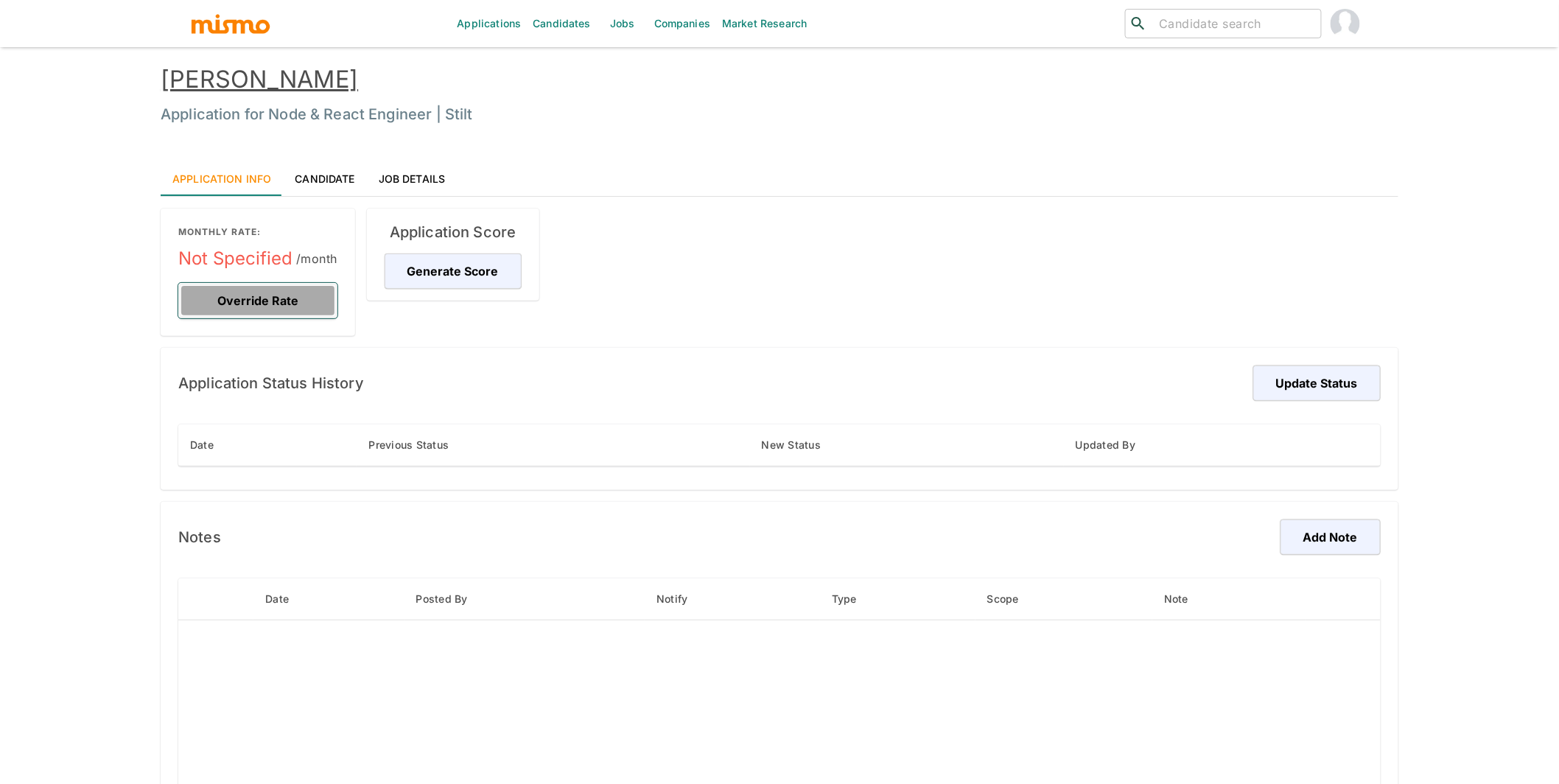
click at [279, 309] on button "Override Rate" at bounding box center [258, 300] width 159 height 35
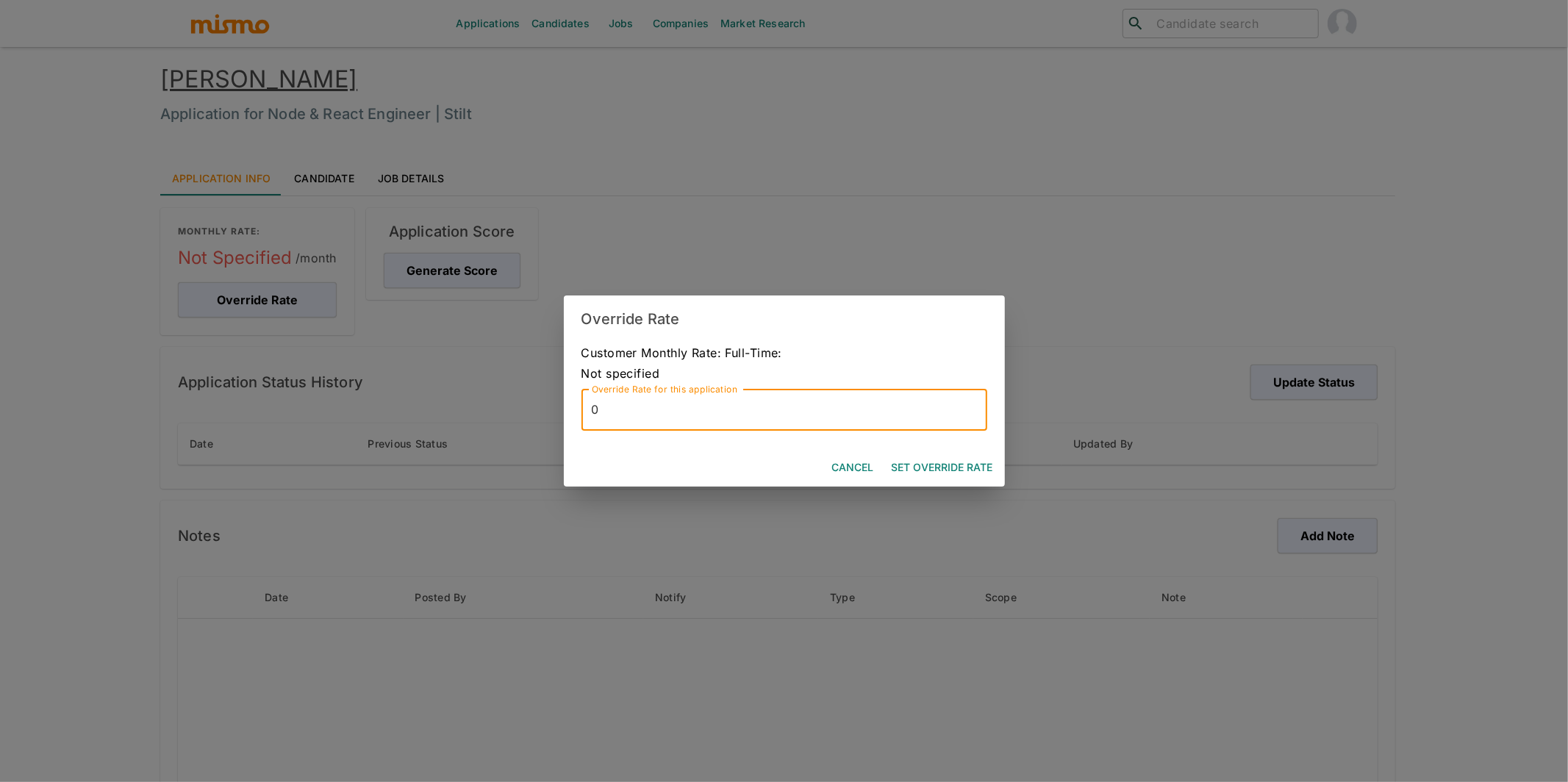
click at [708, 400] on input "0" at bounding box center [784, 410] width 405 height 41
type input "5600"
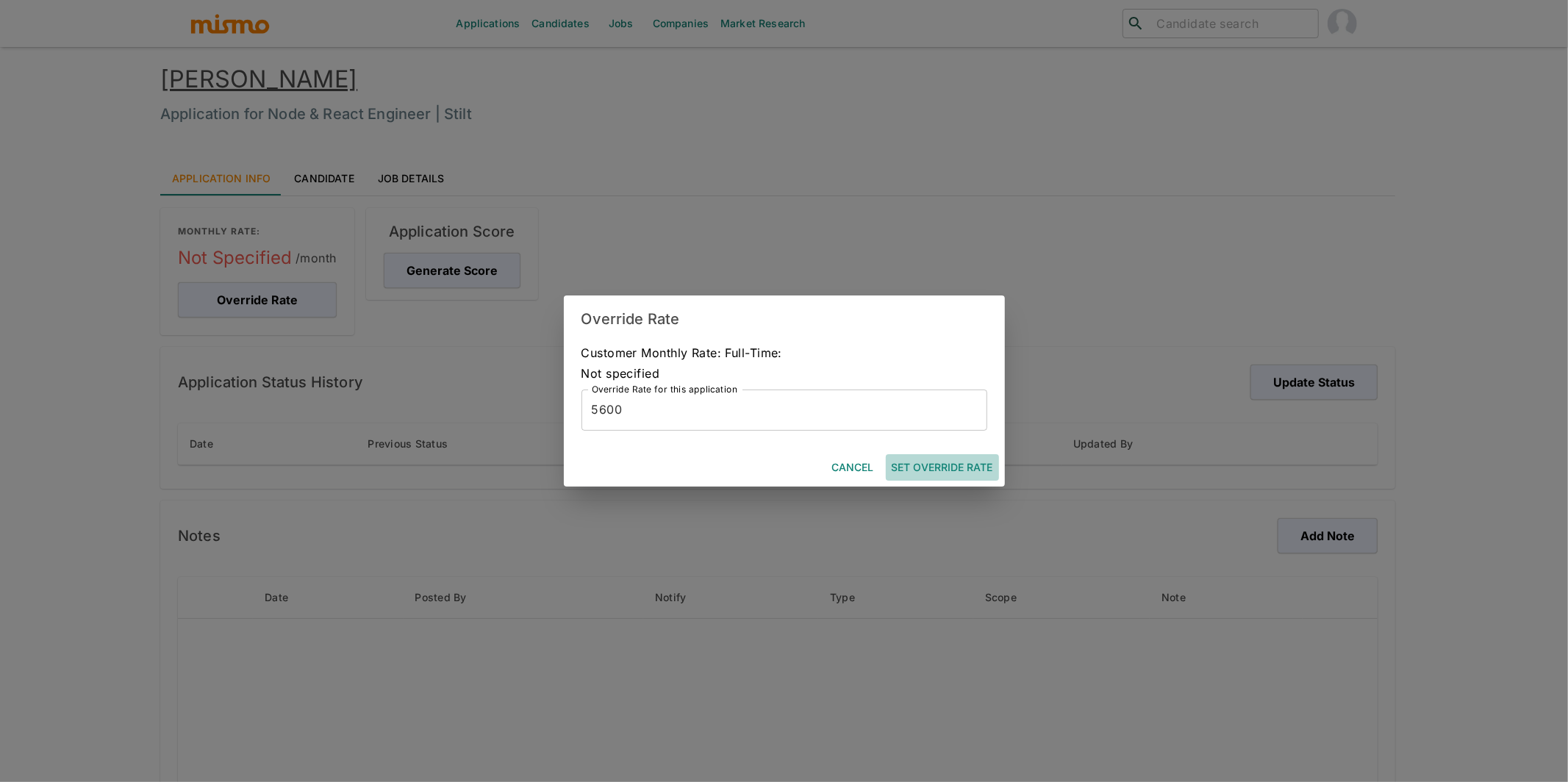
click at [936, 461] on button "Set Override Rate" at bounding box center [942, 468] width 113 height 28
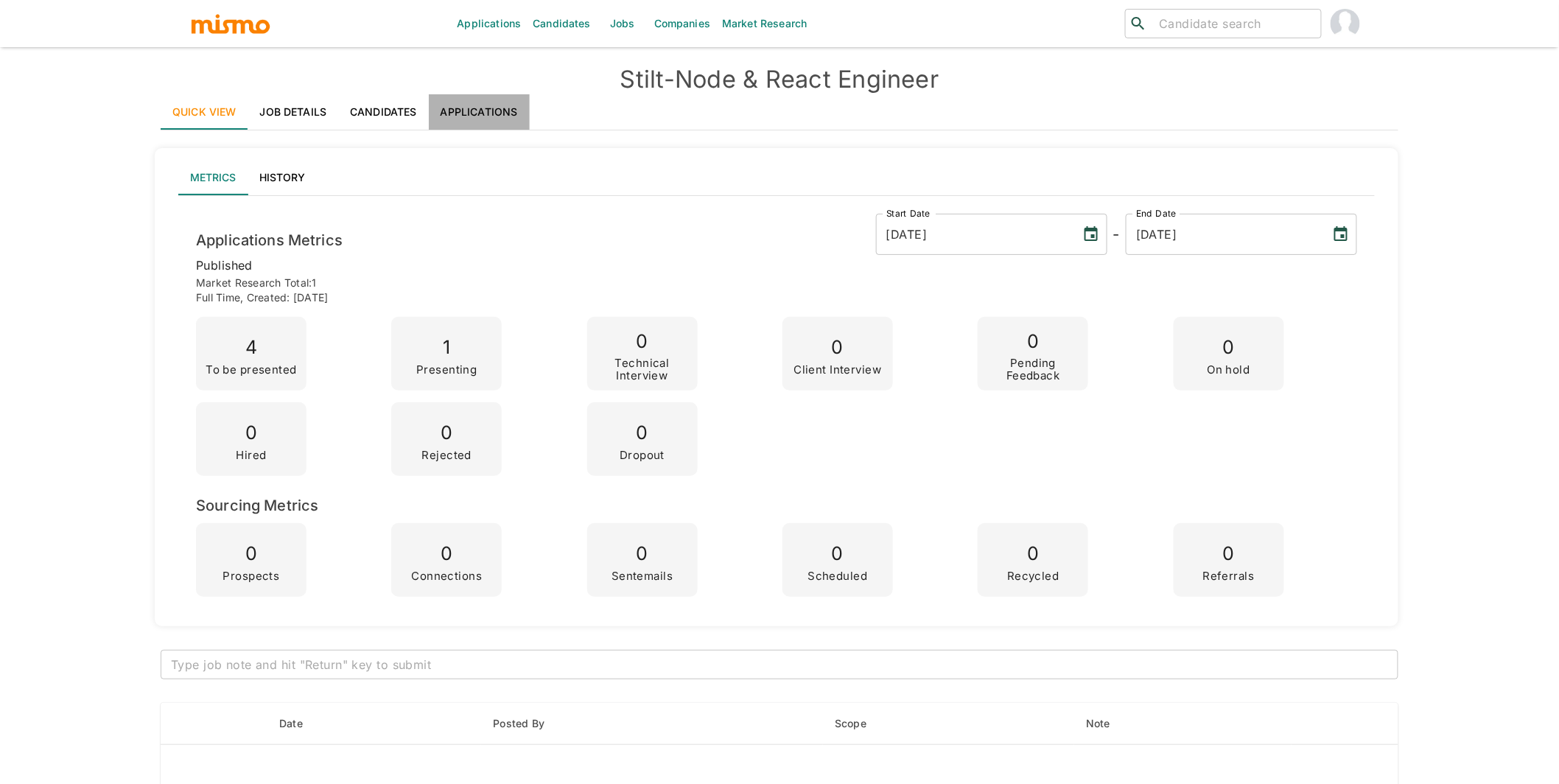
click at [486, 105] on link "Applications" at bounding box center [479, 112] width 101 height 35
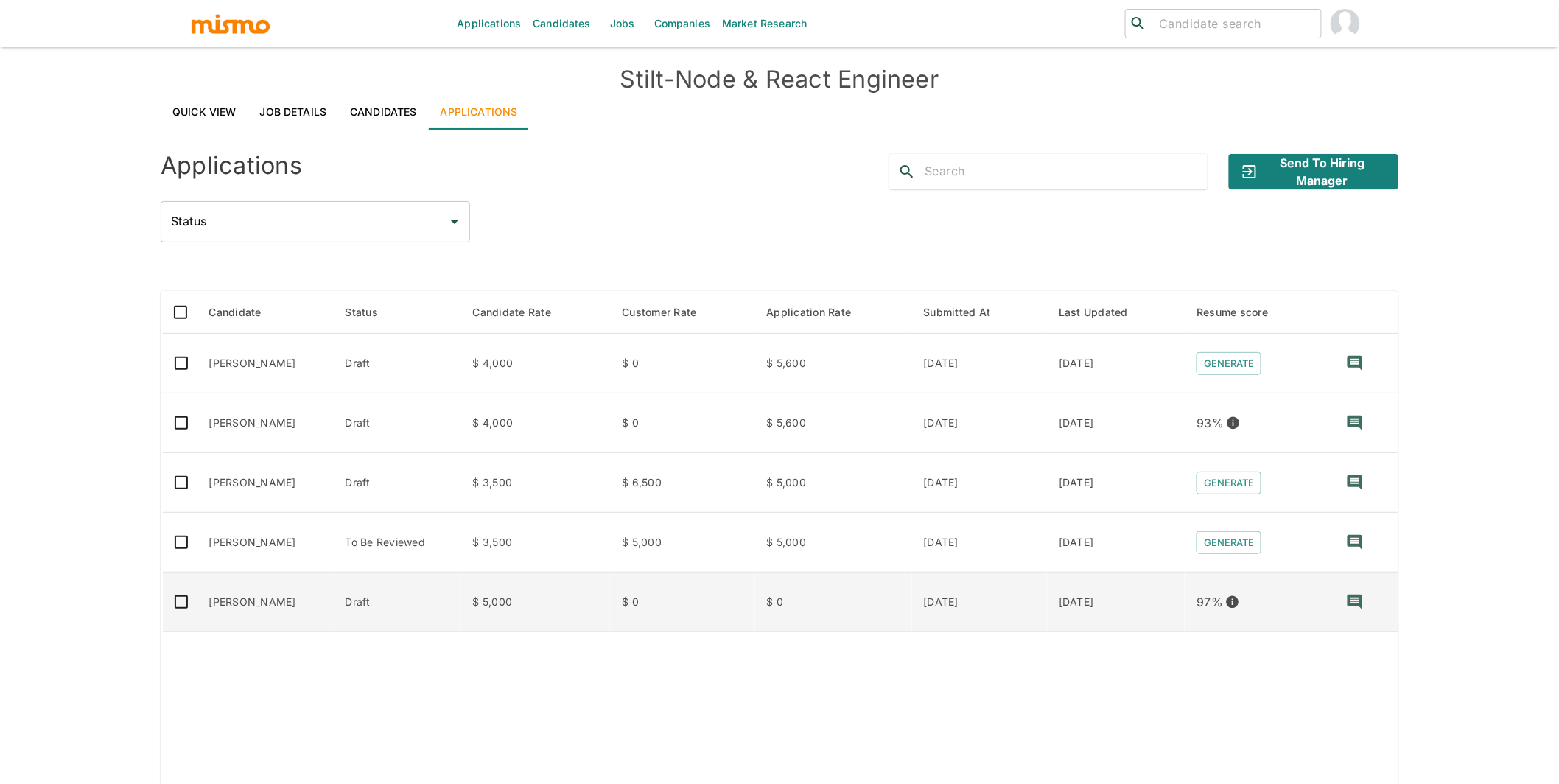
click at [274, 600] on td "[PERSON_NAME]" at bounding box center [266, 602] width 136 height 60
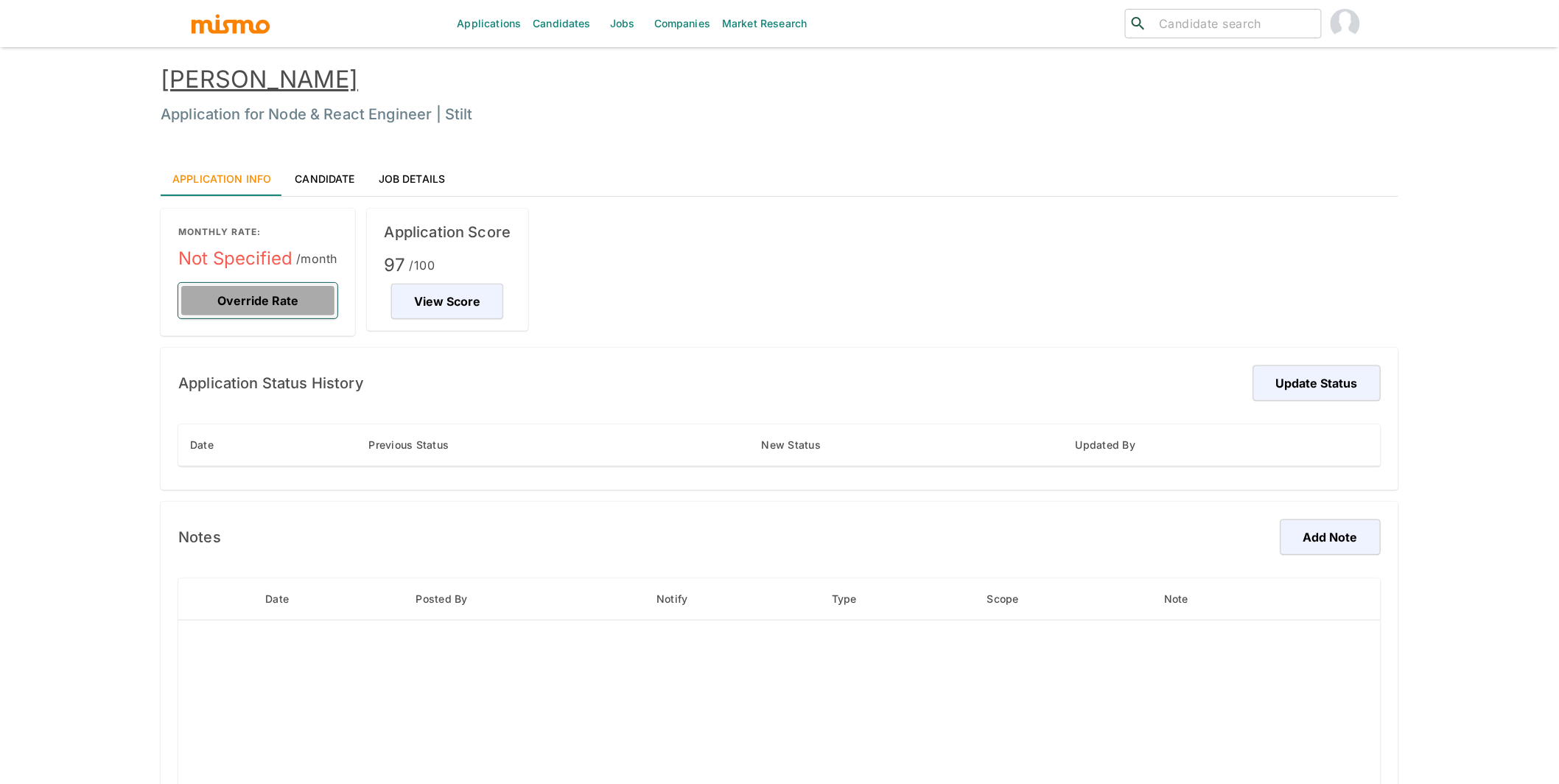
click at [287, 293] on button "Override Rate" at bounding box center [258, 300] width 159 height 35
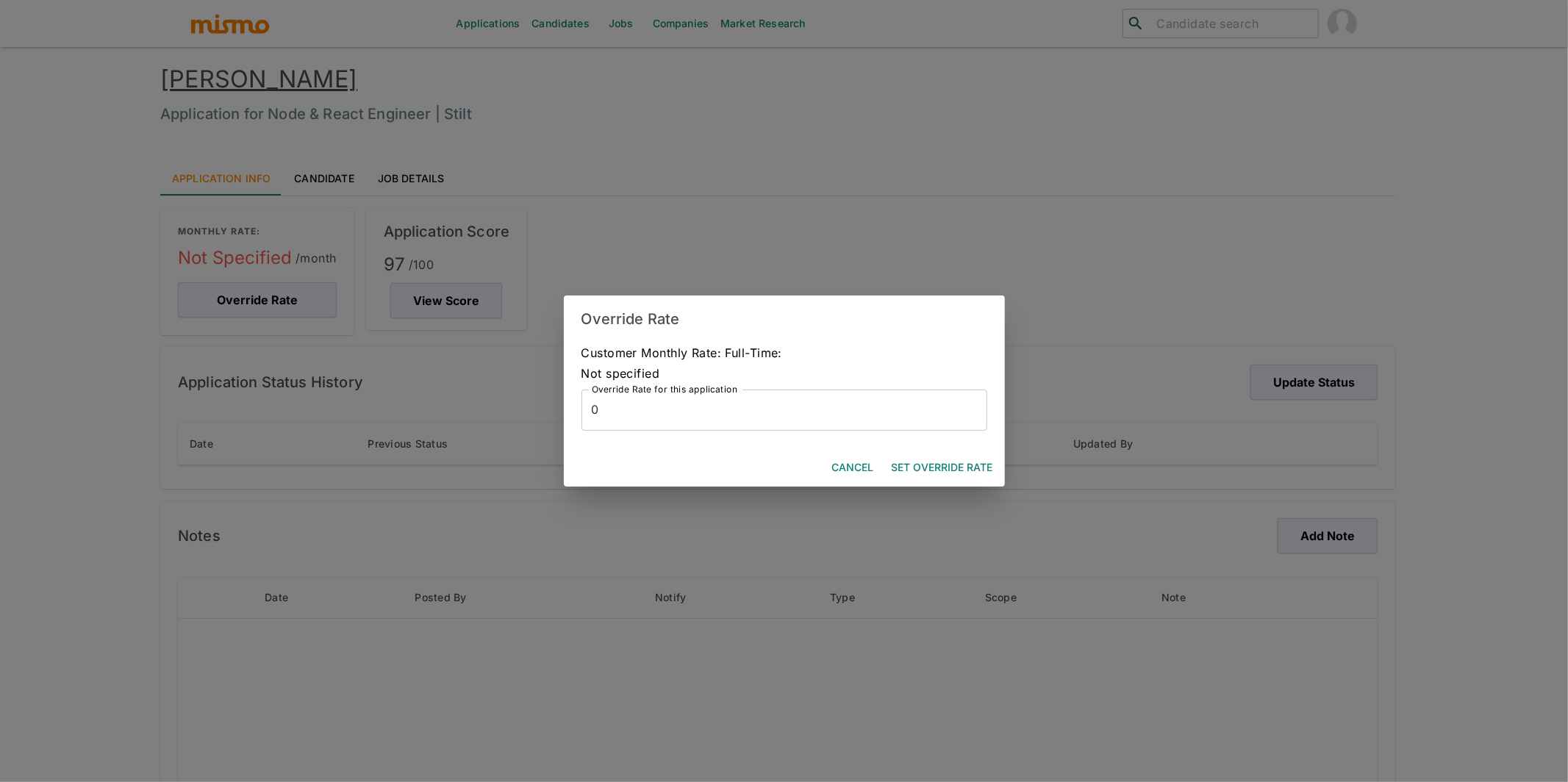
click at [753, 414] on input "0" at bounding box center [784, 410] width 405 height 41
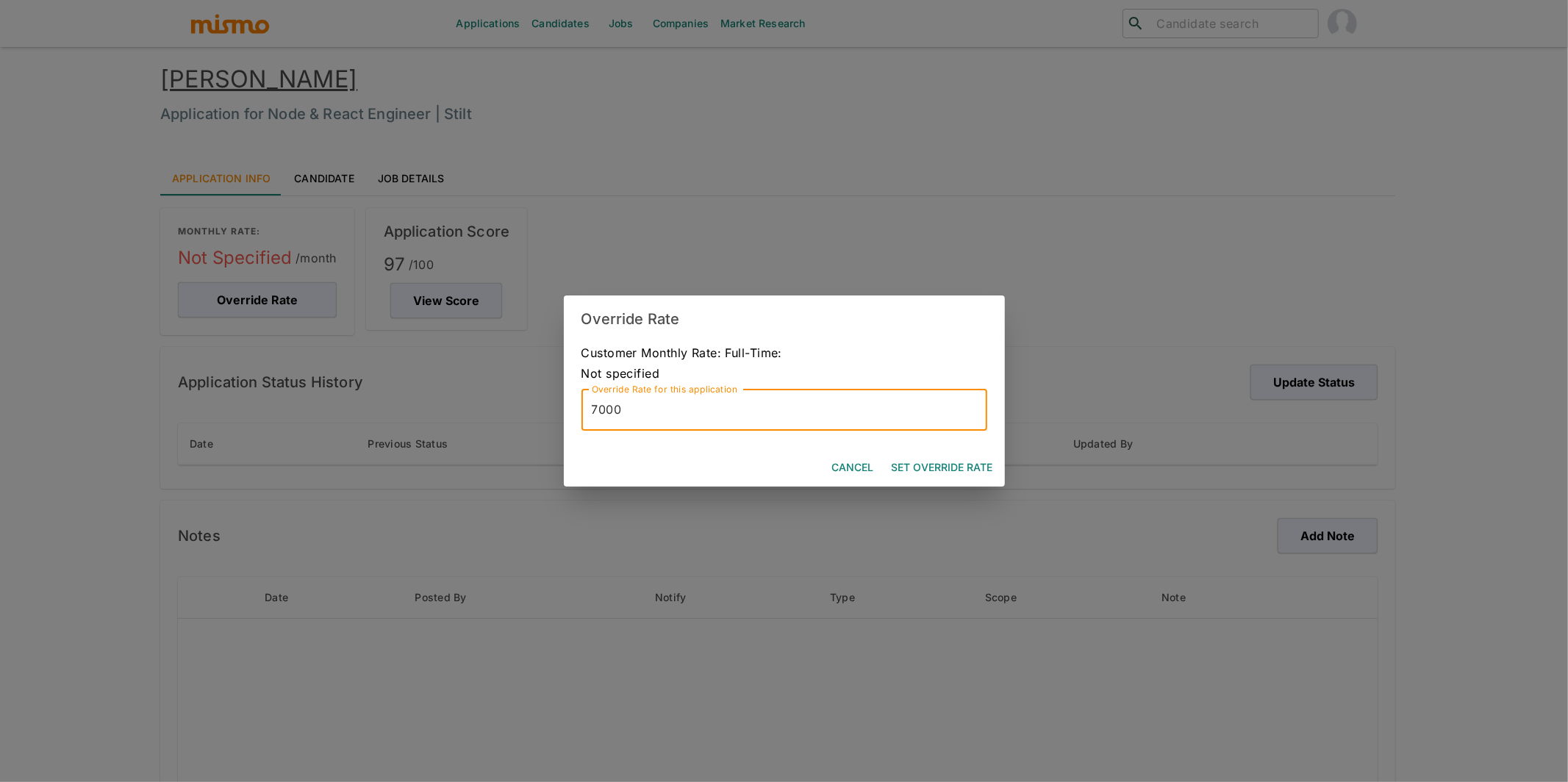
drag, startPoint x: 631, startPoint y: 414, endPoint x: 534, endPoint y: 411, distance: 97.0
click at [534, 411] on div "Override Rate Customer Monthly Rate: Full-Time: Not specified Override Rate for…" at bounding box center [784, 391] width 1568 height 782
type input "6750"
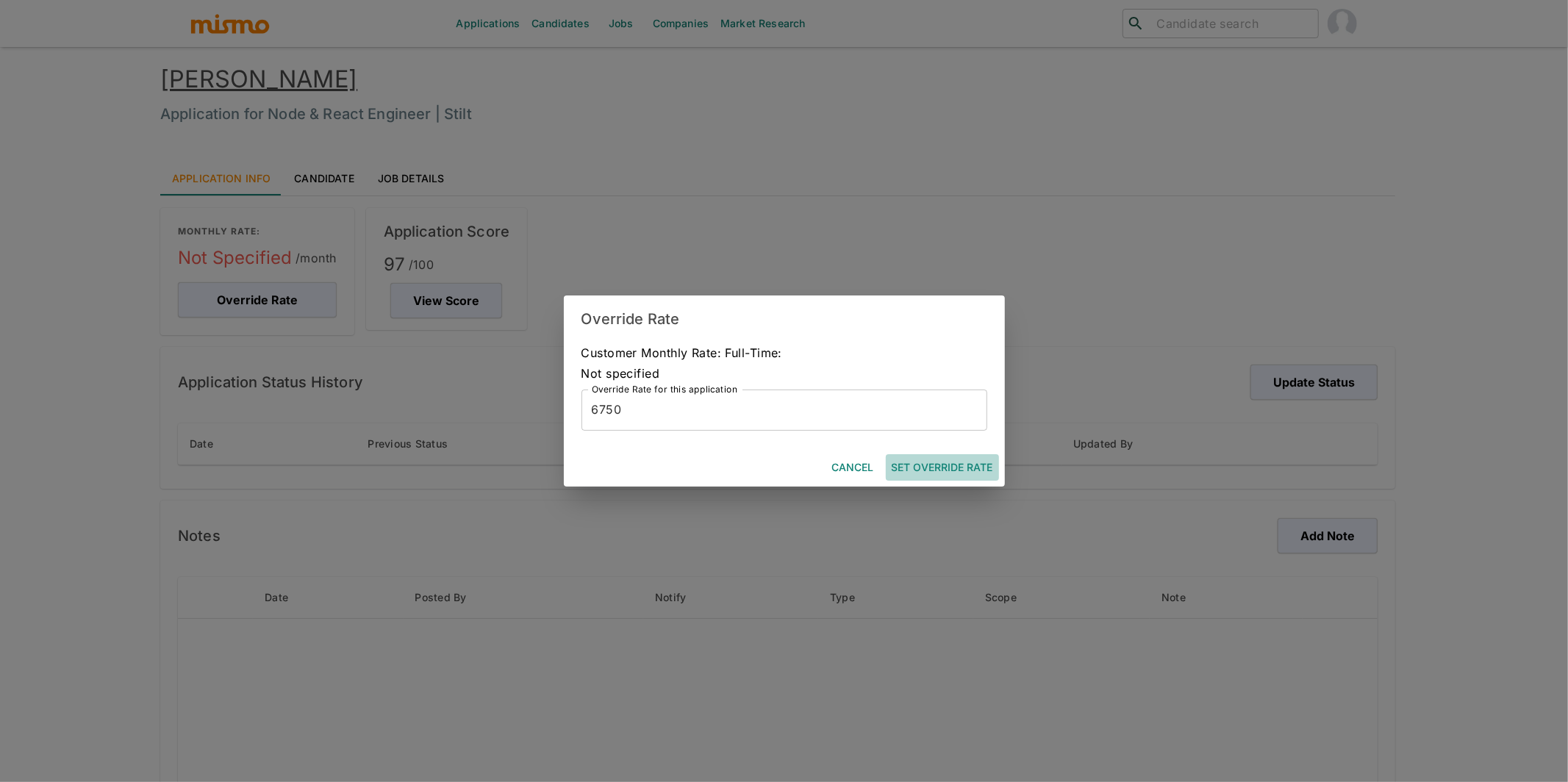
click at [931, 462] on button "Set Override Rate" at bounding box center [942, 468] width 113 height 28
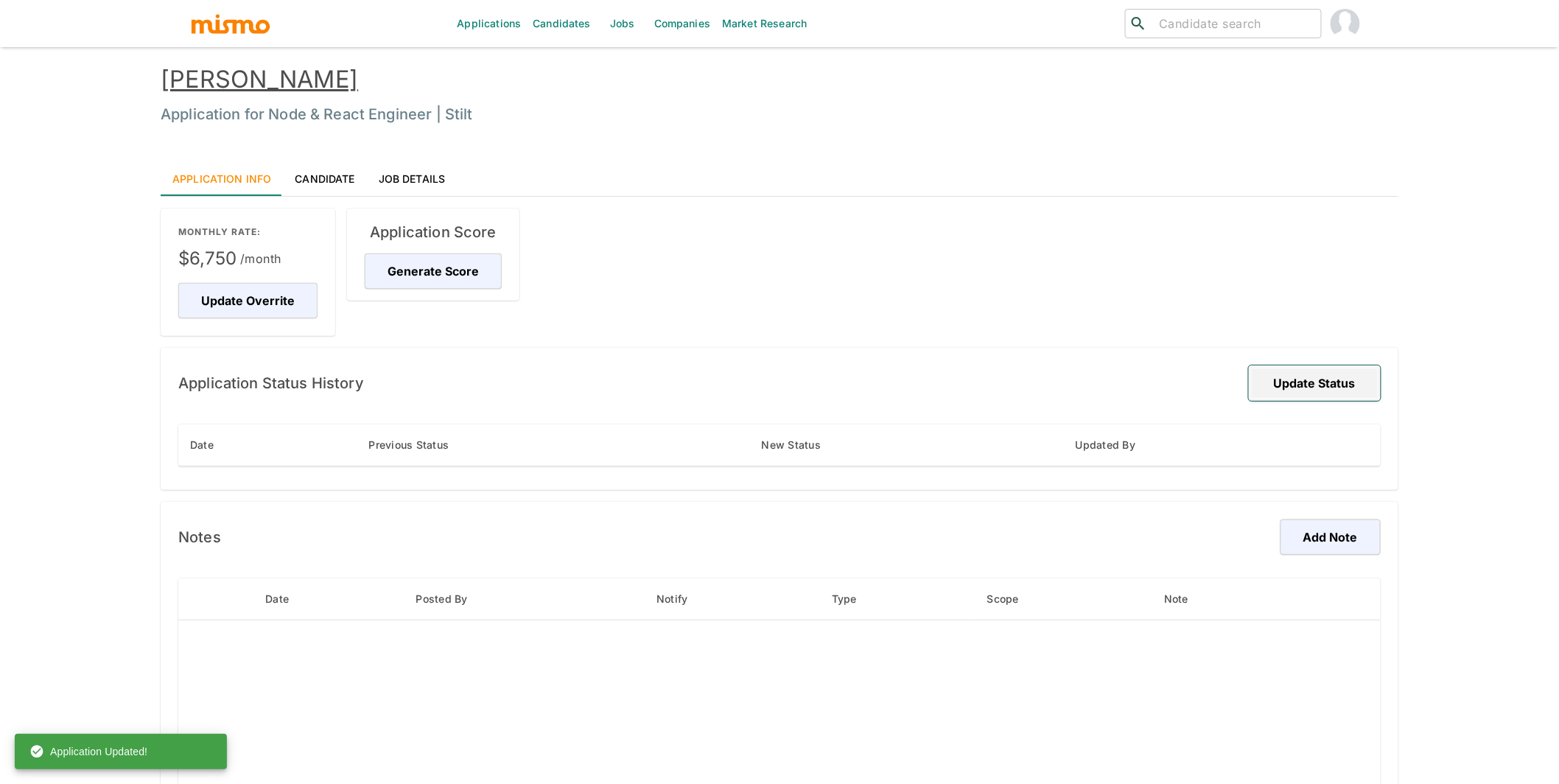
click at [1313, 382] on button "Update Status" at bounding box center [1314, 383] width 132 height 35
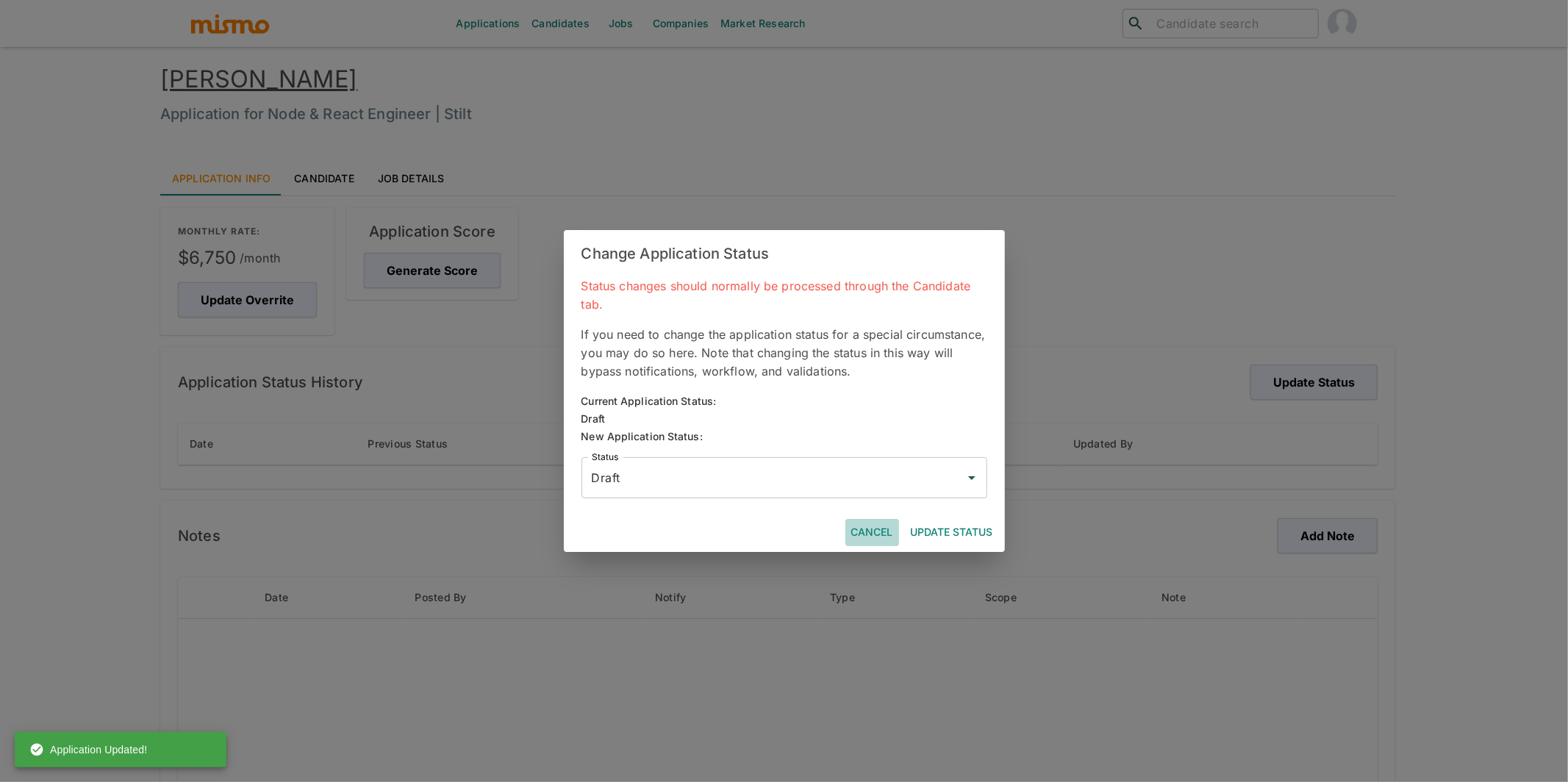
drag, startPoint x: 877, startPoint y: 530, endPoint x: 711, endPoint y: 404, distance: 208.4
click at [878, 530] on button "Cancel" at bounding box center [872, 532] width 54 height 28
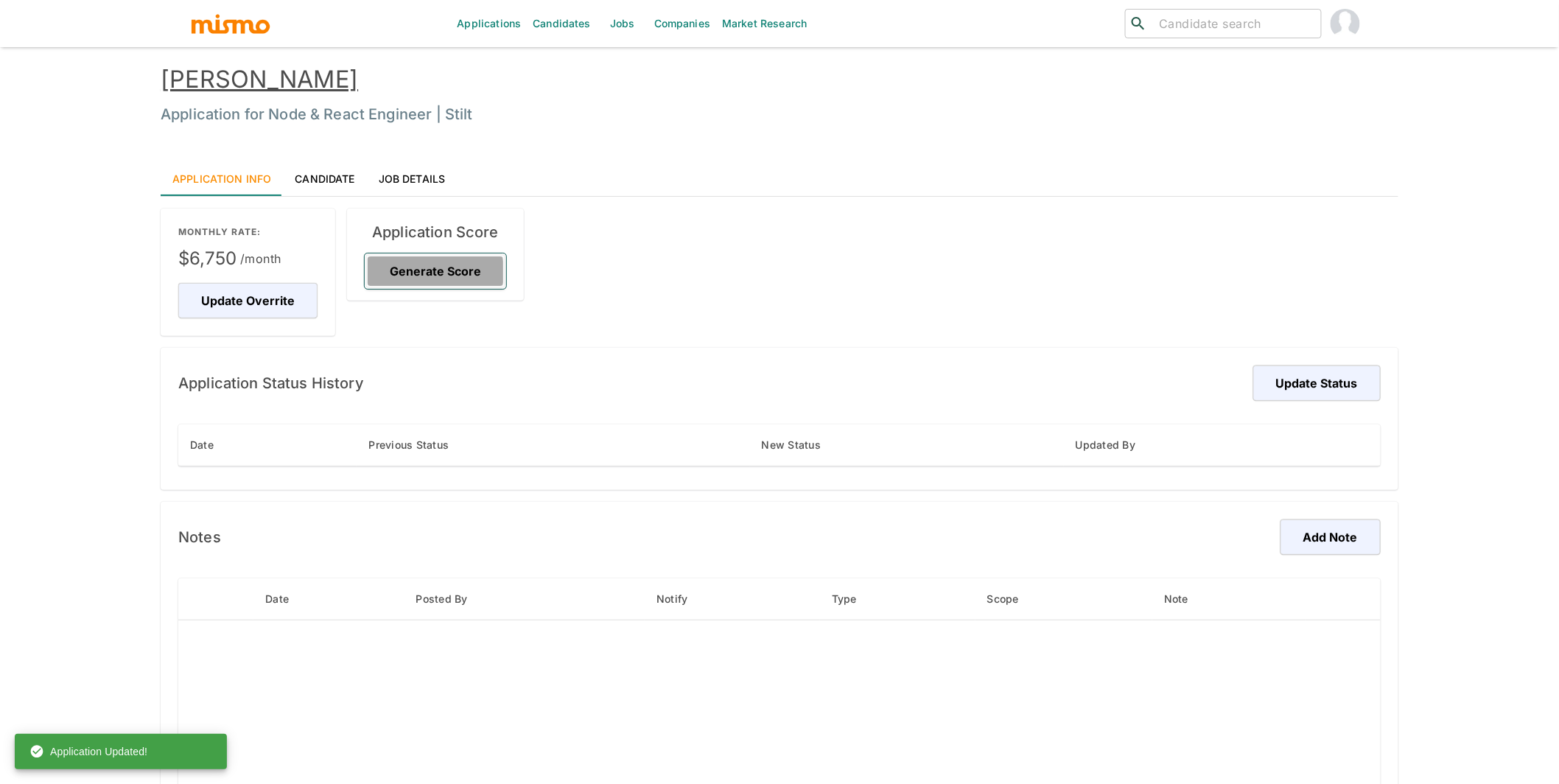
click at [409, 270] on button "Generate Score" at bounding box center [435, 271] width 142 height 35
